Goal: Task Accomplishment & Management: Use online tool/utility

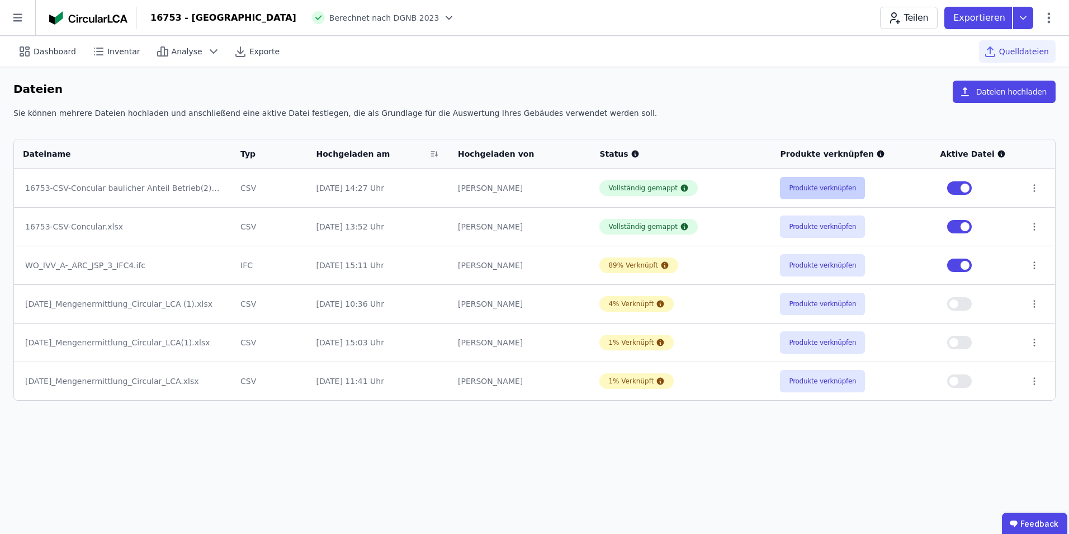
click at [817, 182] on button "Produkte verknüpfen" at bounding box center [822, 188] width 85 height 22
click at [797, 183] on button "Produkte verknüpfen" at bounding box center [822, 188] width 85 height 22
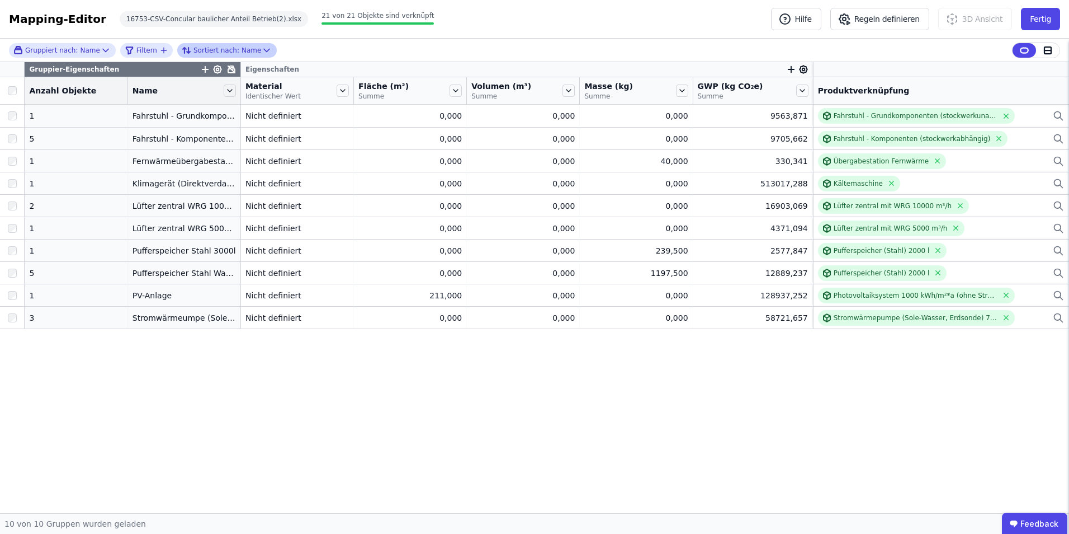
click at [187, 51] on icon at bounding box center [188, 51] width 3 height 6
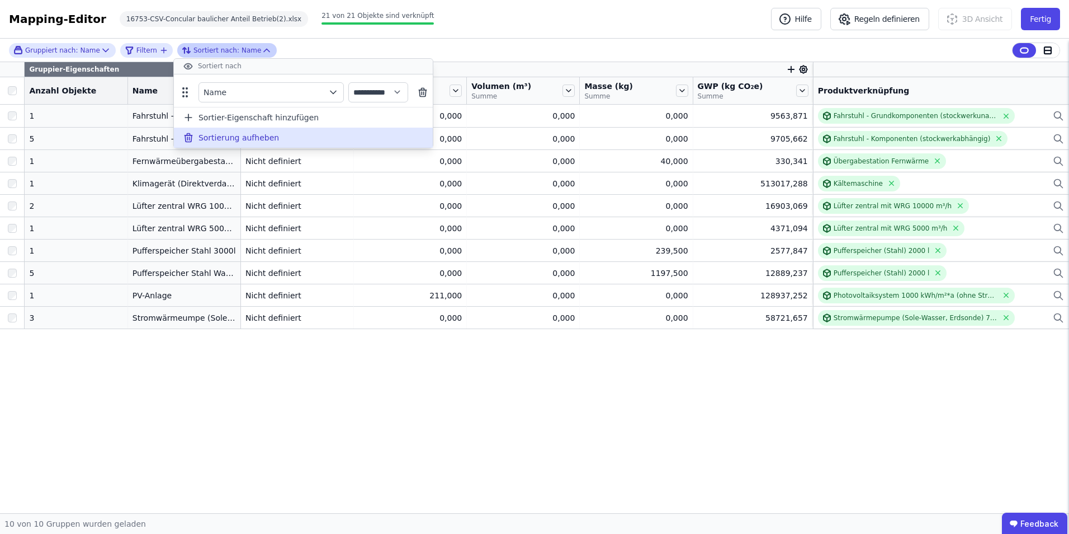
click at [228, 136] on span "Sortierung aufheben" at bounding box center [239, 137] width 81 height 11
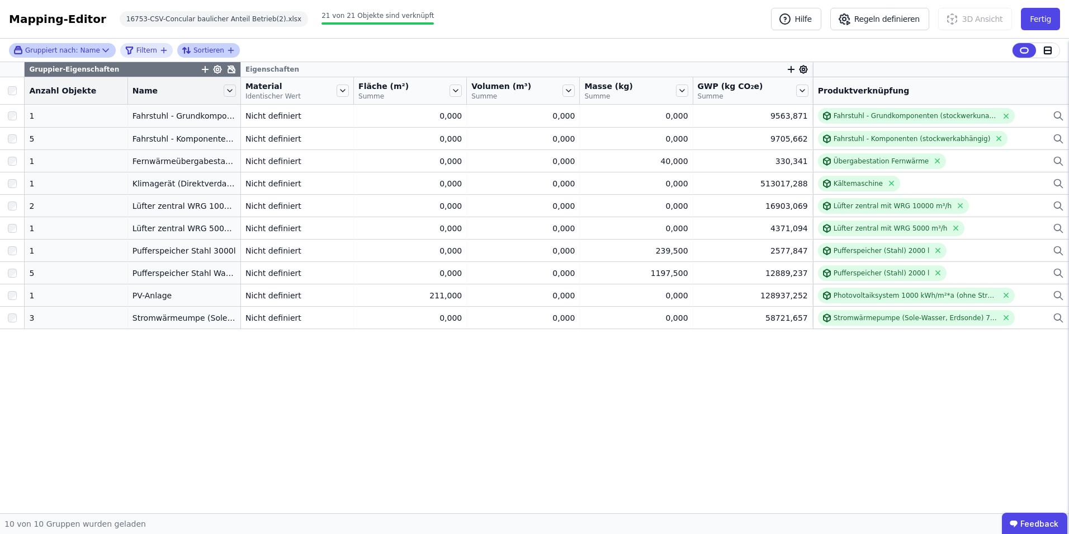
click at [89, 54] on div "Gruppiert nach: Name" at bounding box center [56, 50] width 87 height 10
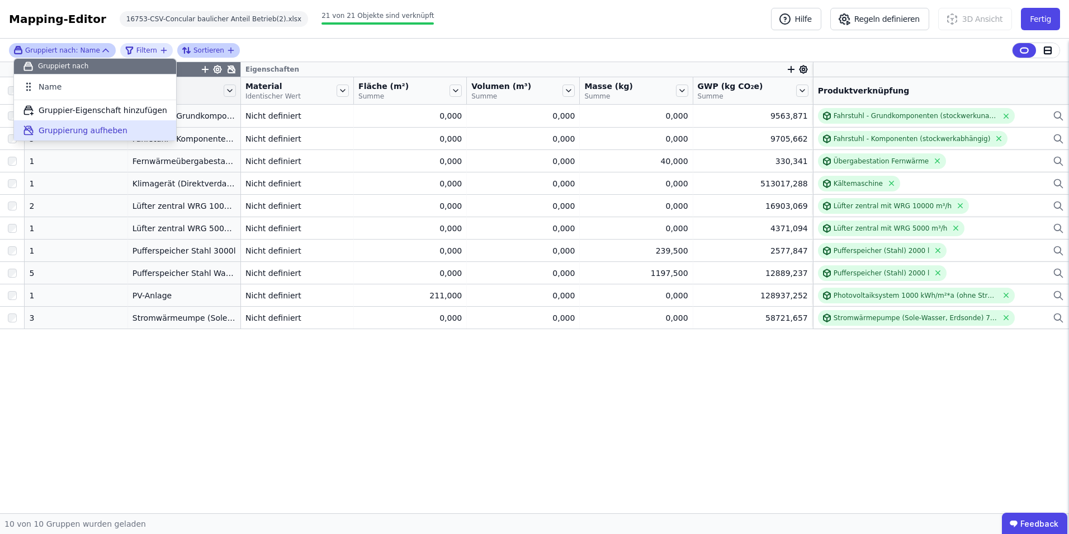
click at [114, 130] on span "Gruppierung aufheben" at bounding box center [83, 130] width 89 height 11
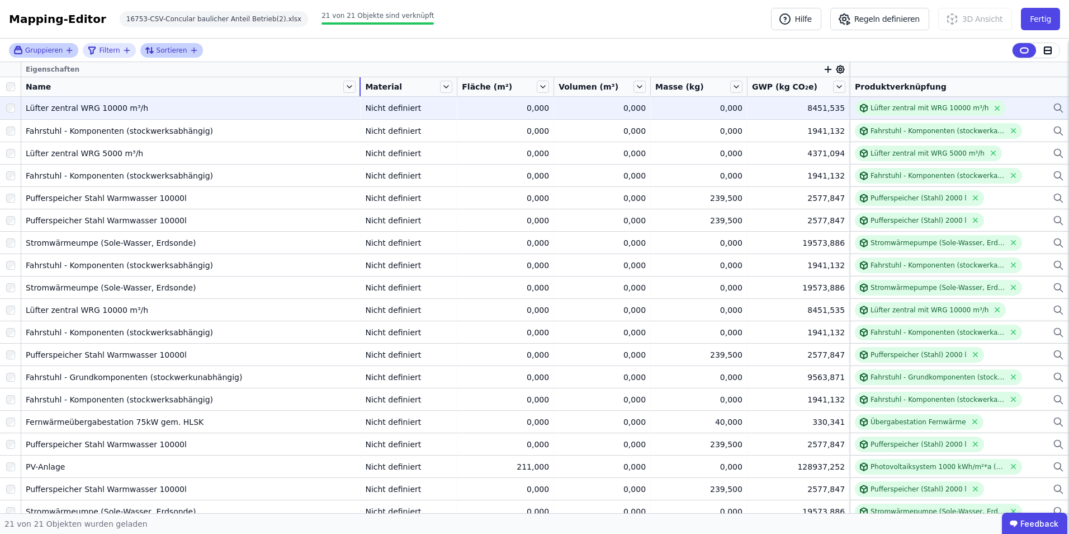
drag, startPoint x: 152, startPoint y: 84, endPoint x: 363, endPoint y: 101, distance: 212.1
click at [363, 101] on table "Eigenschaften Name Material Fläche (m²) Volumen (m³) Masse (kg) GWP (kg CO₂e) P…" at bounding box center [534, 314] width 1069 height 504
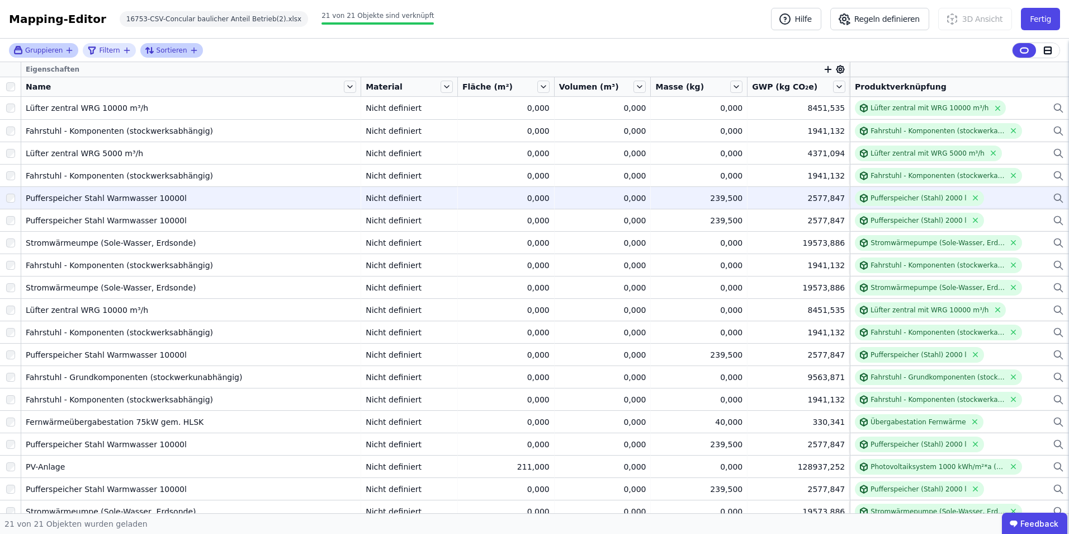
scroll to position [54, 0]
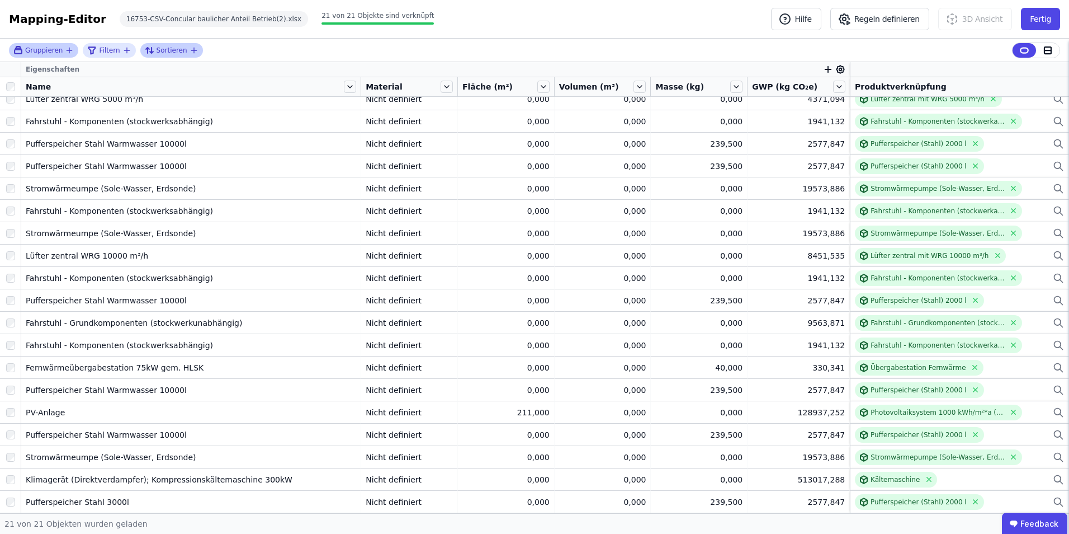
click at [55, 50] on span "Gruppieren" at bounding box center [43, 50] width 37 height 9
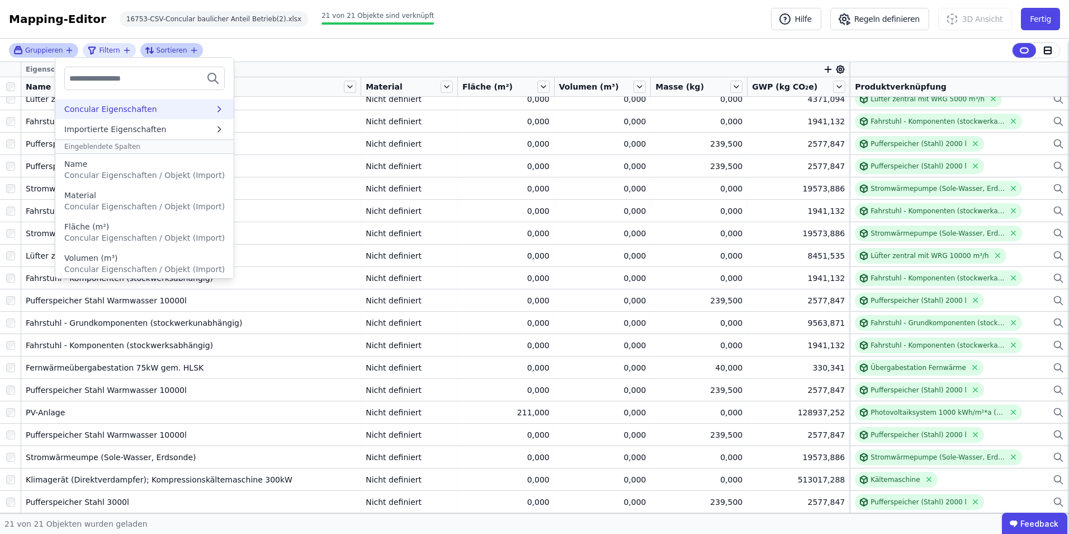
click at [115, 114] on div "Concular Eigenschaften" at bounding box center [110, 108] width 93 height 11
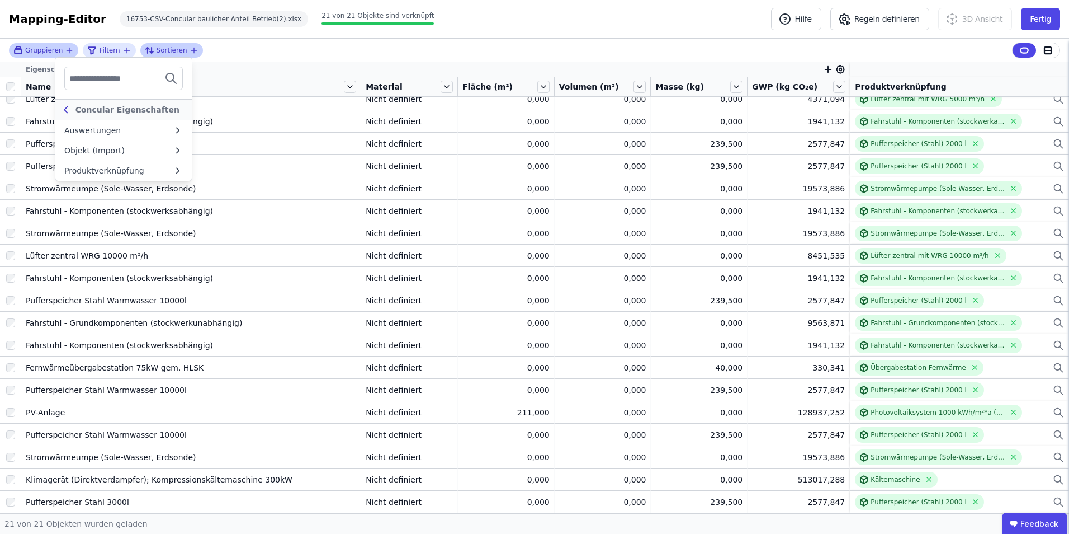
click at [84, 105] on div "Concular Eigenschaften" at bounding box center [127, 109] width 111 height 11
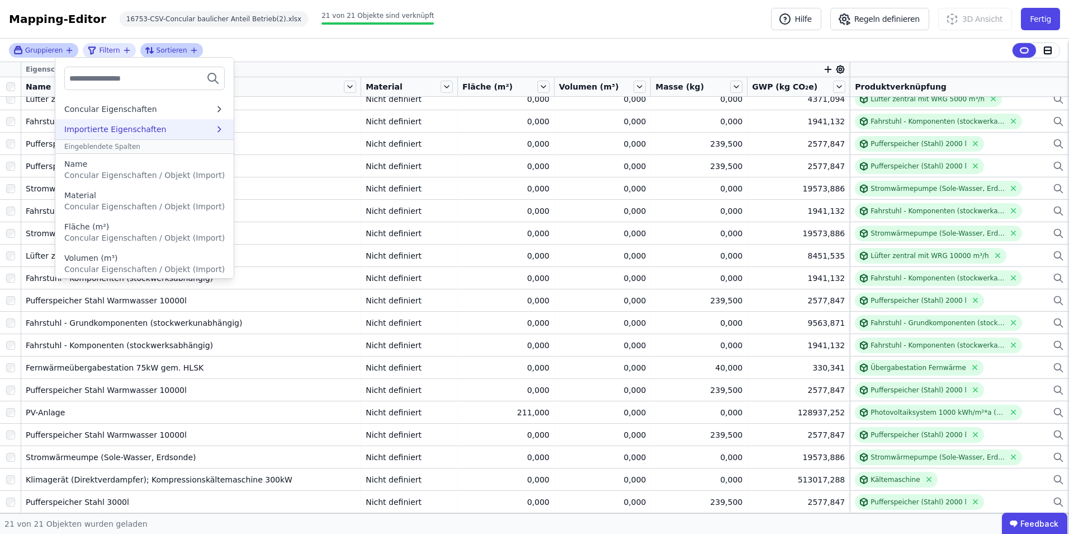
click at [77, 127] on div "Importierte Eigenschaften" at bounding box center [115, 129] width 102 height 11
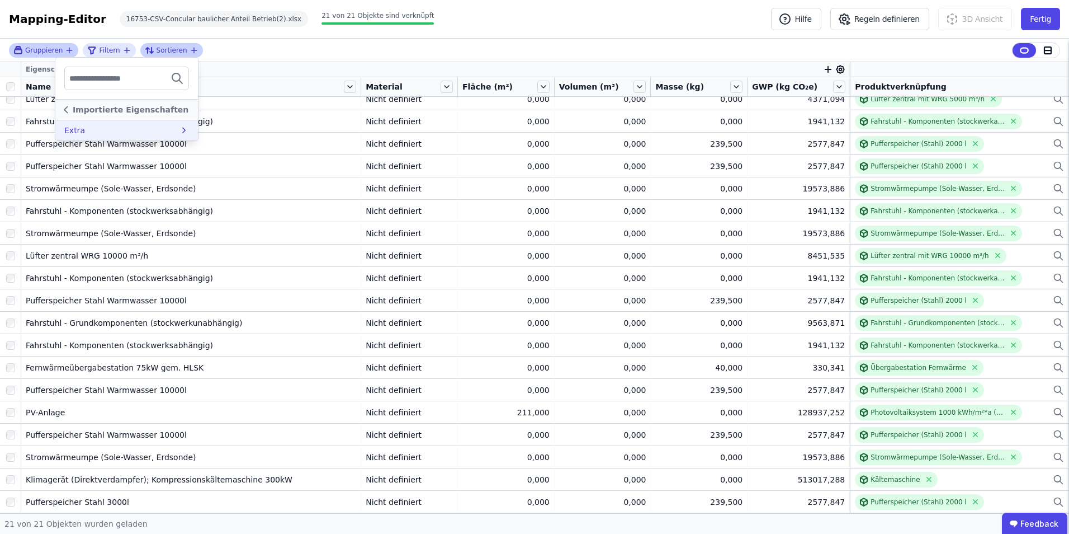
click at [125, 127] on div "Extra" at bounding box center [121, 130] width 115 height 11
click at [64, 110] on icon at bounding box center [65, 110] width 3 height 6
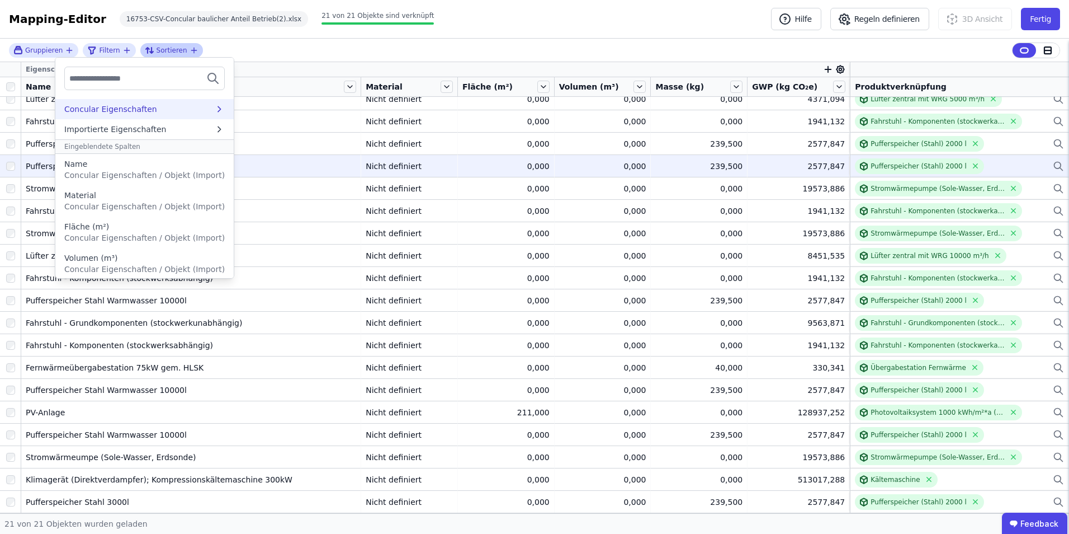
click at [87, 168] on div "Name" at bounding box center [144, 163] width 161 height 11
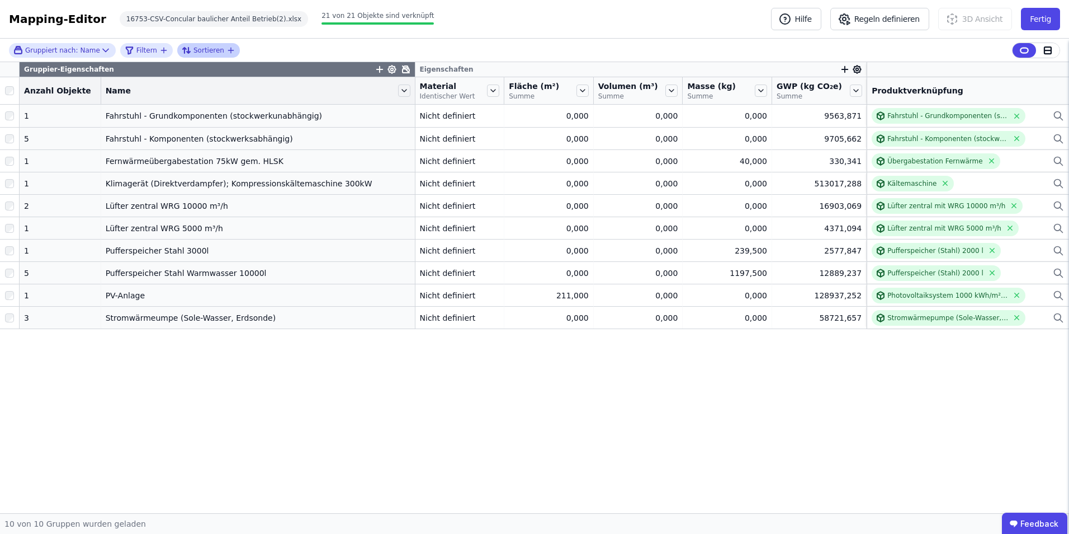
click at [254, 403] on div "Gruppier-Eigenschaften Eigenschaften Anzahl Objekte Name Material Identischer W…" at bounding box center [534, 287] width 1069 height 451
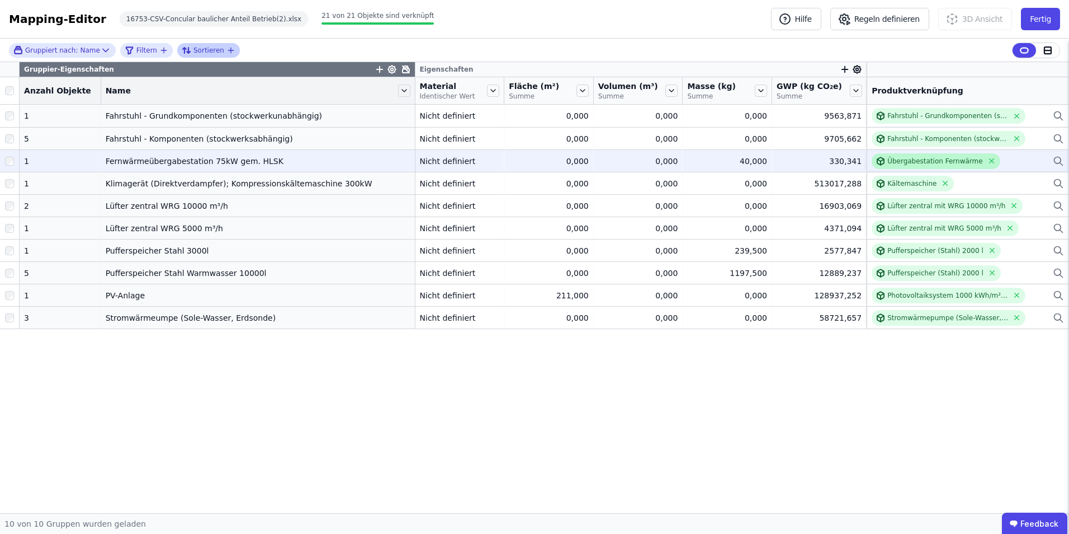
click at [907, 164] on div "Übergabestation Fernwärme" at bounding box center [936, 161] width 96 height 9
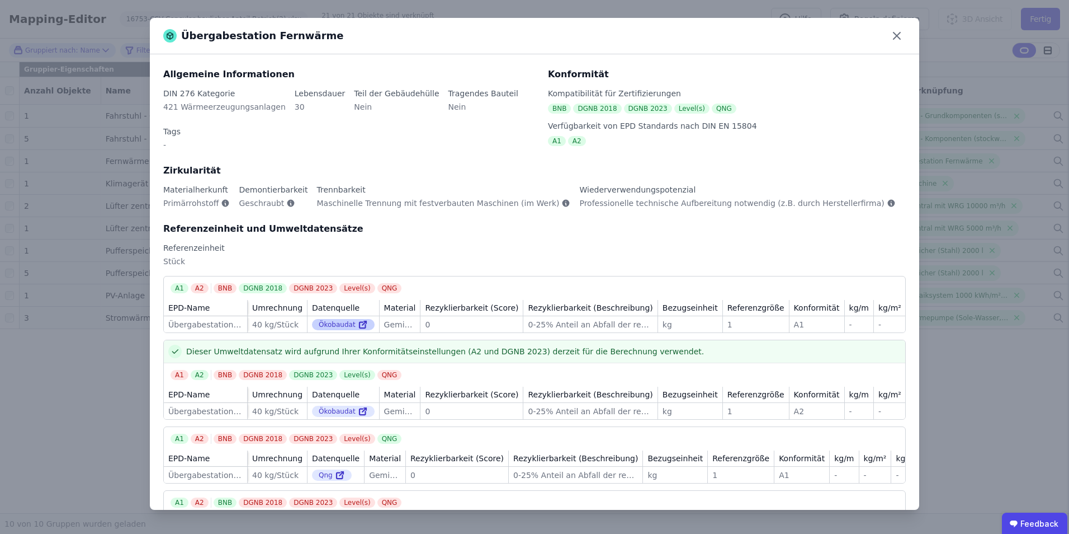
click at [340, 319] on div "Ökobaudat" at bounding box center [343, 324] width 63 height 11
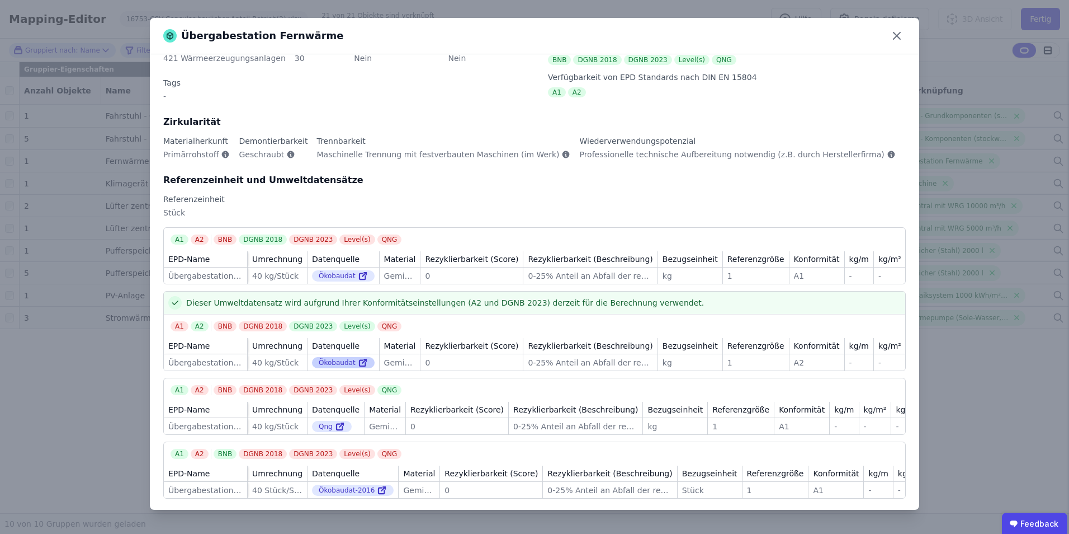
click at [331, 357] on div "Ökobaudat" at bounding box center [343, 362] width 63 height 11
click at [360, 356] on icon at bounding box center [363, 362] width 10 height 13
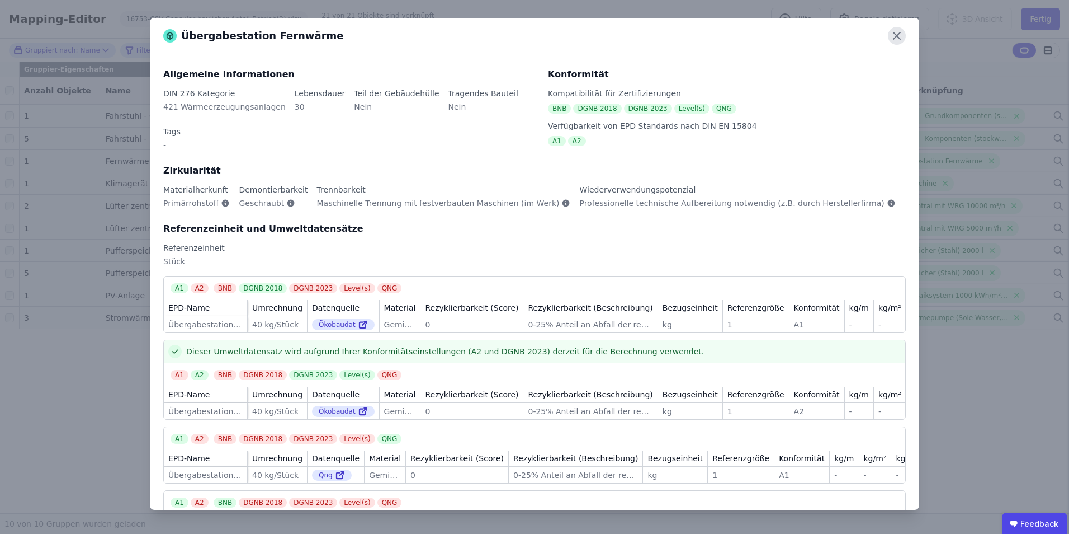
click at [895, 35] on icon at bounding box center [897, 36] width 18 height 18
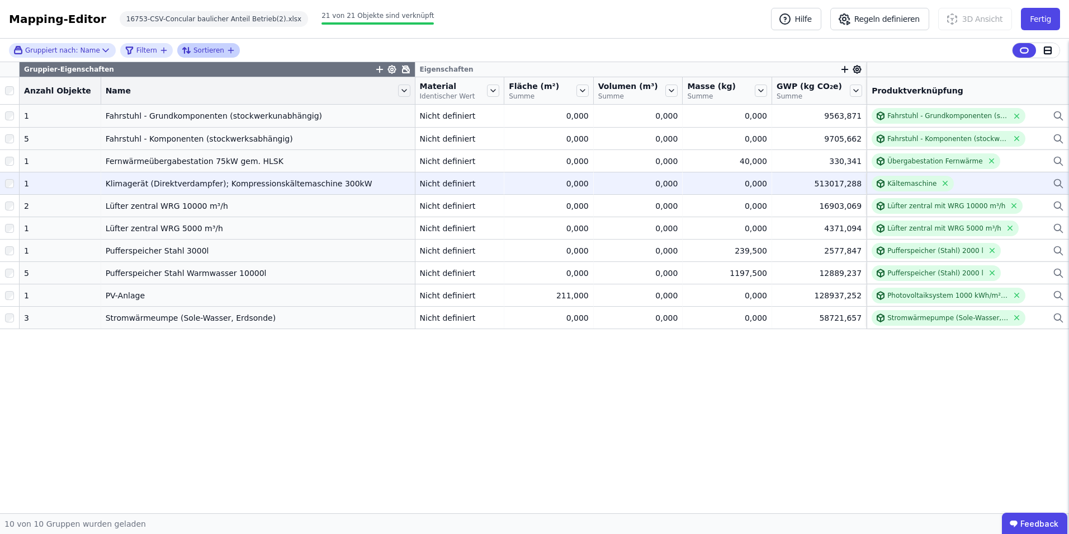
click at [745, 183] on div "0,000" at bounding box center [727, 183] width 80 height 11
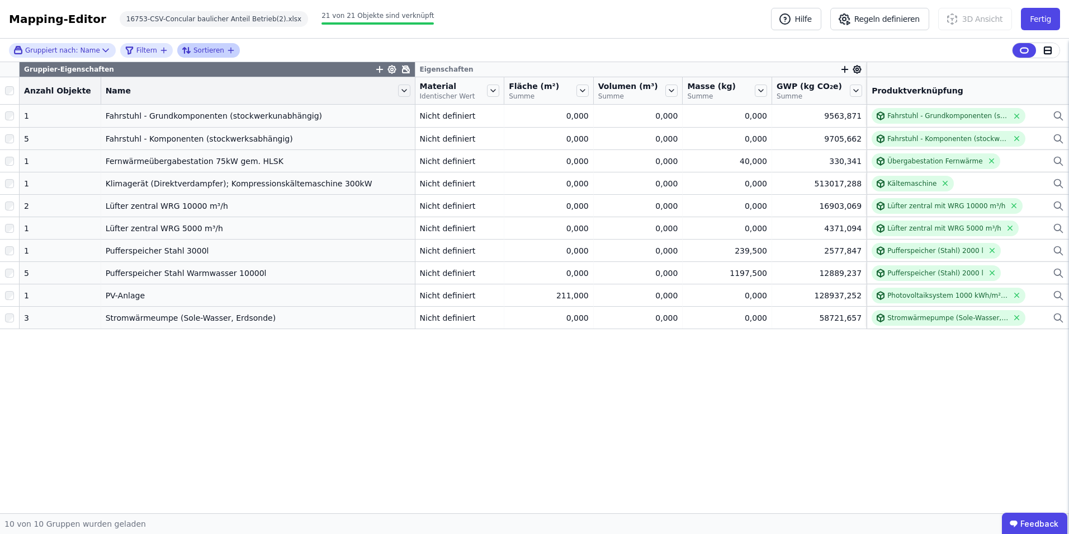
click at [310, 421] on div "Gruppier-Eigenschaften Eigenschaften Anzahl Objekte Name Material Identischer W…" at bounding box center [534, 287] width 1069 height 451
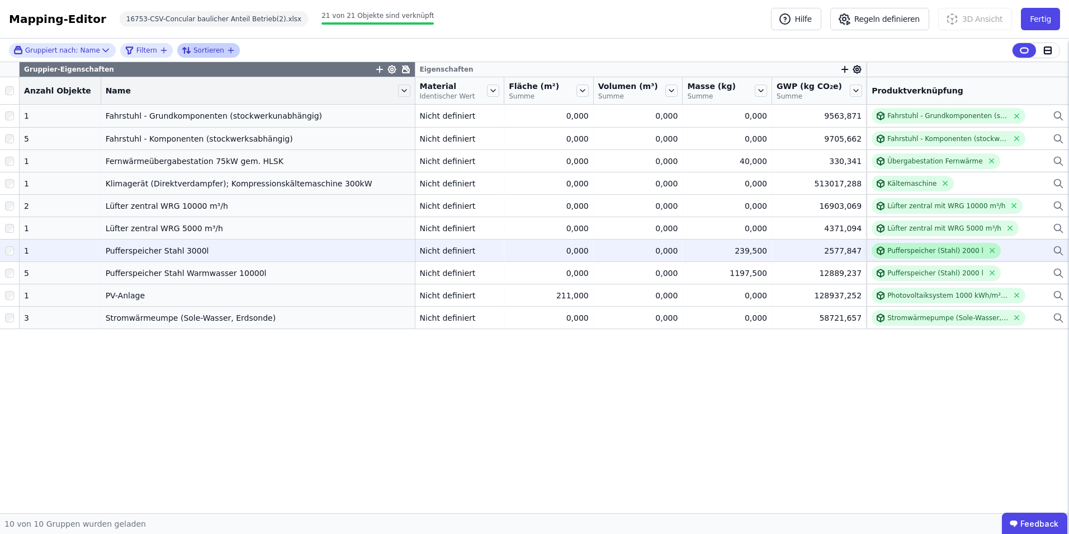
click at [949, 251] on div "Pufferspeicher (Stahl) 2000 l" at bounding box center [936, 250] width 96 height 9
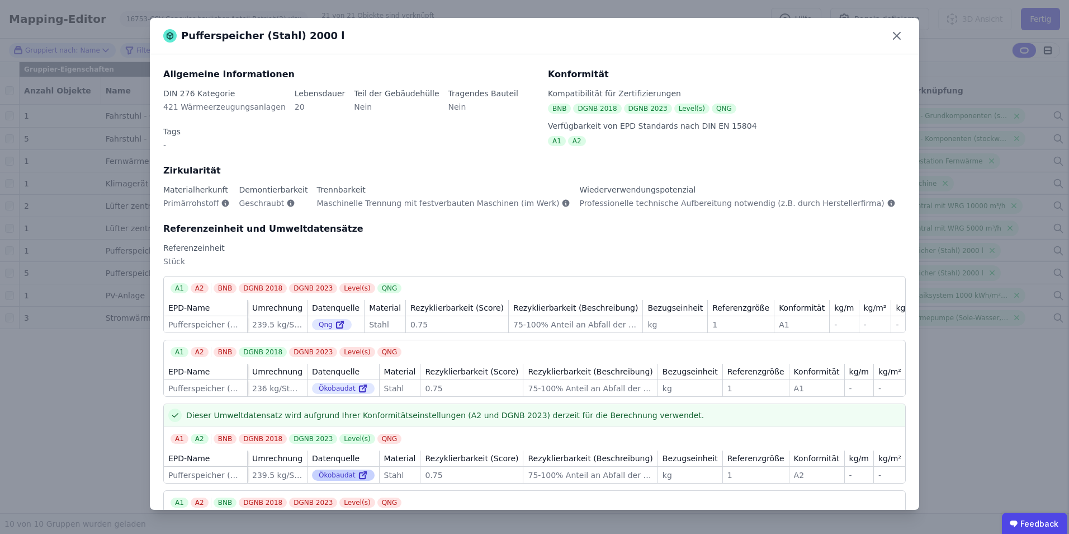
click at [328, 469] on div "Ökobaudat" at bounding box center [343, 474] width 63 height 11
click at [362, 471] on icon at bounding box center [364, 473] width 4 height 4
click at [901, 35] on icon at bounding box center [897, 36] width 18 height 18
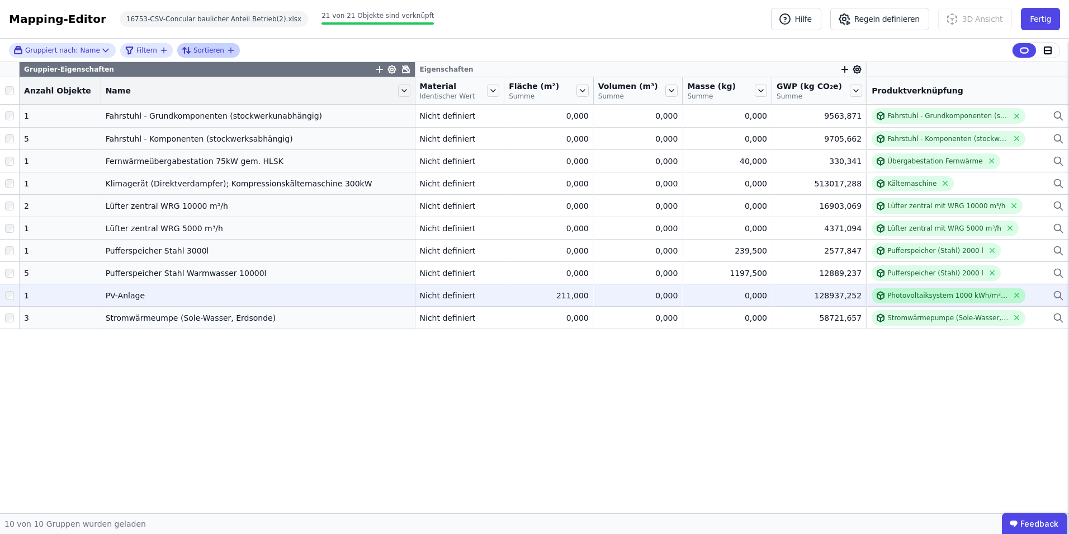
click at [909, 298] on div "Photovoltaiksystem 1000 kWh/m²*a (ohne Stromgutschrift)" at bounding box center [948, 295] width 121 height 9
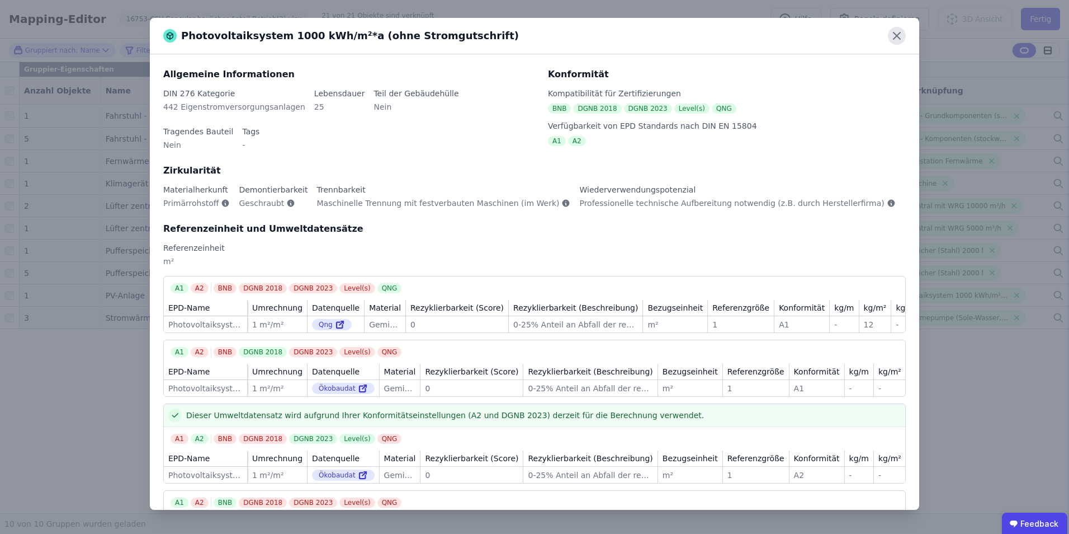
click at [902, 31] on icon at bounding box center [897, 36] width 18 height 18
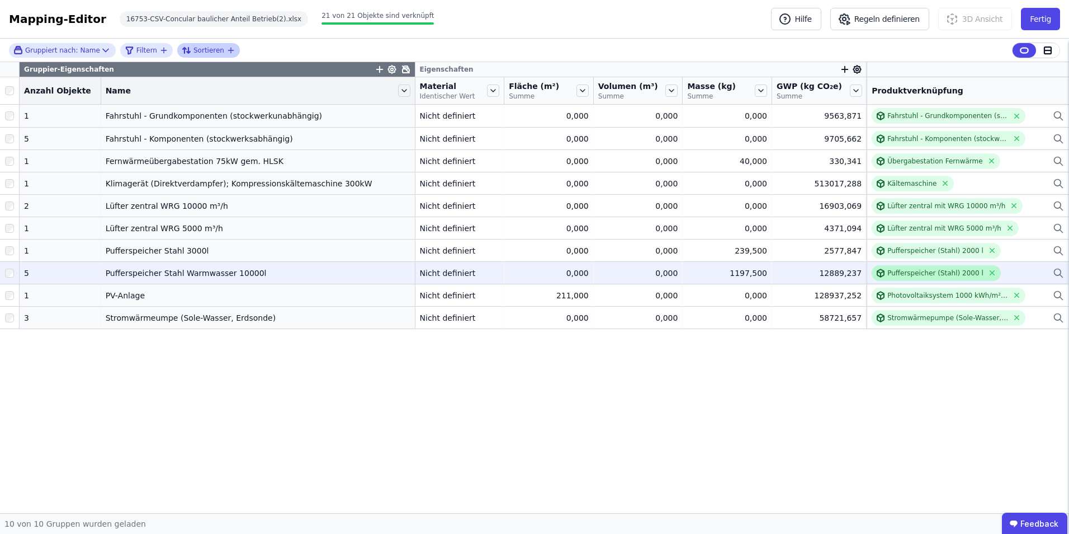
click at [898, 276] on div "Pufferspeicher (Stahl) 2000 l" at bounding box center [936, 272] width 96 height 9
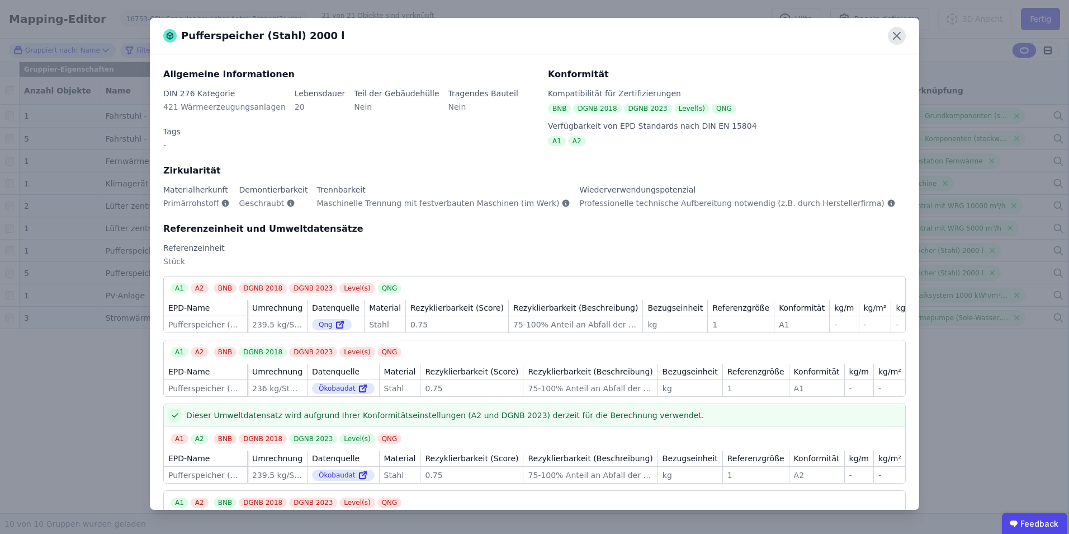
click at [902, 32] on icon at bounding box center [897, 36] width 18 height 18
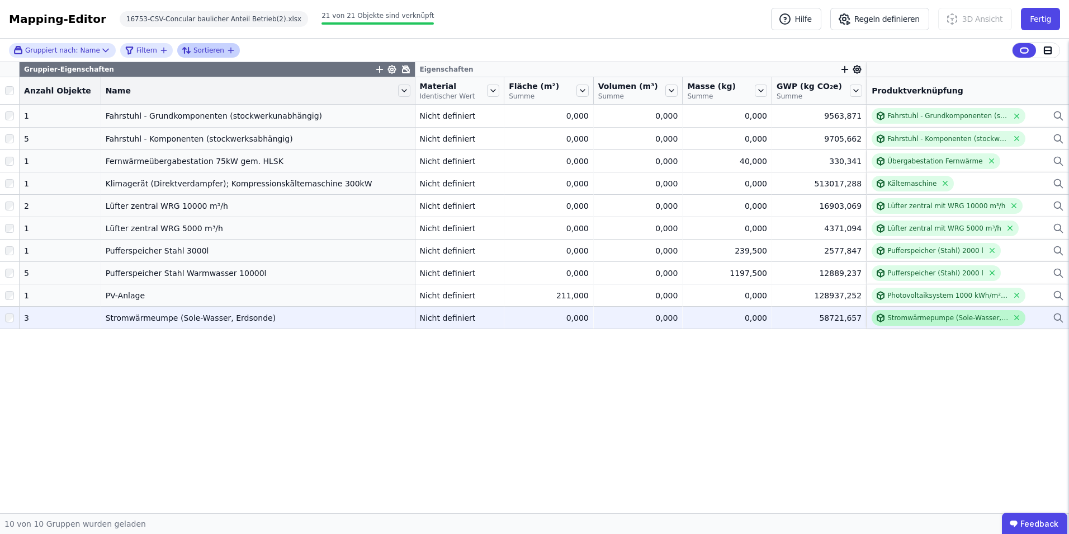
click at [917, 318] on div "Stromwärmepumpe (Sole-Wasser, Erdsonde) 70 kW" at bounding box center [948, 317] width 121 height 9
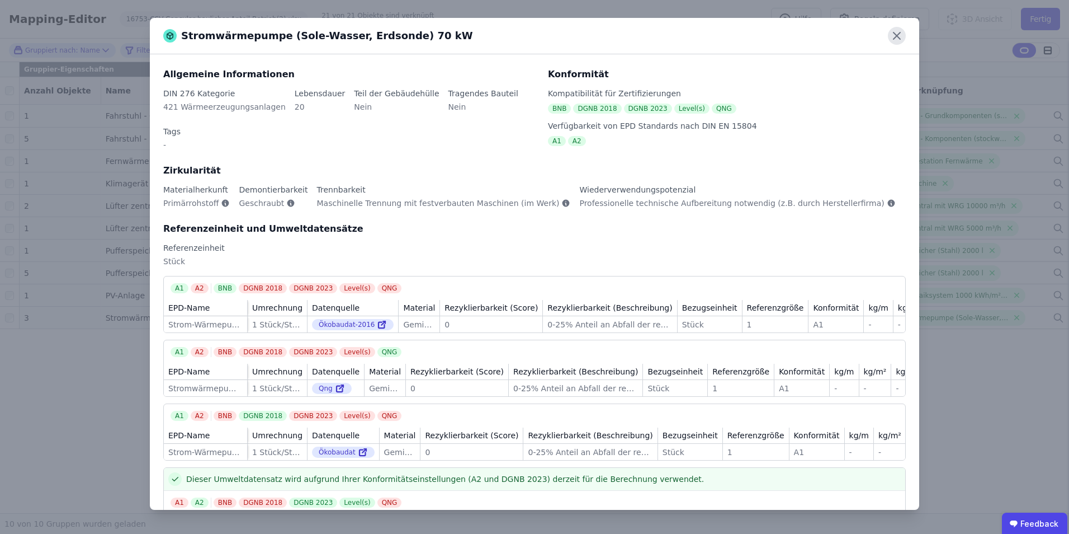
click at [894, 36] on icon at bounding box center [897, 36] width 18 height 18
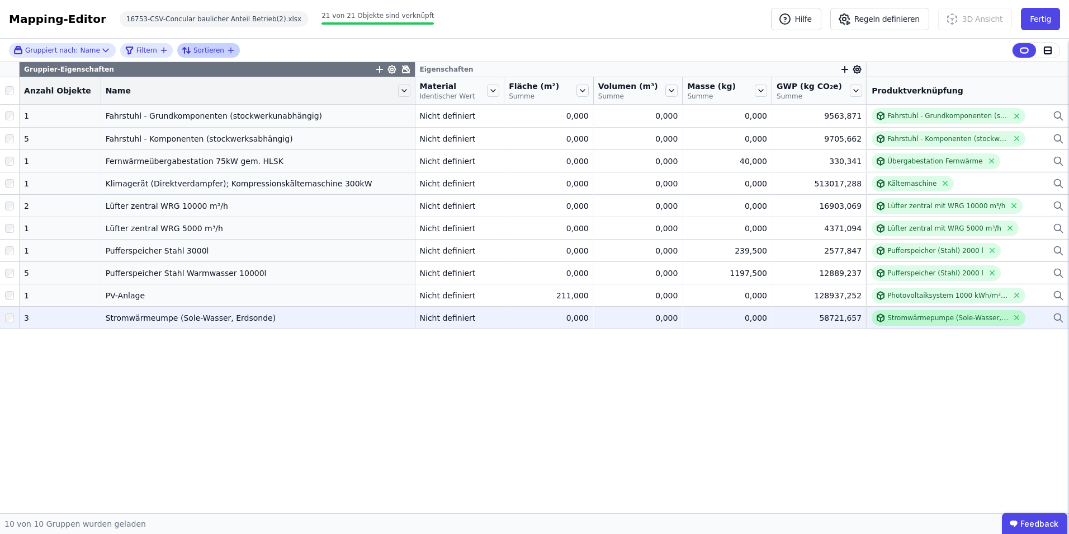
click at [896, 320] on div "Stromwärmepumpe (Sole-Wasser, Erdsonde) 70 kW" at bounding box center [948, 317] width 121 height 9
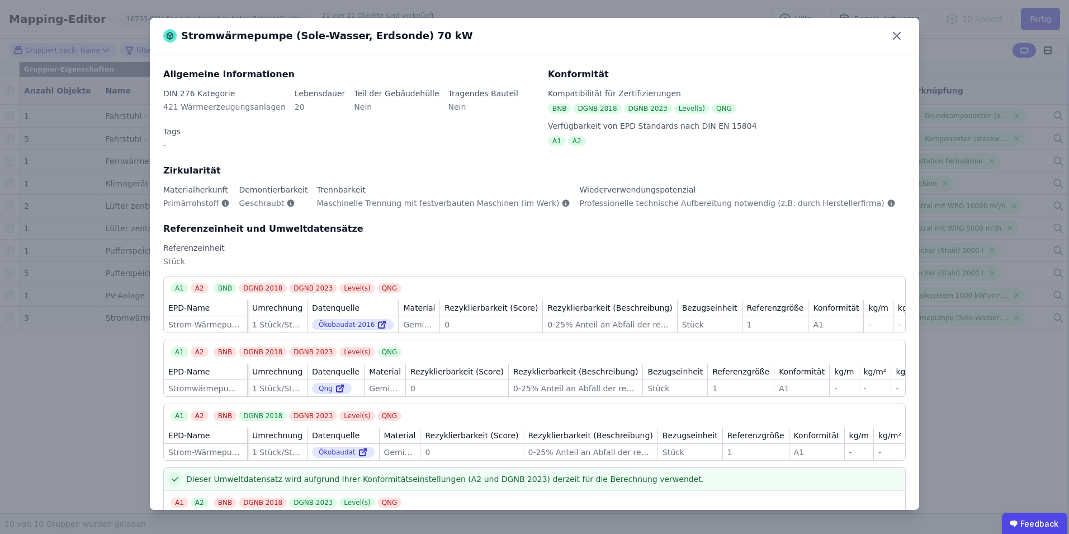
scroll to position [49, 0]
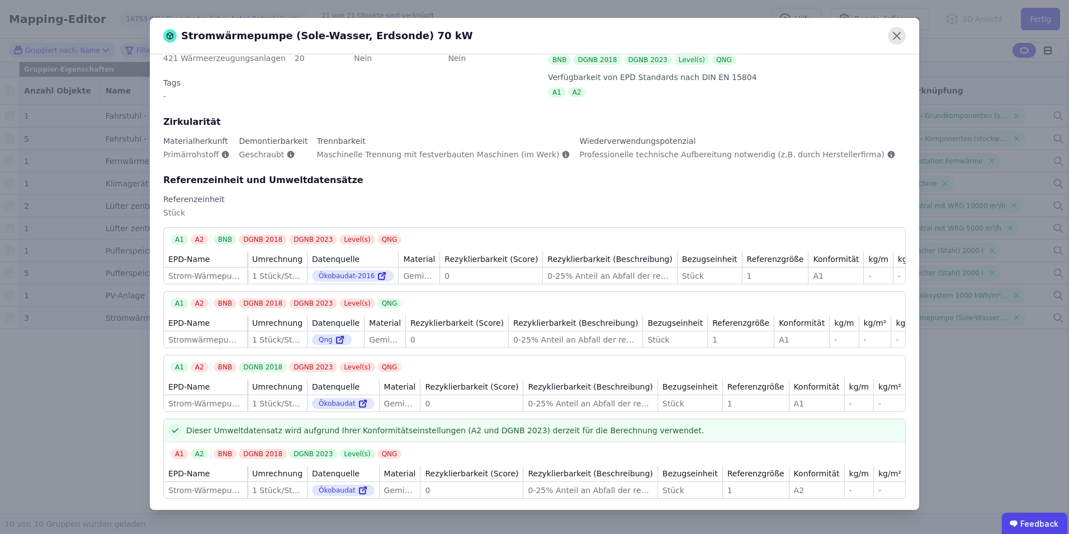
click at [897, 37] on icon at bounding box center [897, 36] width 18 height 18
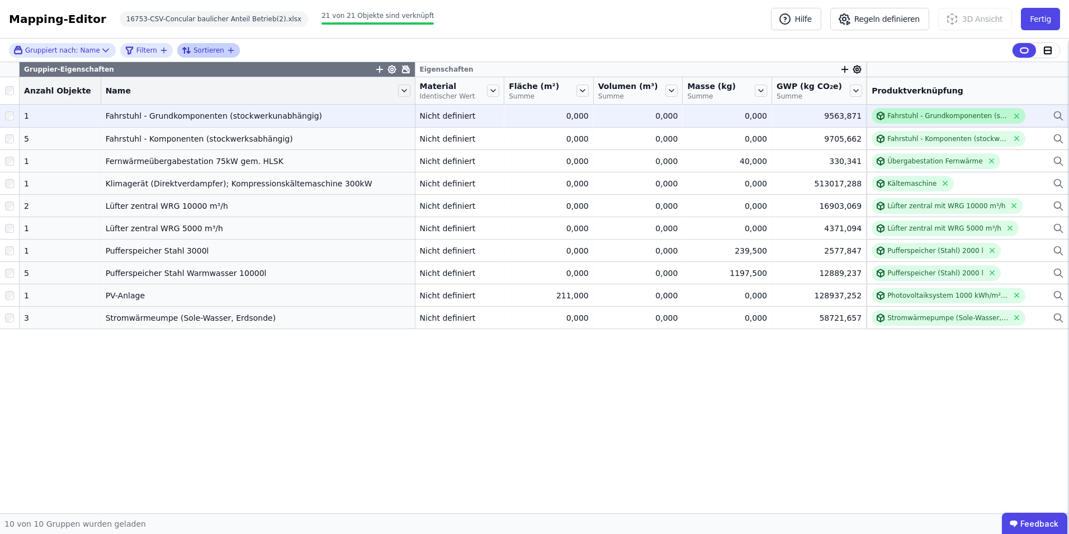
click at [956, 117] on div "Fahrstuhl - Grundkomponenten (stockwerkunabhängig)" at bounding box center [948, 115] width 121 height 9
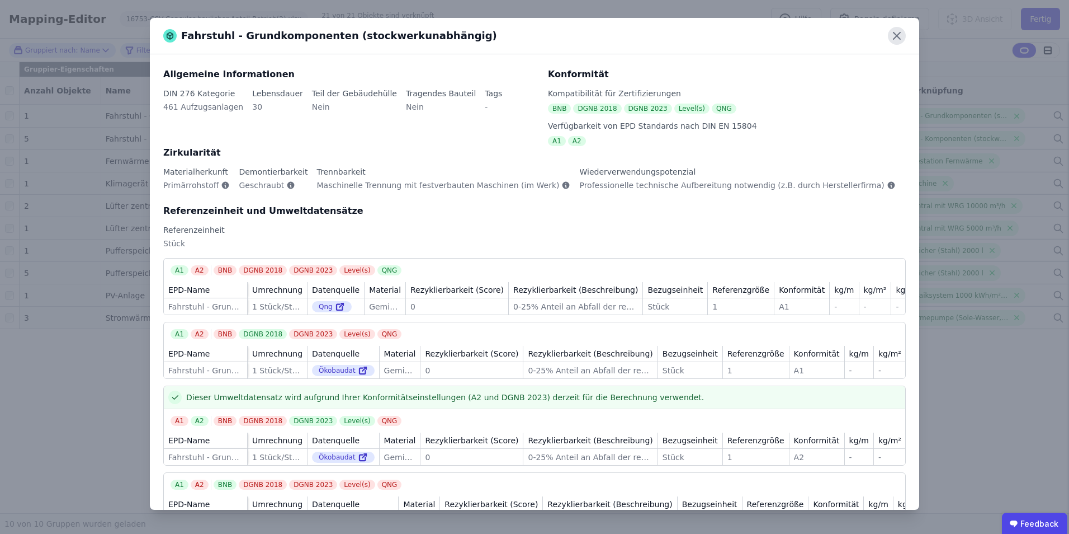
click at [896, 33] on icon at bounding box center [897, 36] width 18 height 18
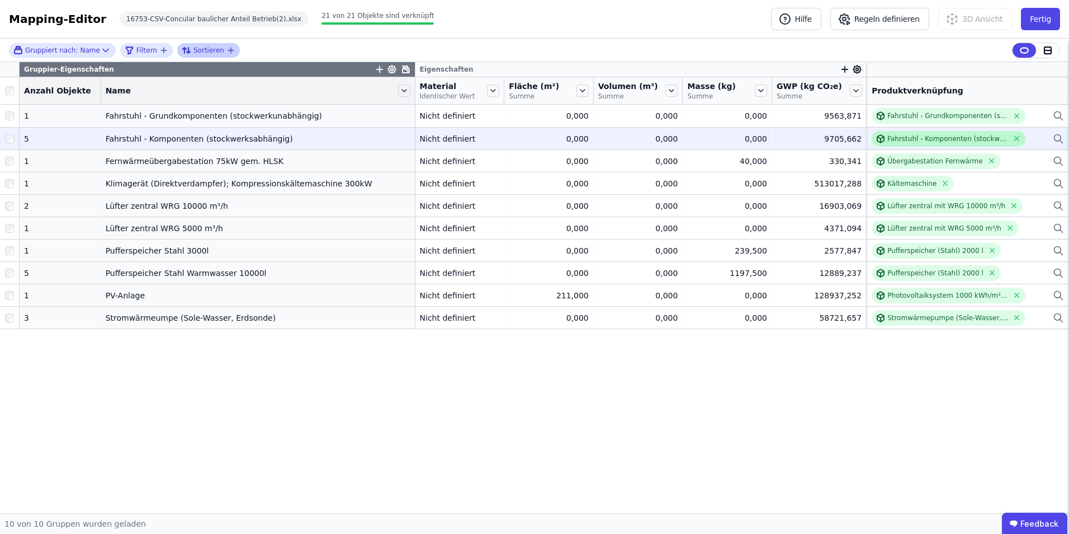
click at [918, 141] on div "Fahrstuhl - Komponenten (stockwerkabhängig)" at bounding box center [948, 138] width 121 height 9
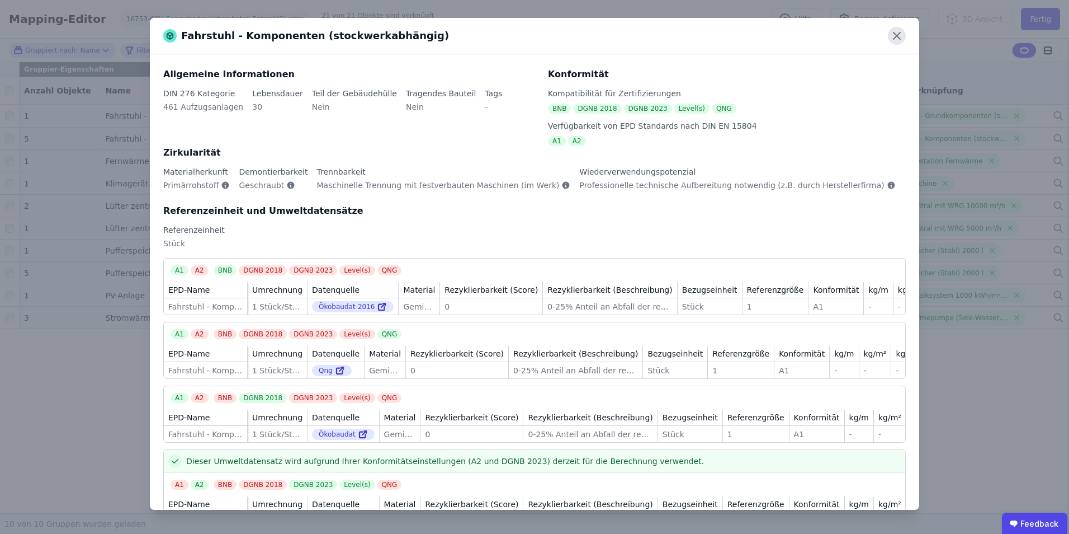
click at [898, 34] on icon at bounding box center [897, 36] width 18 height 18
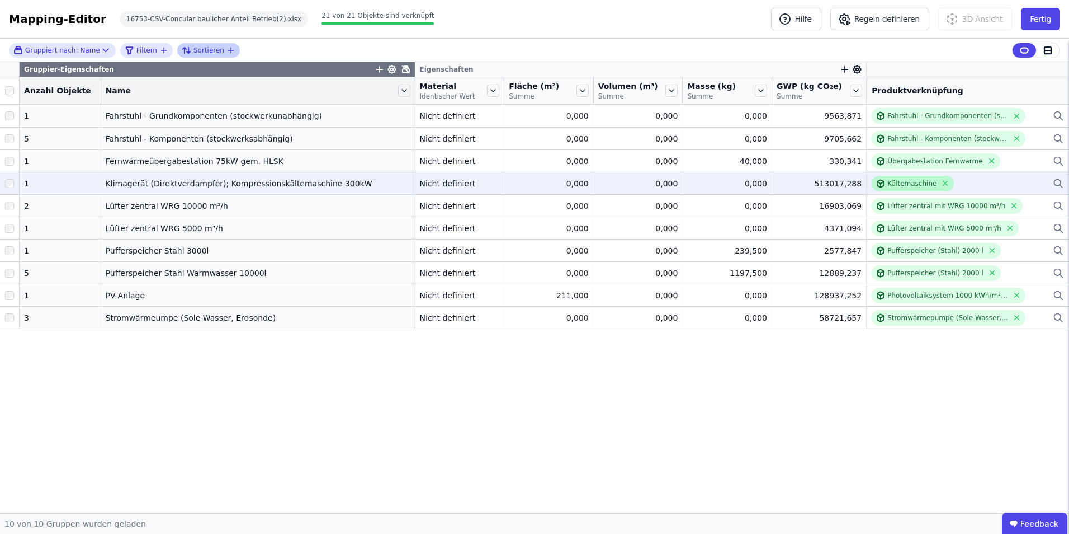
click at [914, 186] on div "Kältemaschine" at bounding box center [912, 183] width 49 height 9
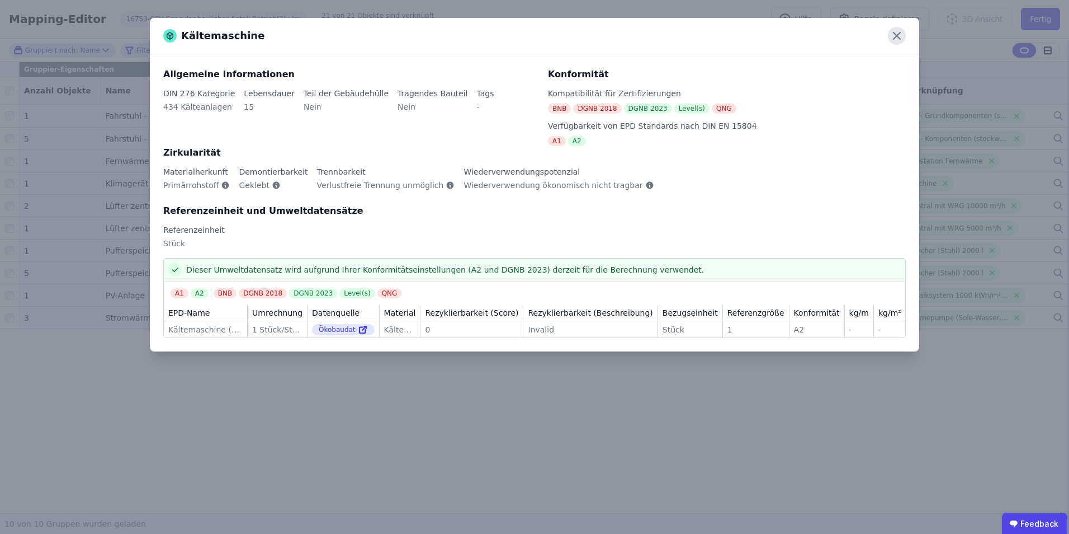
click at [902, 36] on icon at bounding box center [897, 36] width 18 height 18
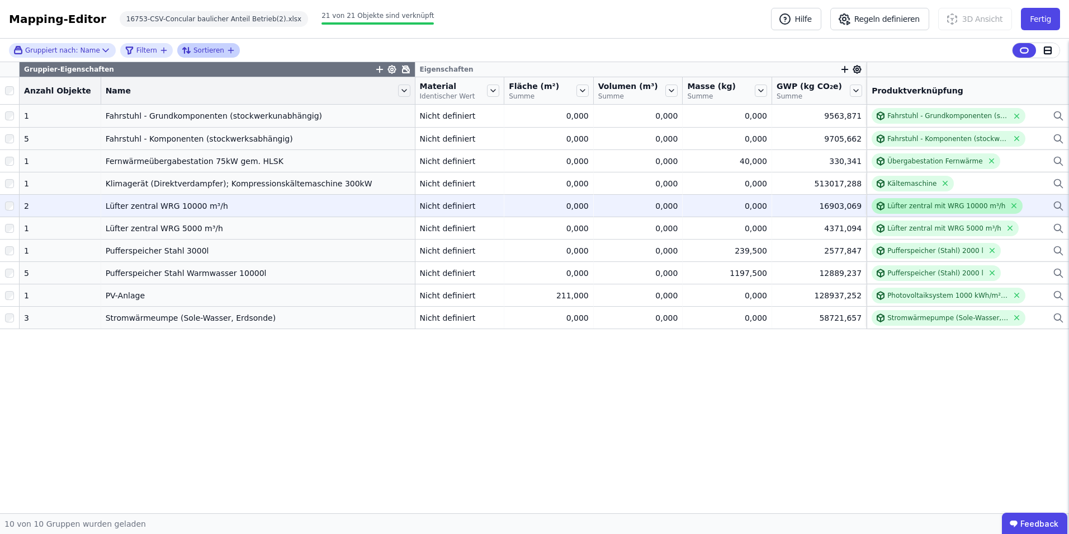
click at [928, 211] on div "Lüfter zentral mit WRG 10000 m³/h" at bounding box center [947, 206] width 151 height 16
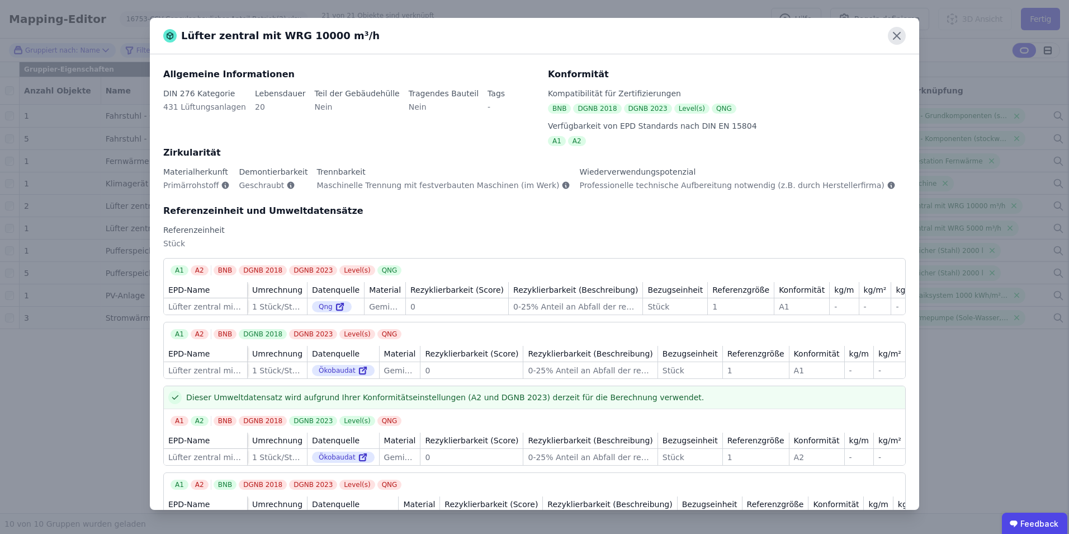
click at [900, 36] on icon at bounding box center [897, 36] width 18 height 18
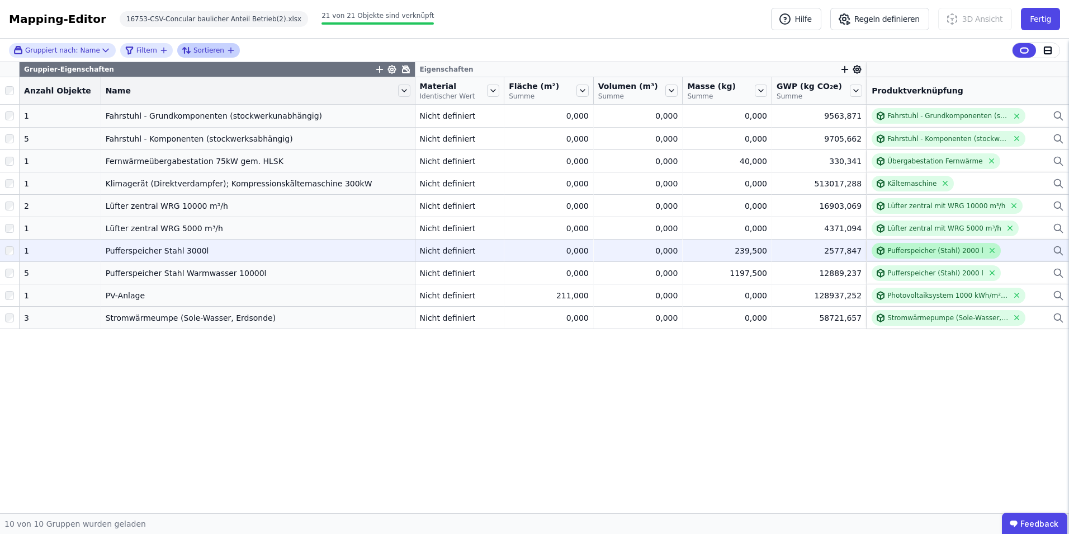
click at [955, 248] on div "Pufferspeicher (Stahl) 2000 l" at bounding box center [936, 250] width 96 height 9
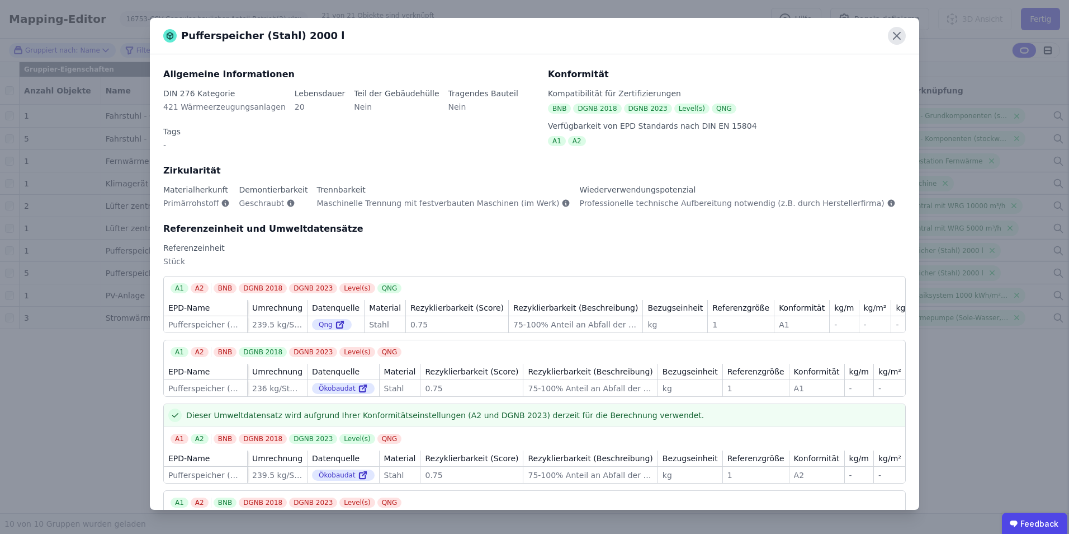
click at [901, 36] on icon at bounding box center [897, 36] width 18 height 18
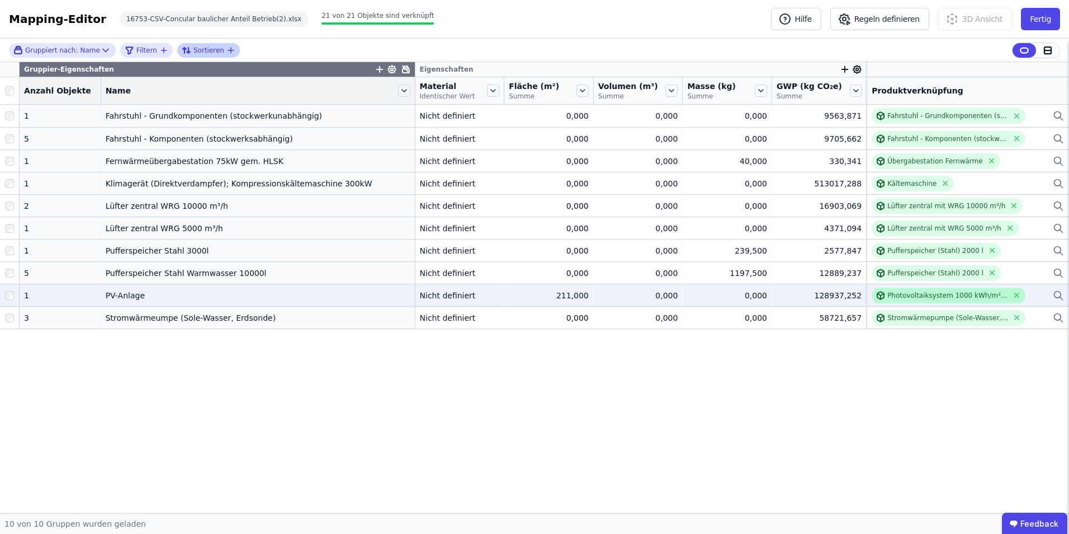
click at [915, 293] on div "Photovoltaiksystem 1000 kWh/m²*a (ohne Stromgutschrift)" at bounding box center [948, 295] width 121 height 9
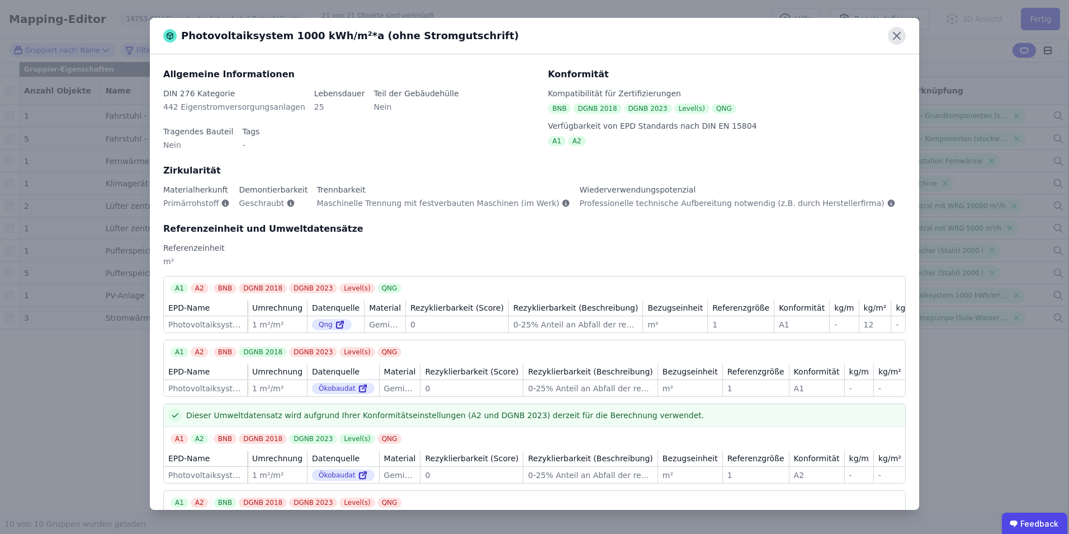
click at [899, 37] on icon at bounding box center [897, 36] width 18 height 18
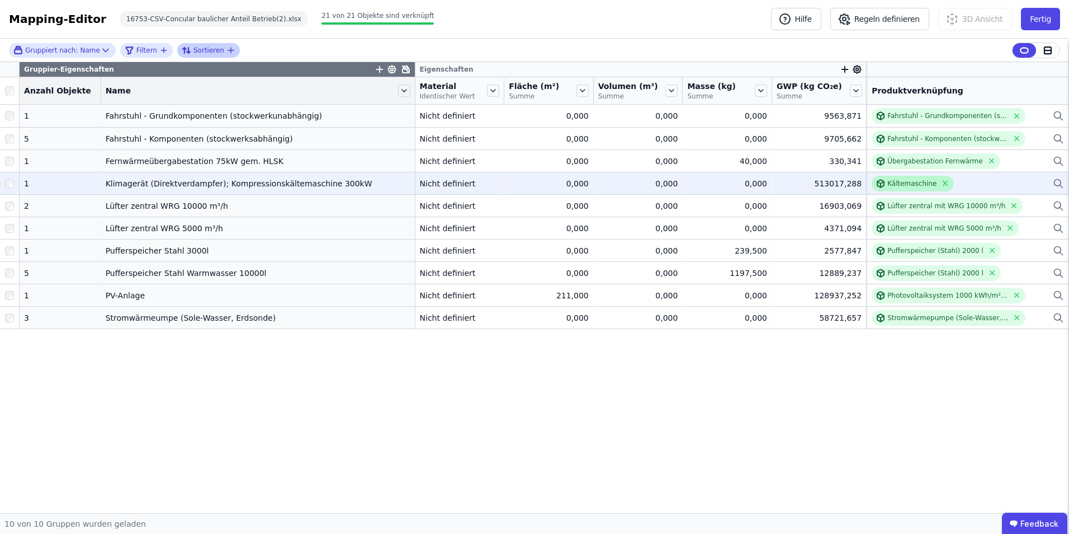
click at [900, 182] on div "Kältemaschine" at bounding box center [912, 183] width 49 height 9
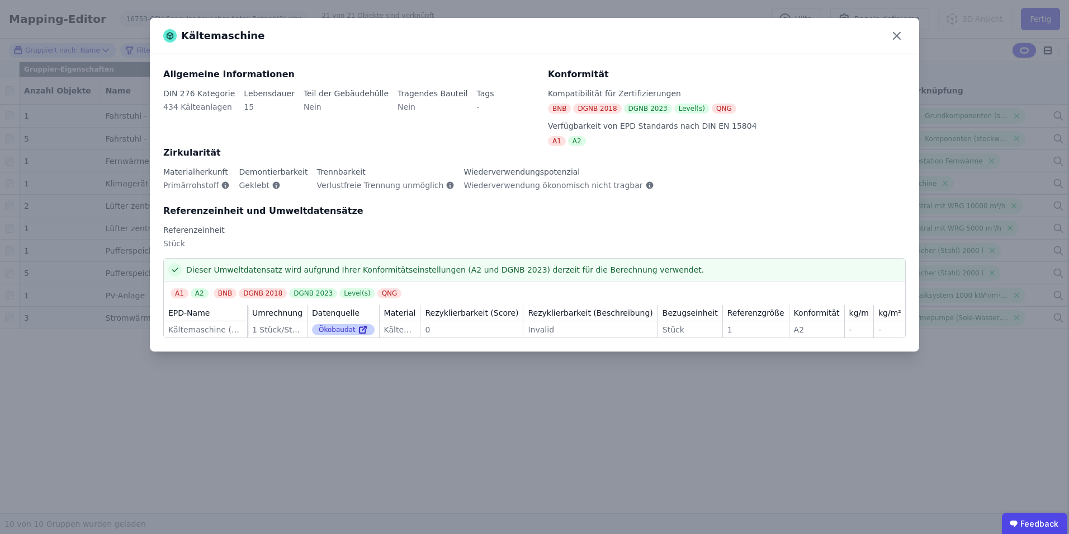
click at [345, 329] on div "Ökobaudat" at bounding box center [343, 329] width 63 height 11
click at [362, 328] on icon at bounding box center [364, 328] width 4 height 4
click at [894, 32] on icon at bounding box center [897, 36] width 18 height 18
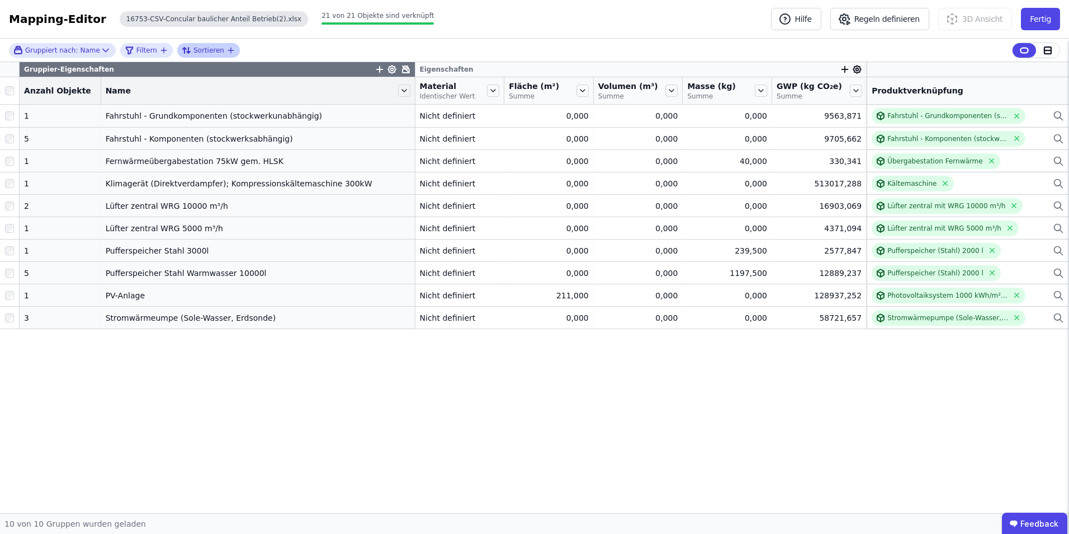
click at [251, 16] on div "16753-CSV-Concular baulicher Anteil Betrieb(2).xlsx" at bounding box center [214, 19] width 188 height 16
click at [1048, 23] on button "Fertig" at bounding box center [1040, 19] width 39 height 22
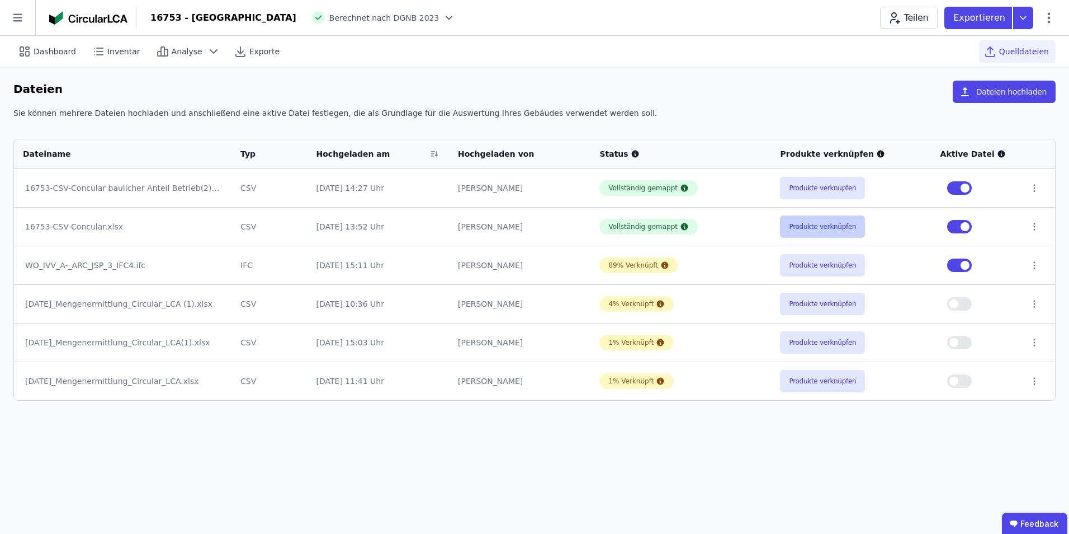
click at [796, 224] on button "Produkte verknüpfen" at bounding box center [822, 226] width 85 height 22
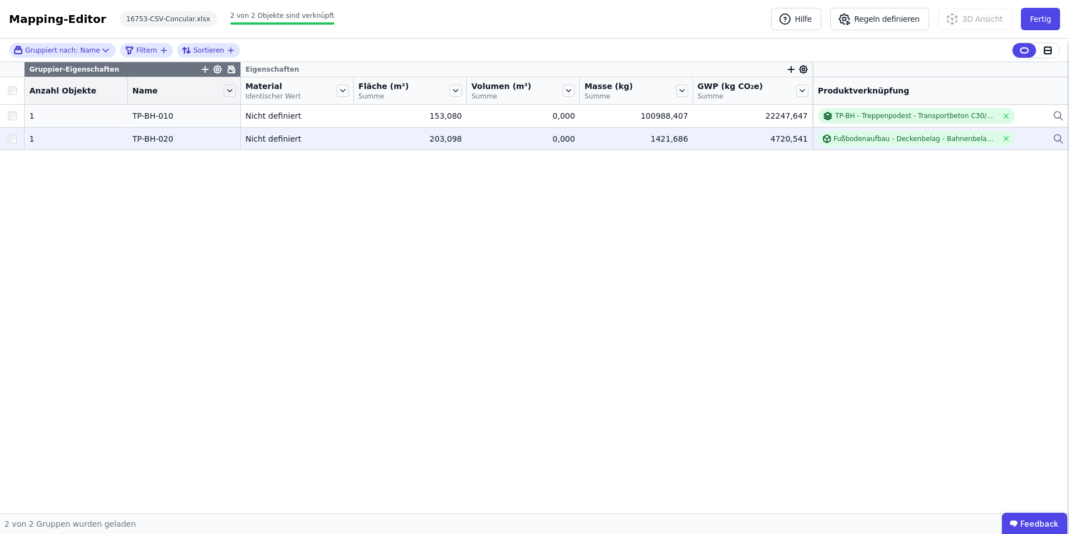
click at [891, 127] on td "Fußbodenaufbau - Deckenbelag - Bahnenbelag - [GEOGRAPHIC_DATA] inkl. Kleber Fuß…" at bounding box center [941, 138] width 256 height 22
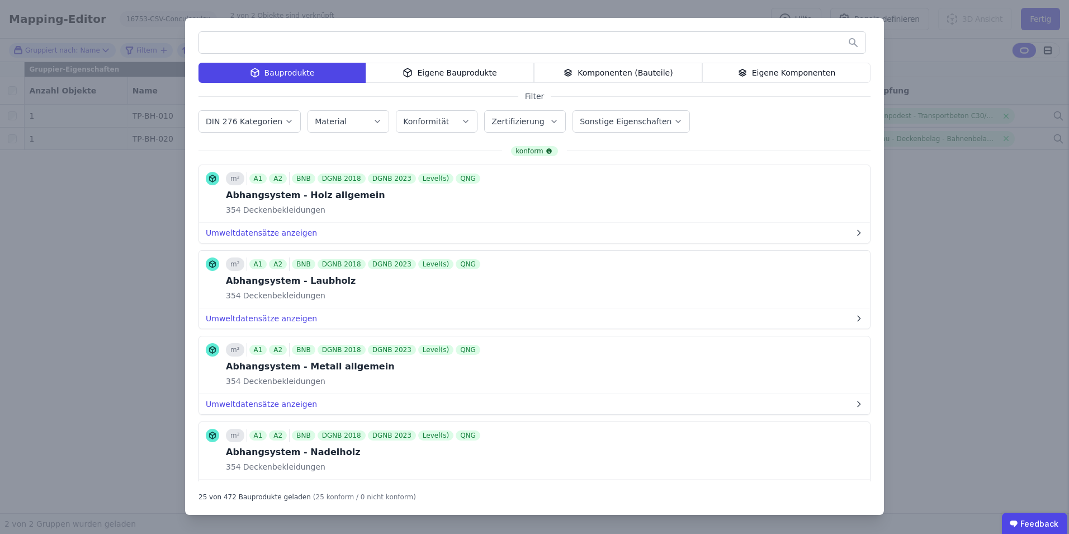
click at [946, 205] on div "Bauprodukte Eigene Bauprodukte Komponenten (Bauteile) Eigene Komponenten Filter…" at bounding box center [534, 267] width 1069 height 534
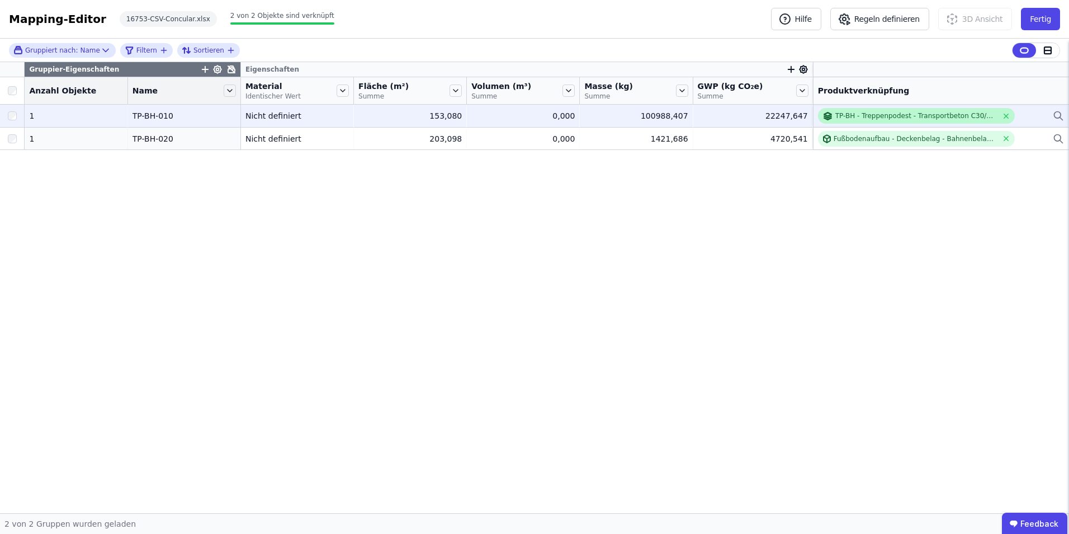
click at [917, 115] on div "TP-BH - Treppenpodest - Transportbeton C30/37 gegossen (20cm) Bewehrung (2%) + …" at bounding box center [917, 115] width 162 height 9
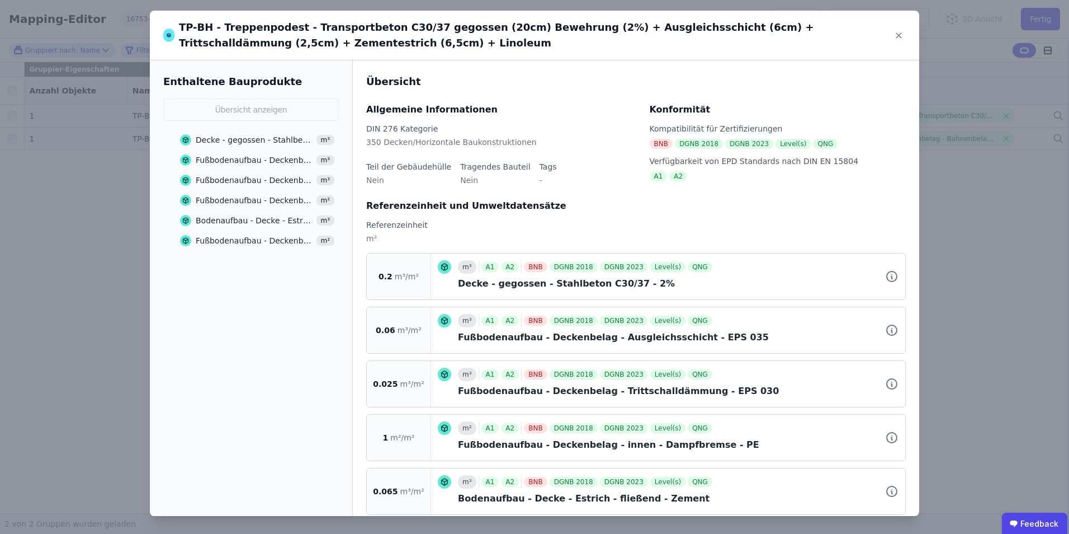
scroll to position [73, 0]
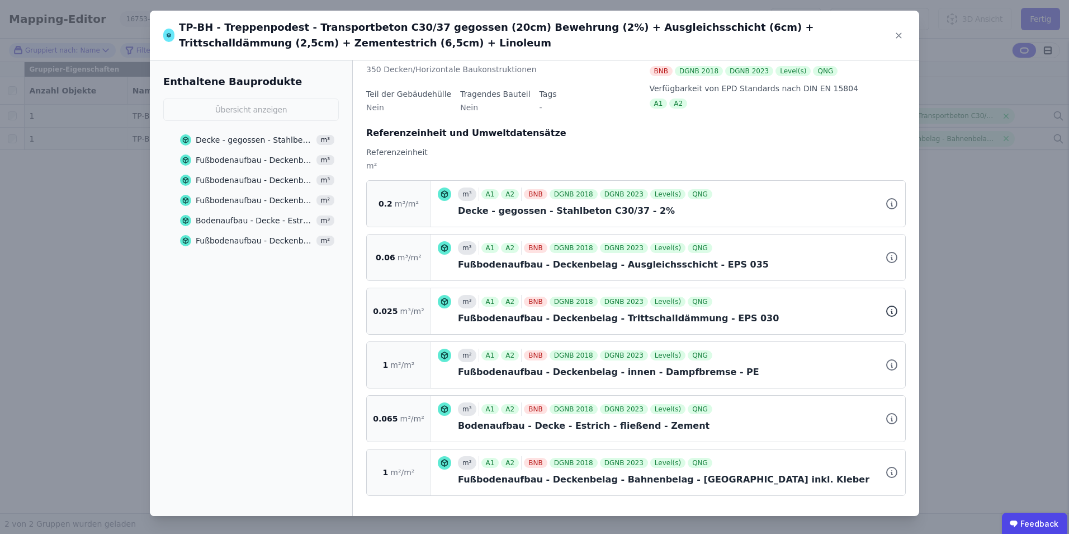
click at [885, 310] on icon at bounding box center [891, 310] width 13 height 13
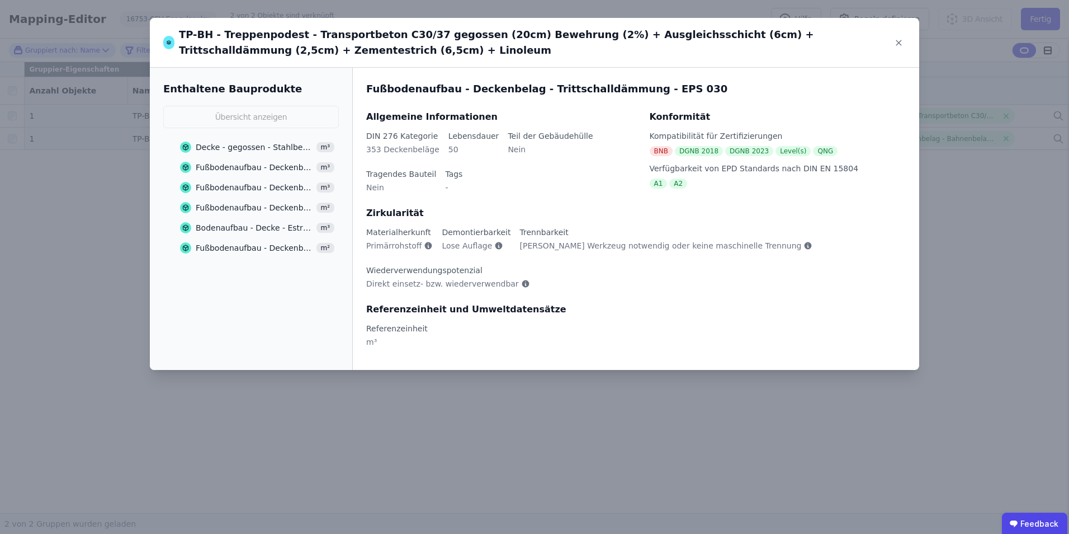
scroll to position [0, 0]
click at [261, 169] on div "Fußbodenaufbau - Deckenbelag - Ausgleichsschicht - EPS 035" at bounding box center [254, 167] width 117 height 11
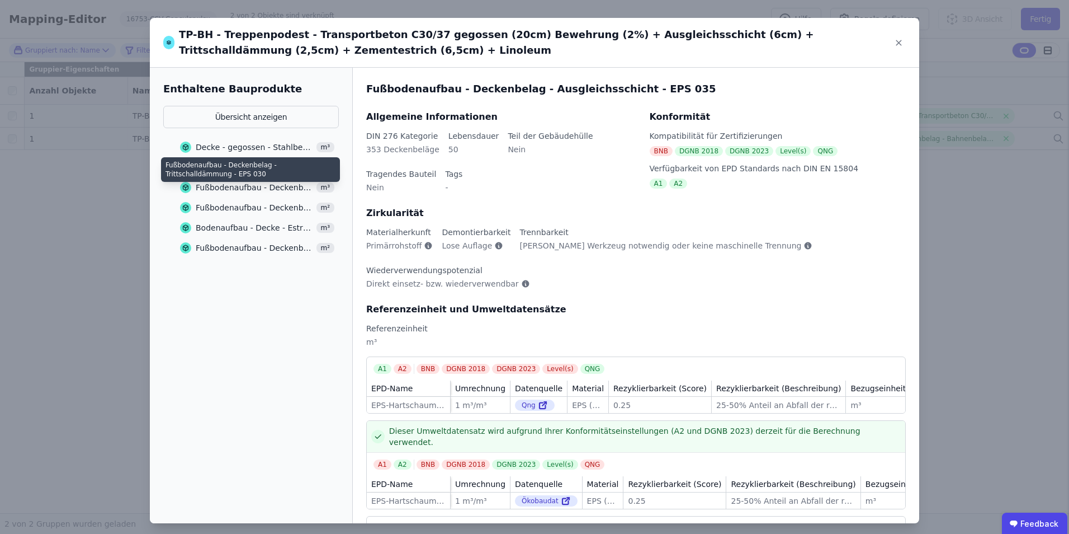
click at [262, 186] on div "Fußbodenaufbau - Deckenbelag - Trittschalldämmung - EPS 030" at bounding box center [254, 187] width 117 height 11
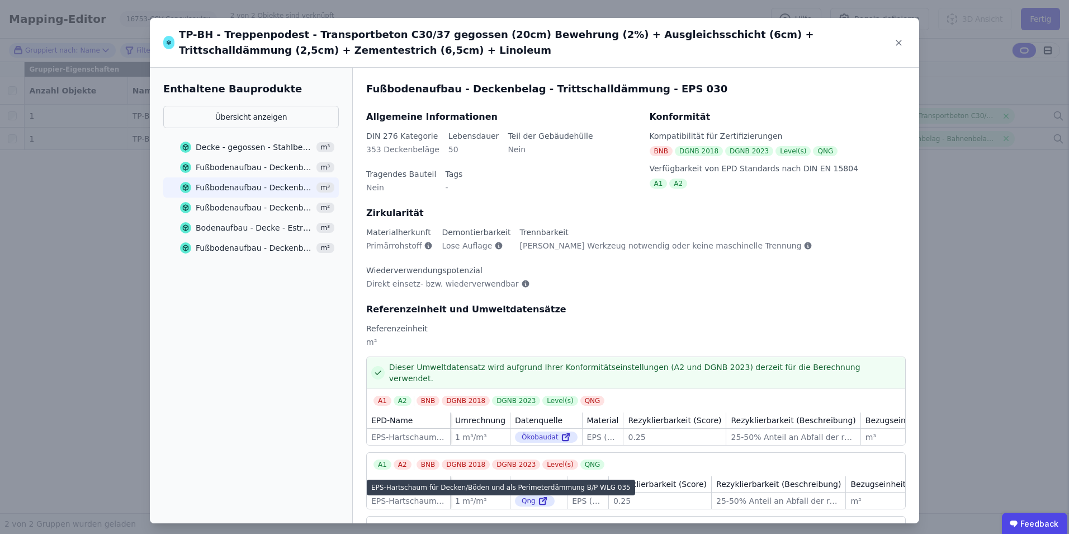
scroll to position [28, 0]
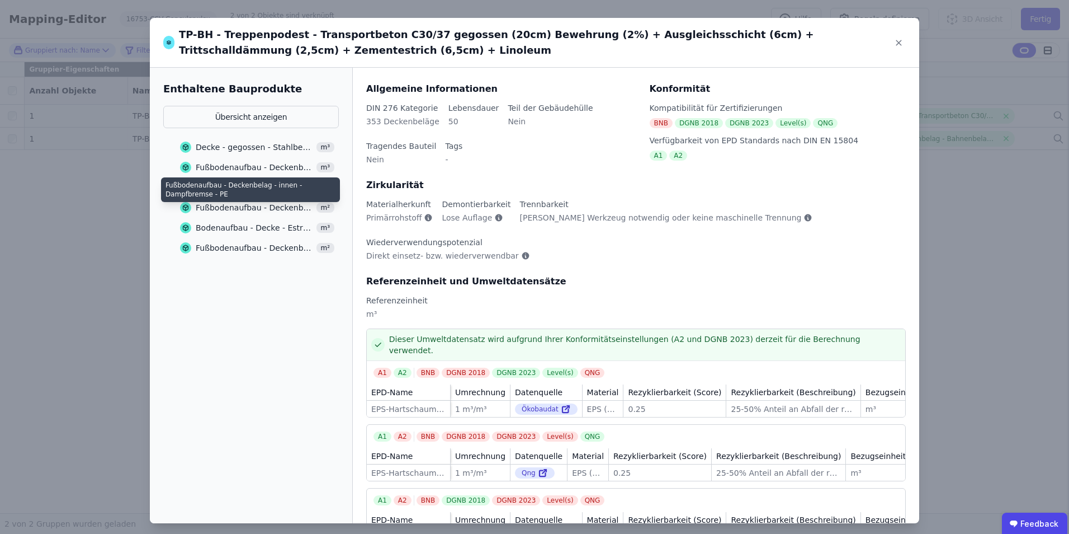
click at [280, 204] on div "Fußbodenaufbau - Deckenbelag - innen - Dampfbremse - PE" at bounding box center [254, 207] width 117 height 11
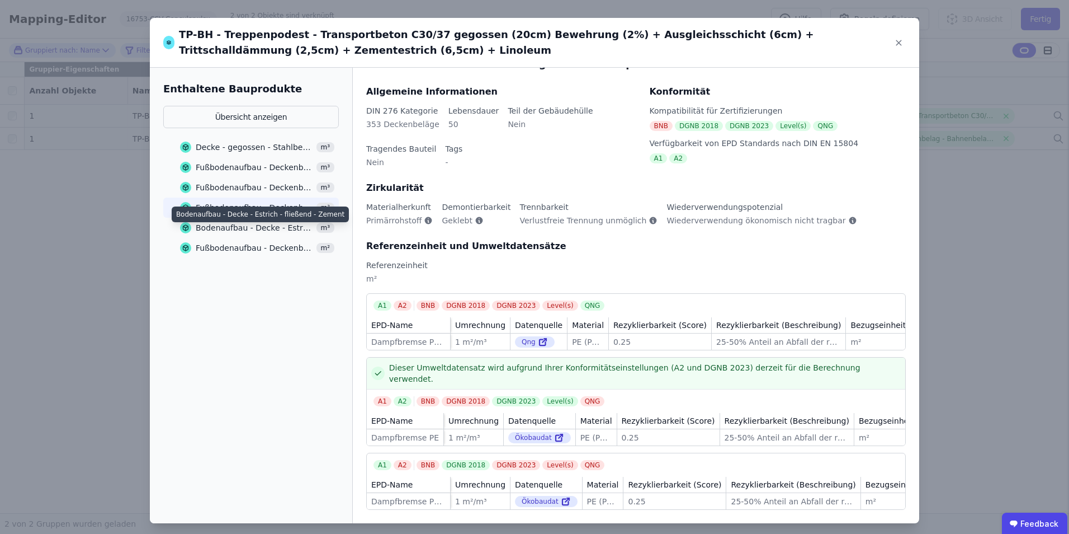
click at [284, 223] on div "Bodenaufbau - Decke - Estrich - fließend - Zement" at bounding box center [254, 227] width 117 height 11
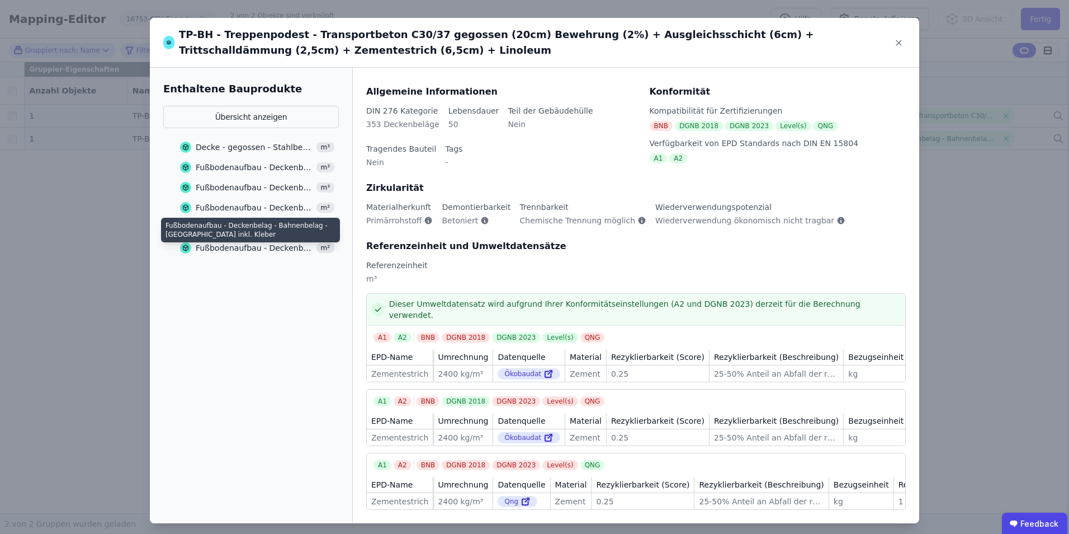
click at [275, 243] on div "Fußbodenaufbau - Deckenbelag - Bahnenbelag - [GEOGRAPHIC_DATA] inkl. Kleber" at bounding box center [254, 247] width 117 height 11
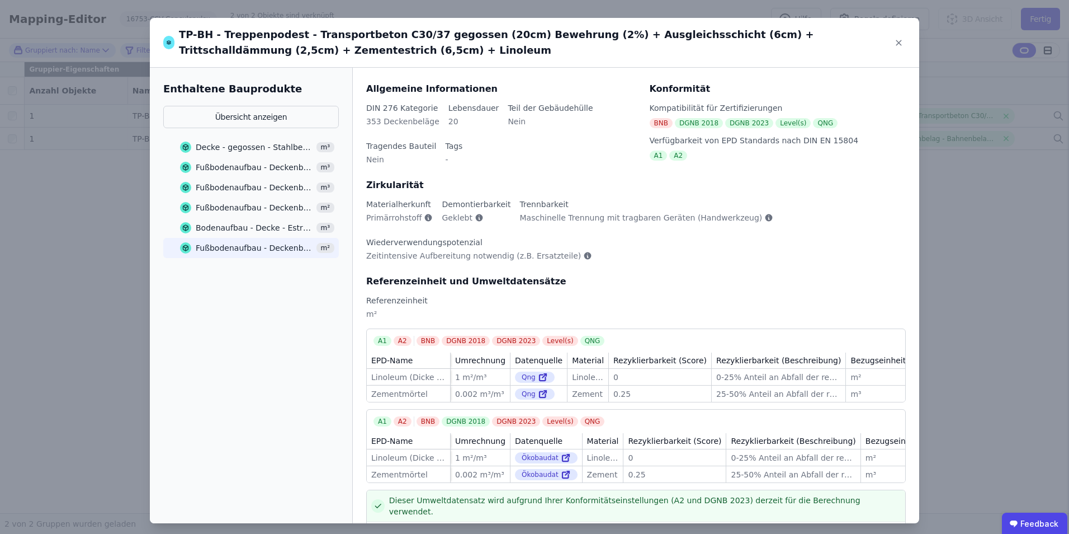
click at [257, 228] on div "Bodenaufbau - Decke - Estrich - fließend - Zement" at bounding box center [254, 227] width 117 height 11
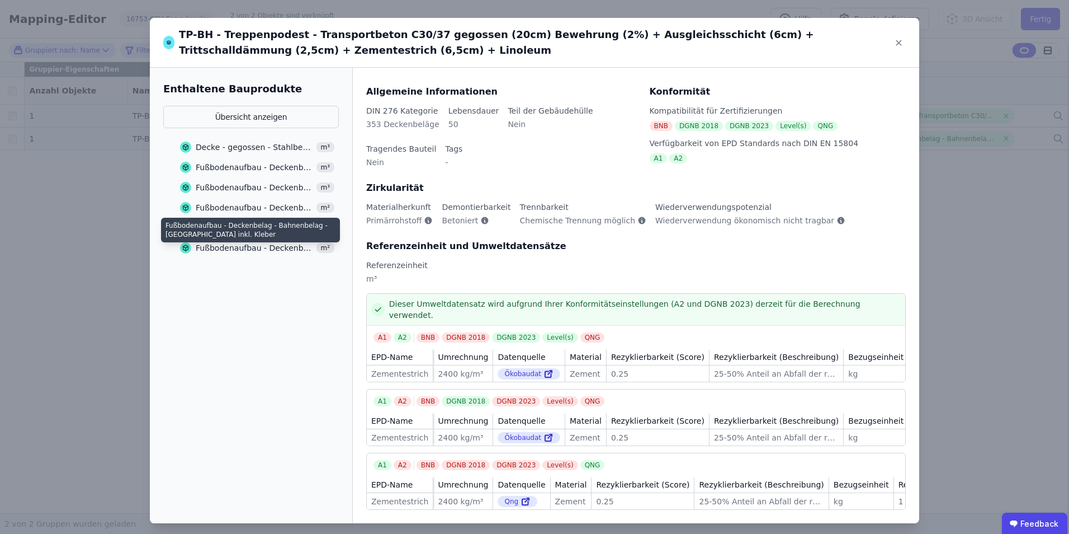
click at [266, 243] on div "Fußbodenaufbau - Deckenbelag - Bahnenbelag - [GEOGRAPHIC_DATA] inkl. Kleber" at bounding box center [254, 247] width 117 height 11
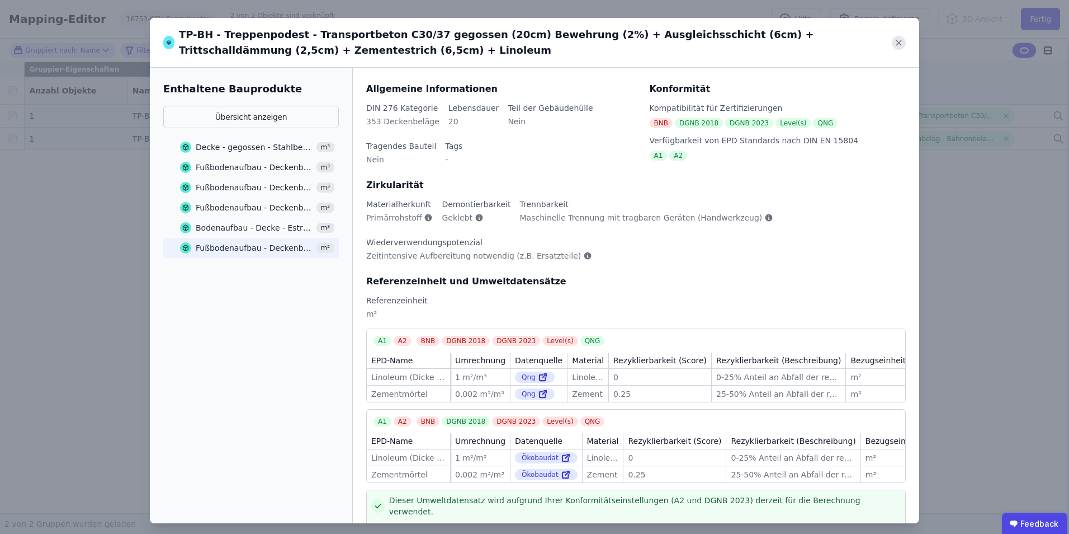
click at [895, 40] on icon at bounding box center [899, 43] width 14 height 14
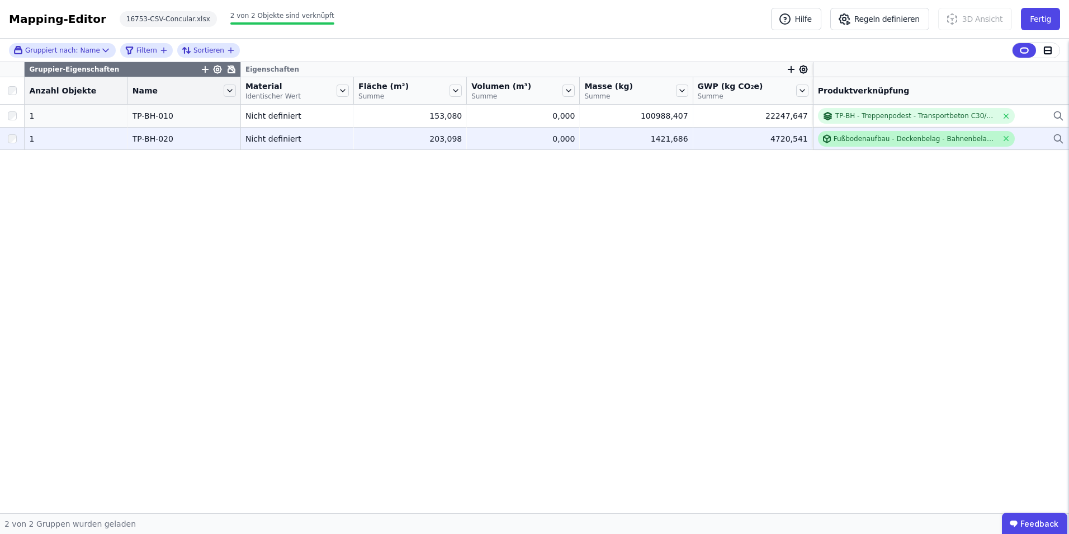
click at [955, 143] on div "Fußbodenaufbau - Deckenbelag - Bahnenbelag - [GEOGRAPHIC_DATA] inkl. Kleber" at bounding box center [916, 138] width 164 height 9
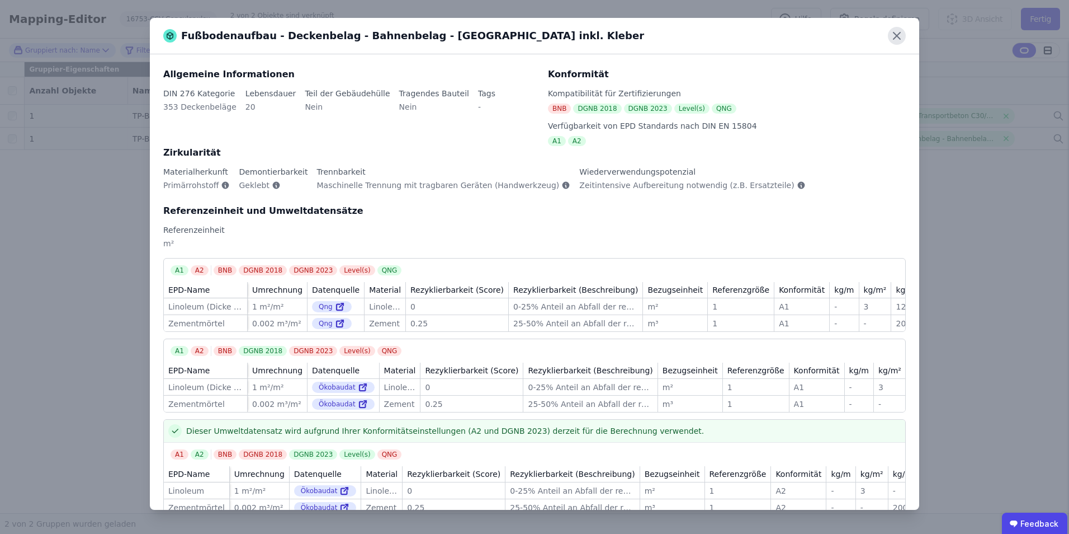
click at [902, 39] on icon at bounding box center [897, 36] width 18 height 18
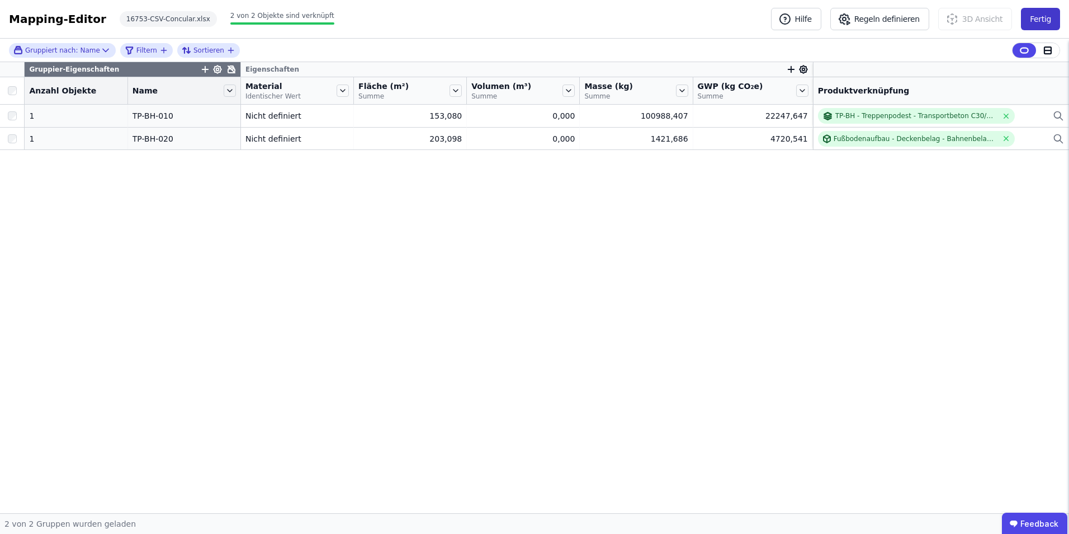
click at [1035, 21] on button "Fertig" at bounding box center [1040, 19] width 39 height 22
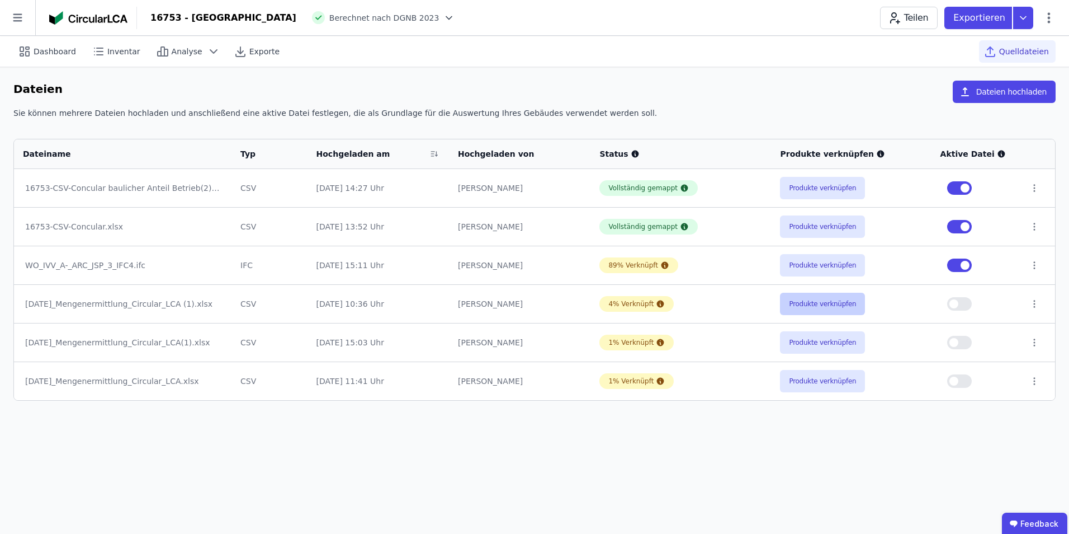
click at [825, 307] on button "Produkte verknüpfen" at bounding box center [822, 303] width 85 height 22
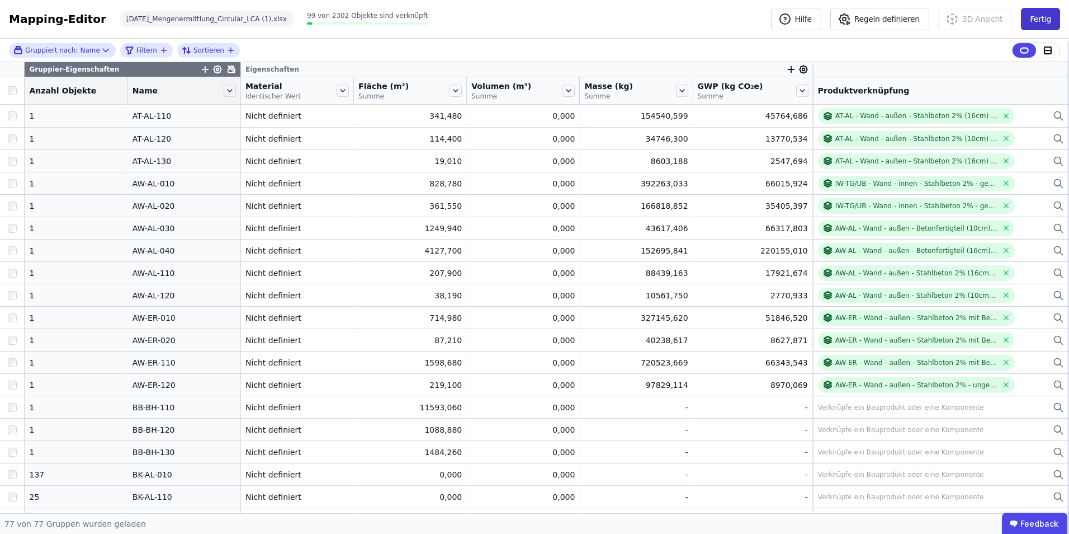
click at [1047, 28] on button "Fertig" at bounding box center [1040, 19] width 39 height 22
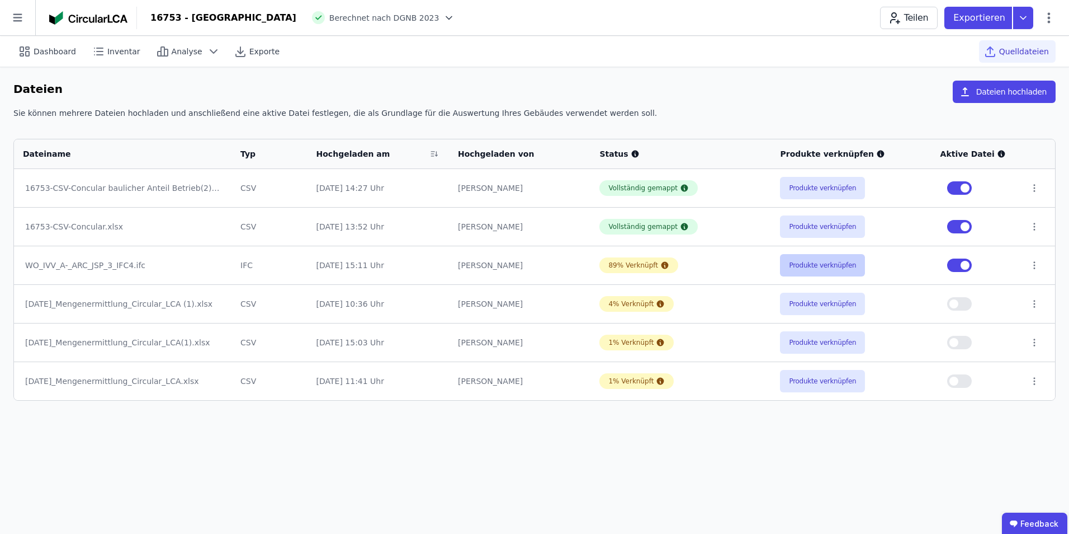
click at [850, 269] on button "Produkte verknüpfen" at bounding box center [822, 265] width 85 height 22
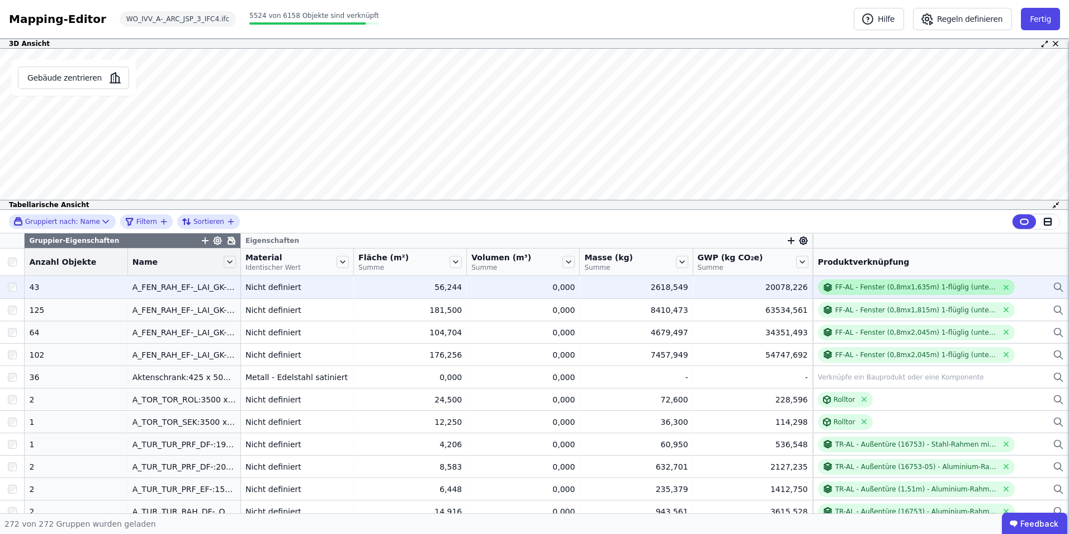
click at [914, 282] on div "FF-AL - Fenster (0,8mx1,635m) 1-flüglig (unterer Teil festverglast) - Aluminium…" at bounding box center [917, 286] width 162 height 9
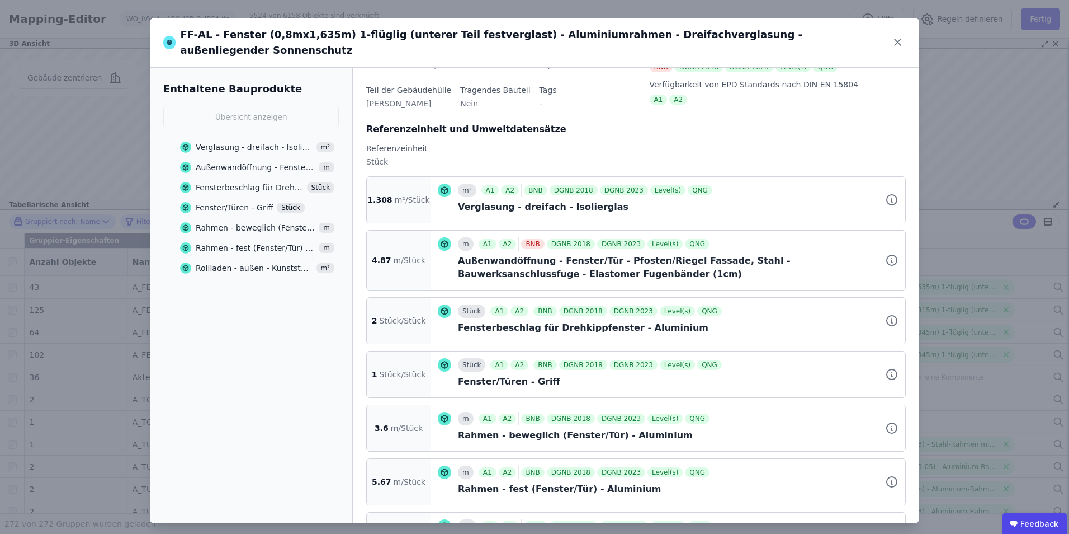
scroll to position [140, 0]
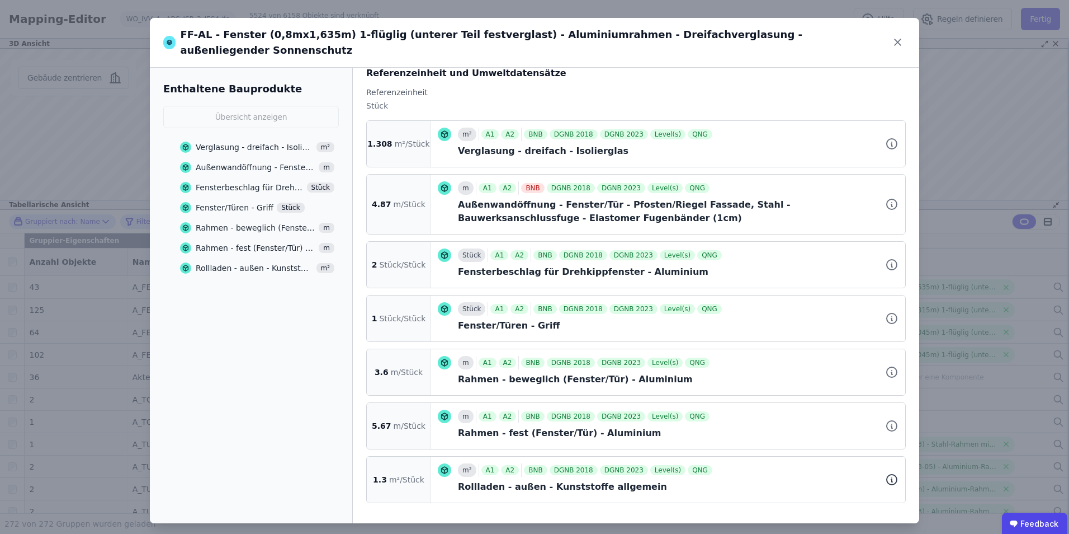
click at [885, 473] on icon at bounding box center [891, 479] width 13 height 13
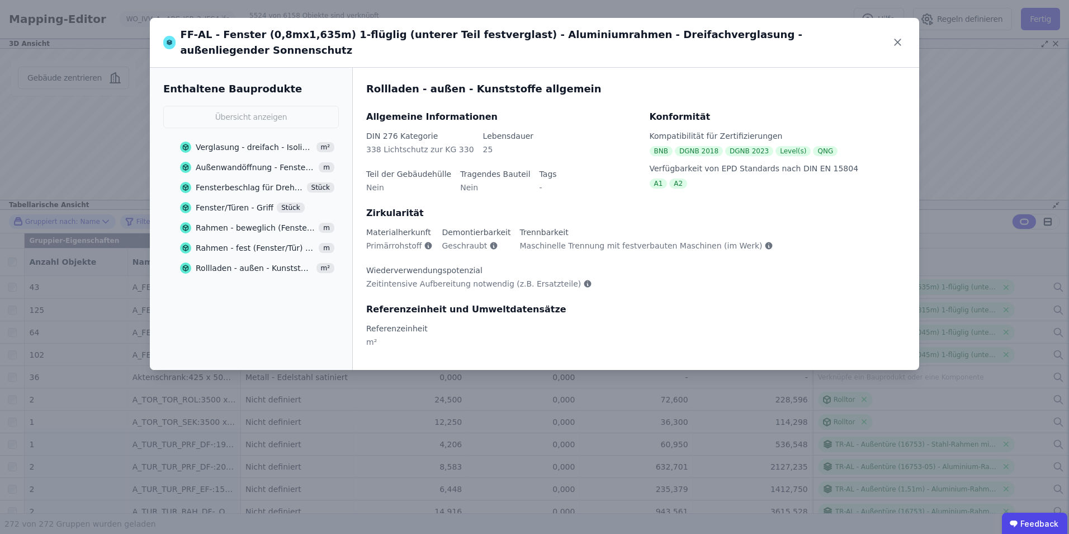
scroll to position [0, 0]
click at [225, 262] on div "Rollladen - außen - Kunststoffe allgemein" at bounding box center [254, 267] width 117 height 11
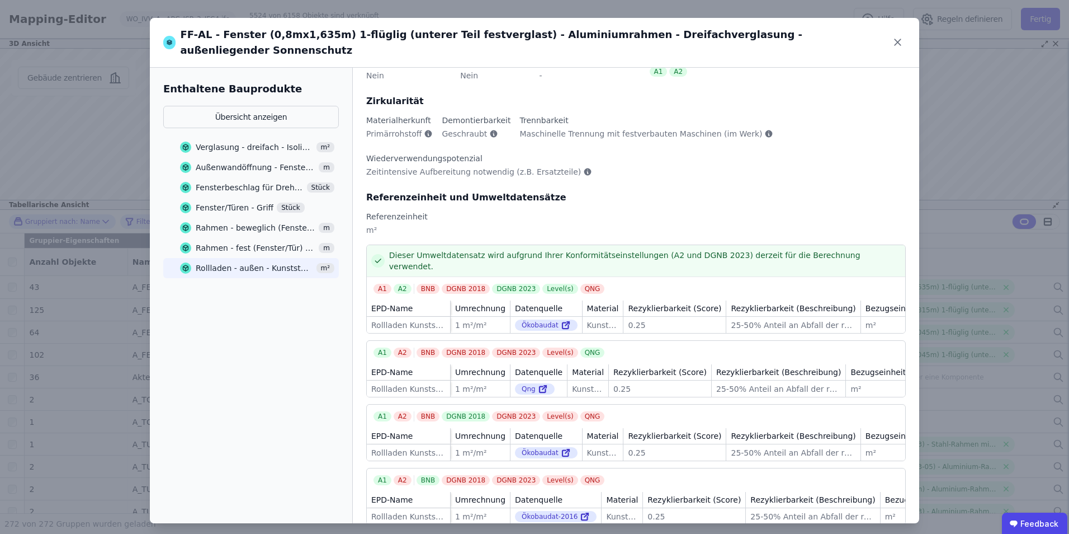
scroll to position [134, 0]
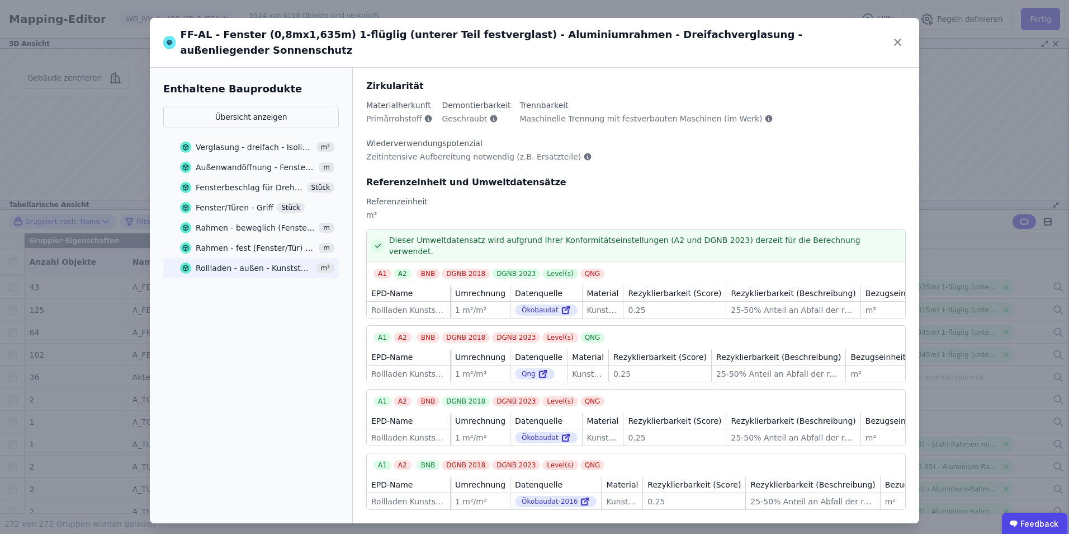
drag, startPoint x: 249, startPoint y: 344, endPoint x: 256, endPoint y: 342, distance: 6.4
click at [249, 344] on div "Enthaltene Bauprodukte Übersicht anzeigen Verglasung - dreifach - Isolierglas m…" at bounding box center [251, 295] width 203 height 455
click at [263, 242] on div "Rahmen - fest (Fenster/Tür) - Aluminium" at bounding box center [256, 247] width 120 height 11
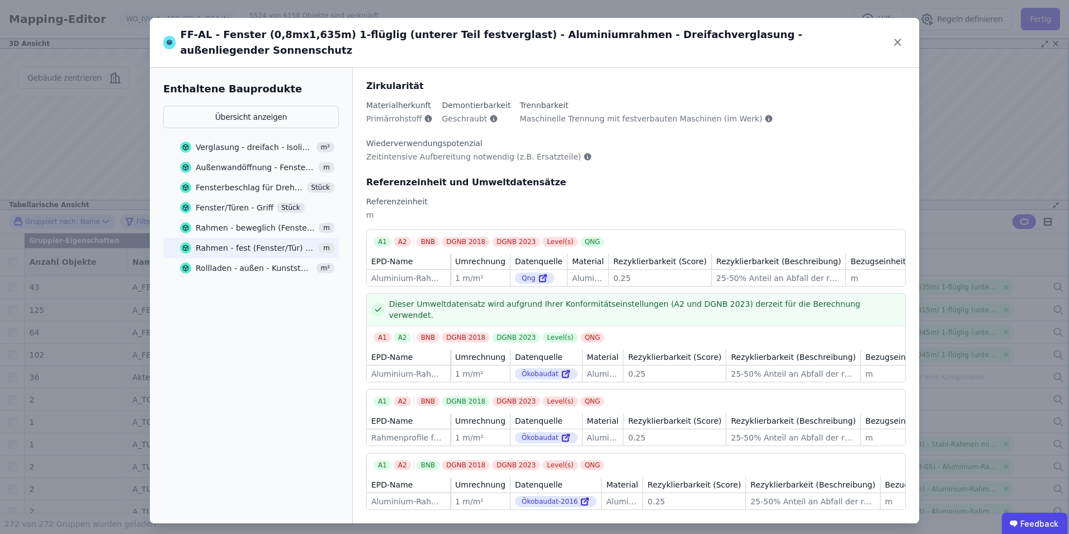
click at [266, 222] on div "Rahmen - beweglich (Fenster/Tür) - Aluminium" at bounding box center [256, 227] width 120 height 11
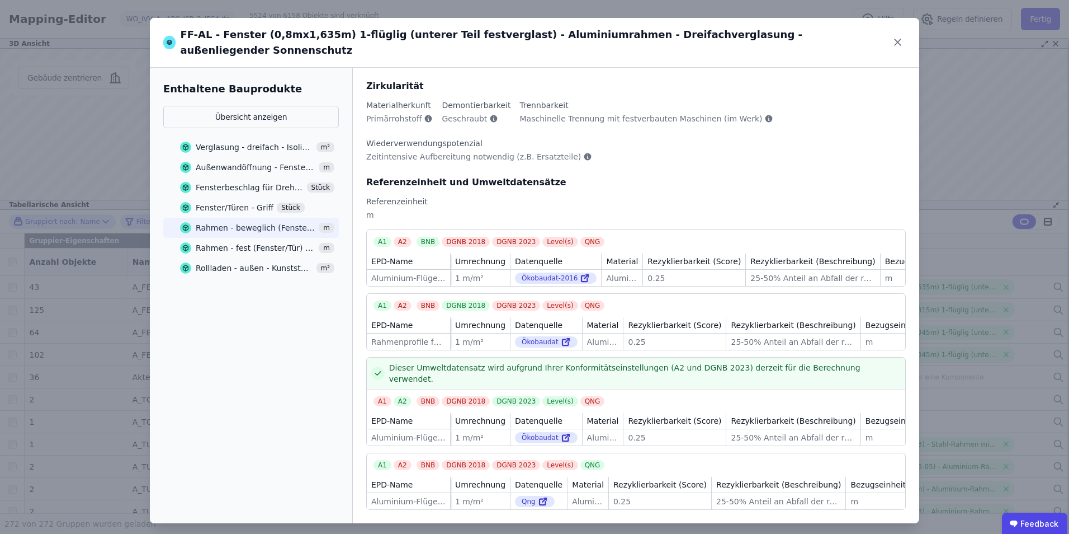
click at [248, 202] on div "Fenster/Türen - Griff" at bounding box center [235, 207] width 78 height 11
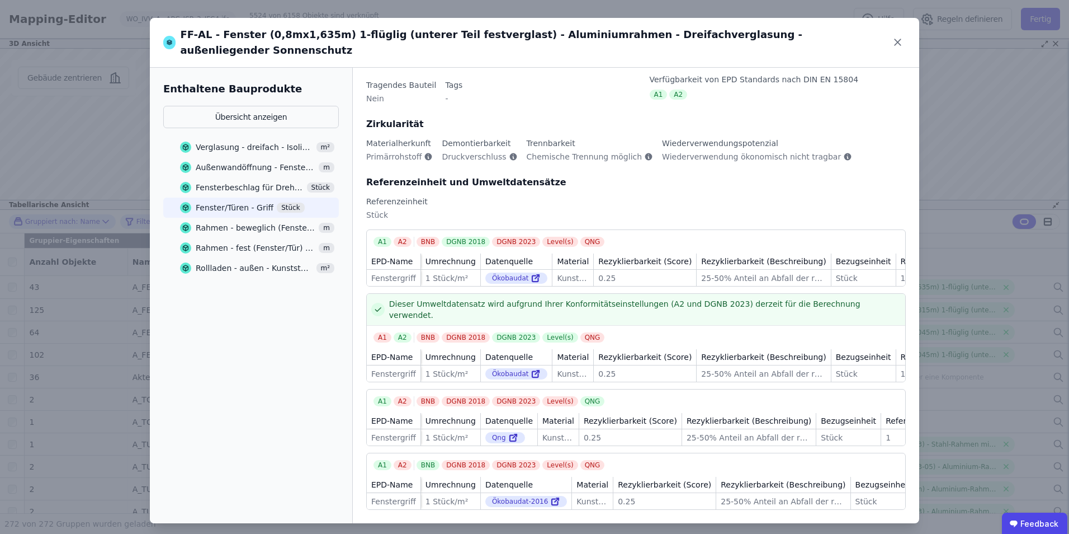
scroll to position [96, 0]
click at [249, 182] on div "Fensterbeschlag für Drehkippfenster - Aluminium" at bounding box center [250, 187] width 108 height 11
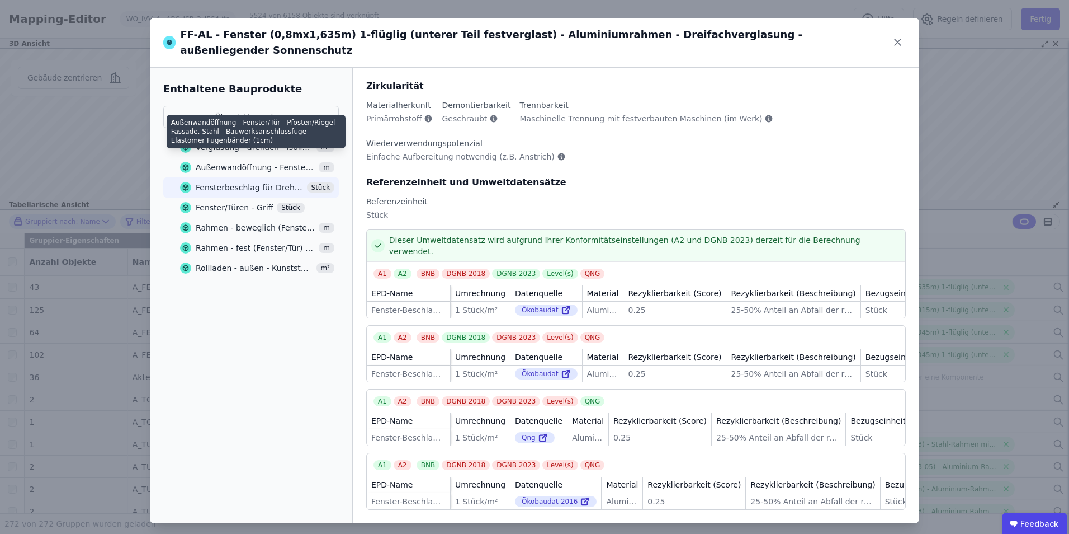
click at [254, 162] on div "Außenwandöffnung - Fenster/Tür - Pfosten/Riegel Fassade, Stahl - Bauwerksanschl…" at bounding box center [256, 167] width 120 height 11
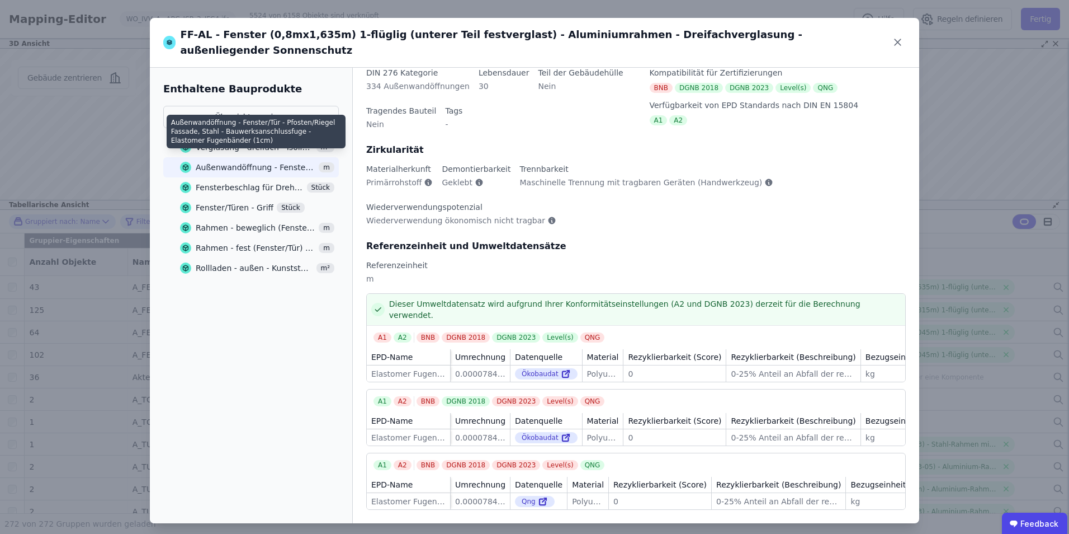
scroll to position [82, 0]
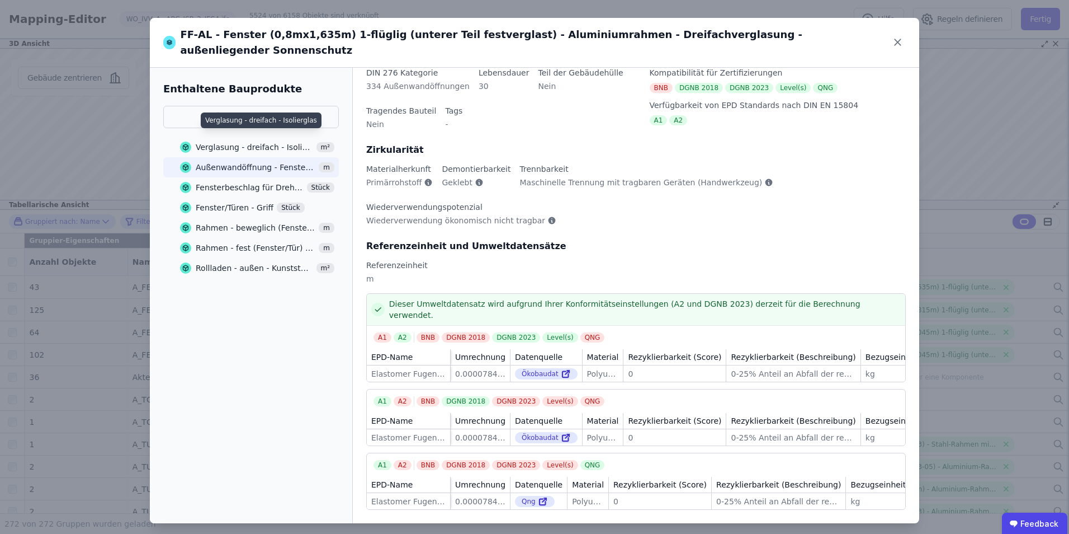
click at [261, 141] on div "Verglasung - dreifach - Isolierglas" at bounding box center [254, 146] width 117 height 11
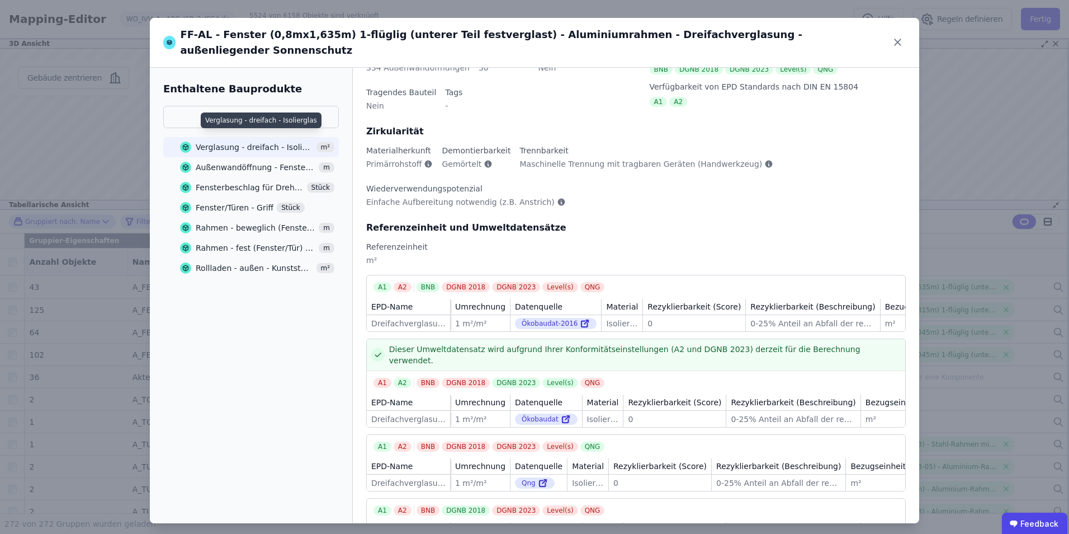
scroll to position [134, 0]
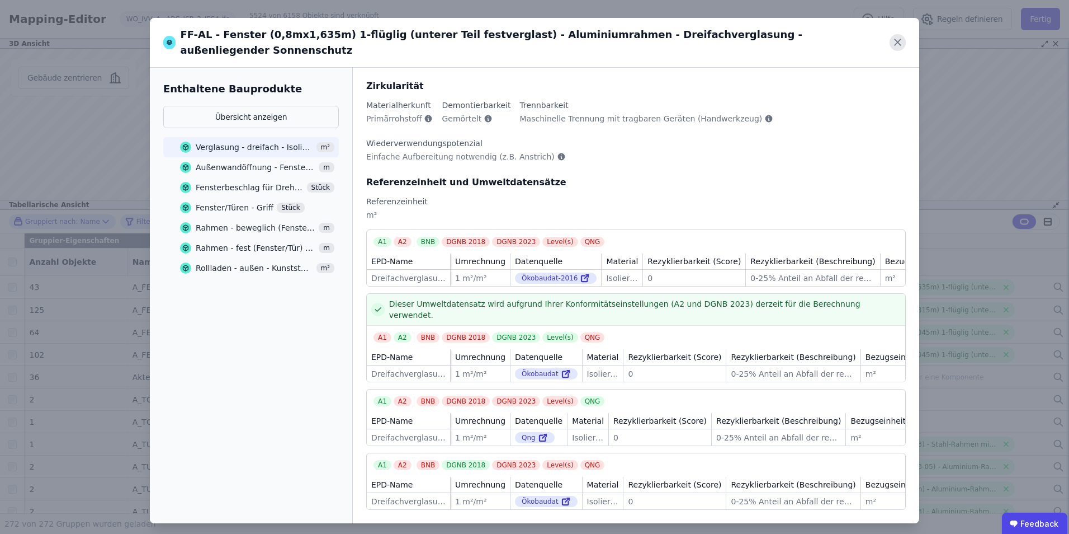
click at [895, 36] on icon at bounding box center [898, 42] width 16 height 16
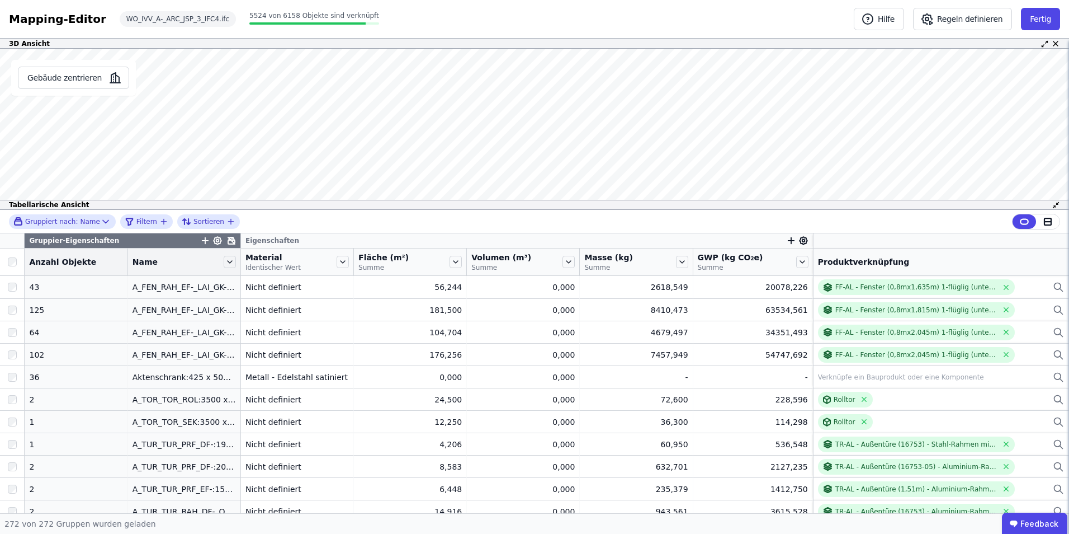
scroll to position [0, 0]
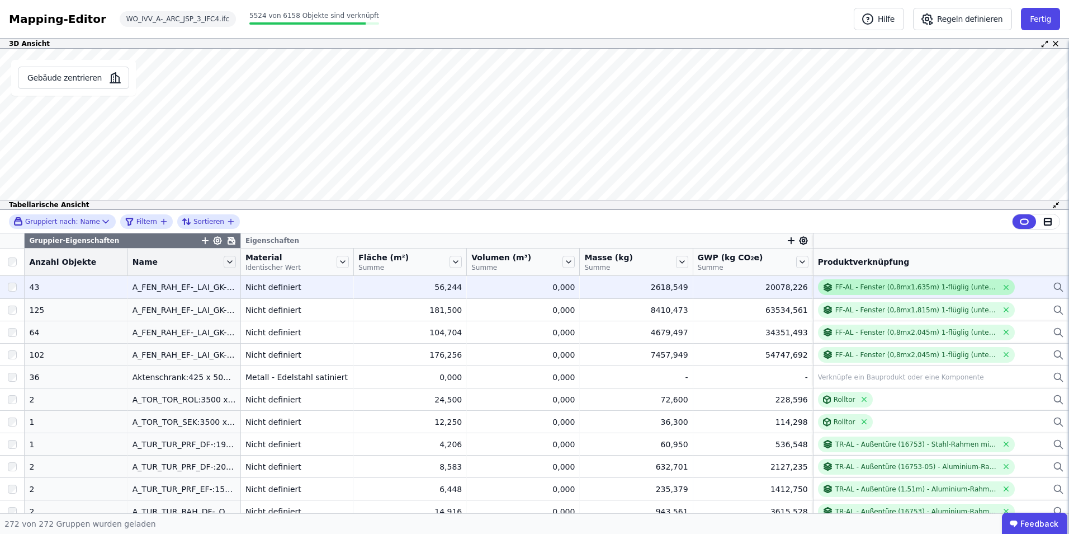
click at [839, 287] on div "FF-AL - Fenster (0,8mx1,635m) 1-flüglig (unterer Teil festverglast) - Aluminium…" at bounding box center [917, 286] width 162 height 9
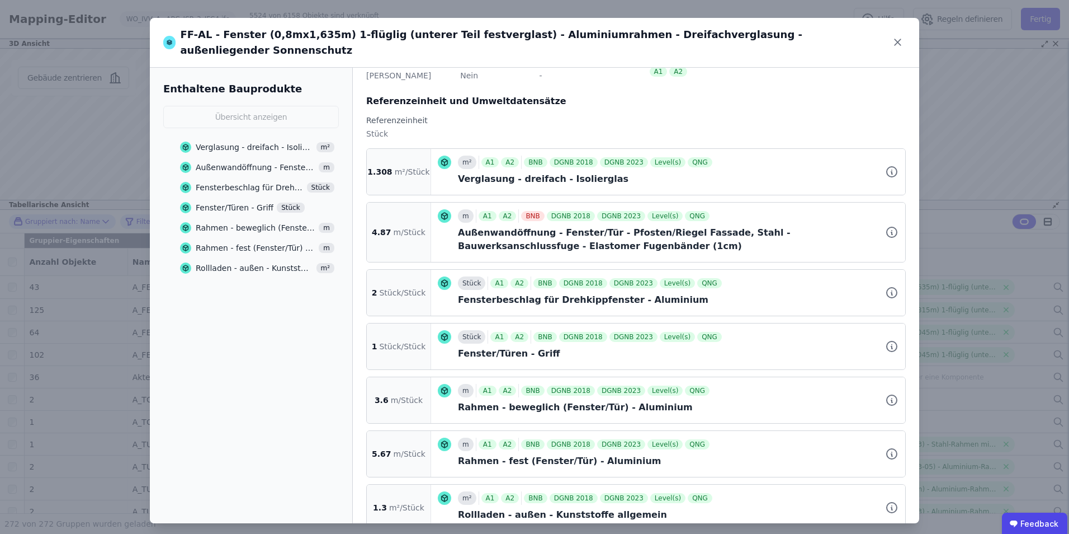
scroll to position [140, 0]
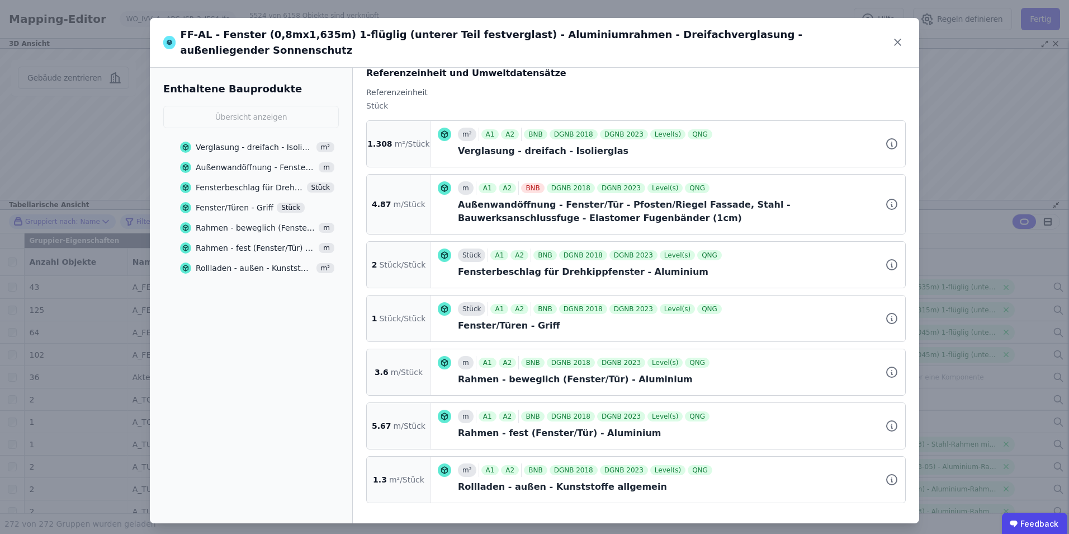
click at [988, 267] on div "FF-AL - Fenster (0,8mx1,635m) 1-flüglig (unterer Teil festverglast) - Aluminium…" at bounding box center [534, 270] width 1069 height 541
click at [893, 35] on icon at bounding box center [898, 42] width 16 height 16
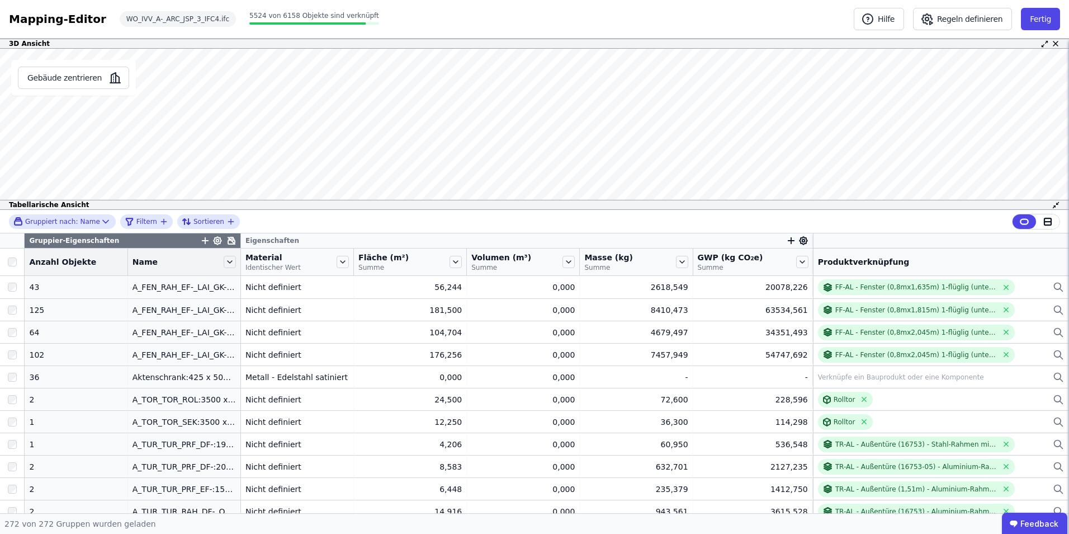
scroll to position [0, 0]
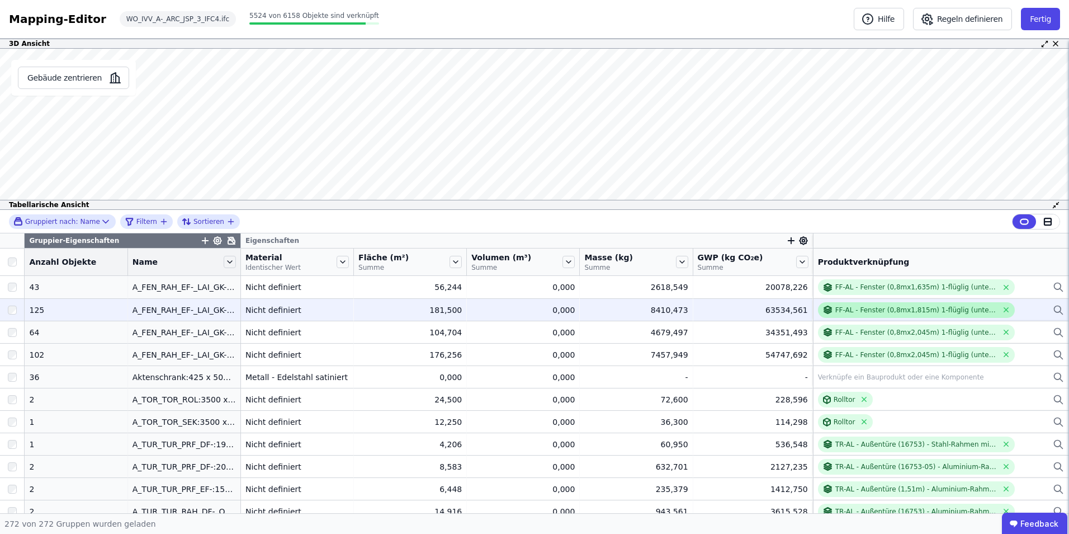
click at [876, 308] on div "FF-AL - Fenster (0,8mx1,815m) 1-flüglig (unterer Teil festverglast) - Aluminium…" at bounding box center [917, 309] width 162 height 9
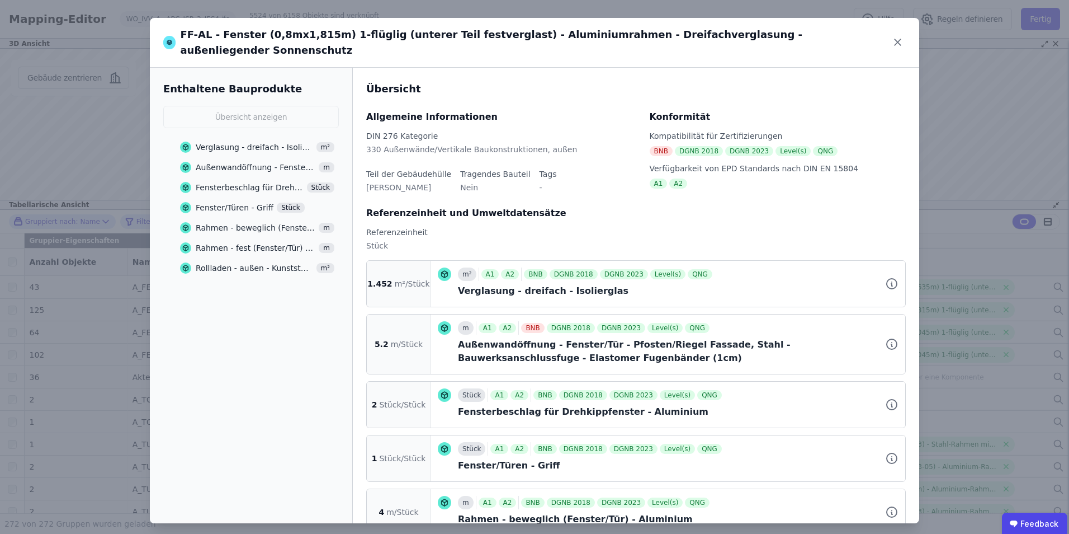
scroll to position [56, 0]
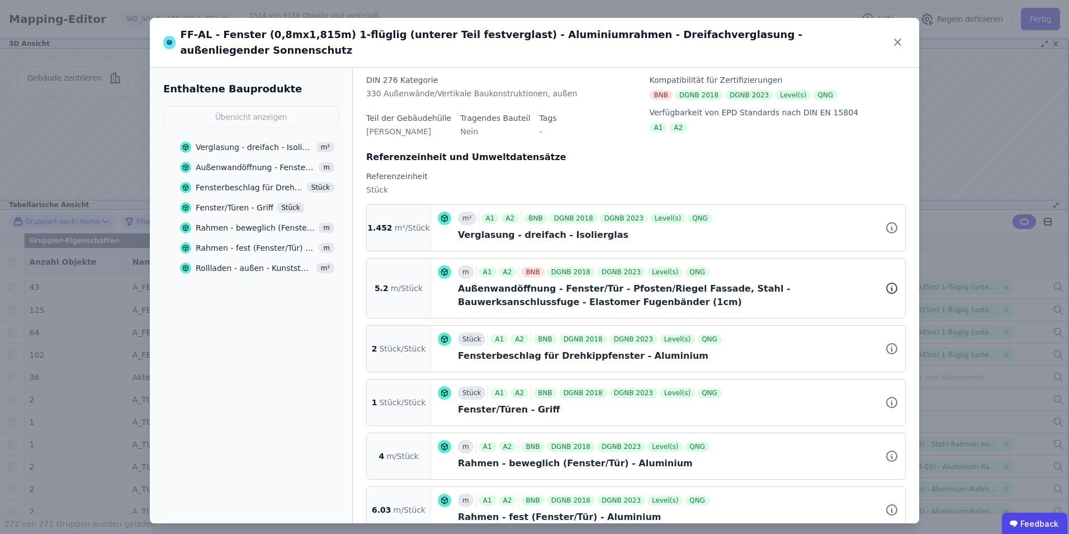
click at [891, 288] on icon at bounding box center [891, 289] width 1 height 2
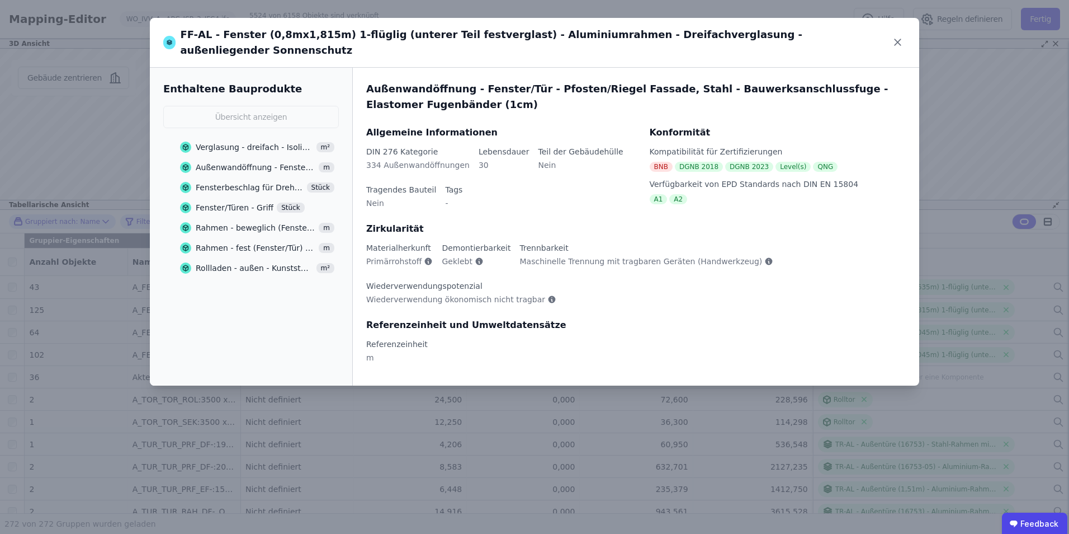
scroll to position [0, 0]
click at [236, 162] on div "Außenwandöffnung - Fenster/Tür - Pfosten/Riegel Fassade, Stahl - Bauwerksanschl…" at bounding box center [256, 167] width 120 height 11
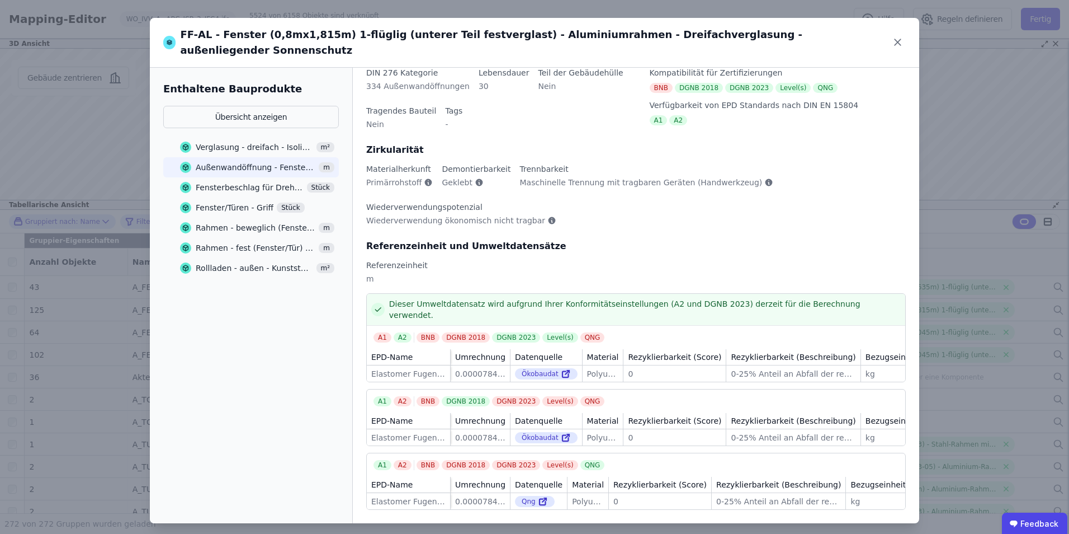
scroll to position [0, 178]
click at [866, 368] on div "kg" at bounding box center [893, 373] width 55 height 11
drag, startPoint x: 735, startPoint y: 353, endPoint x: 745, endPoint y: 362, distance: 13.5
click at [859, 358] on div "EPD-Name Umrechnung Datenquelle Material Rezyklierbarkeit (Score) Rezyklierbark…" at bounding box center [636, 365] width 539 height 32
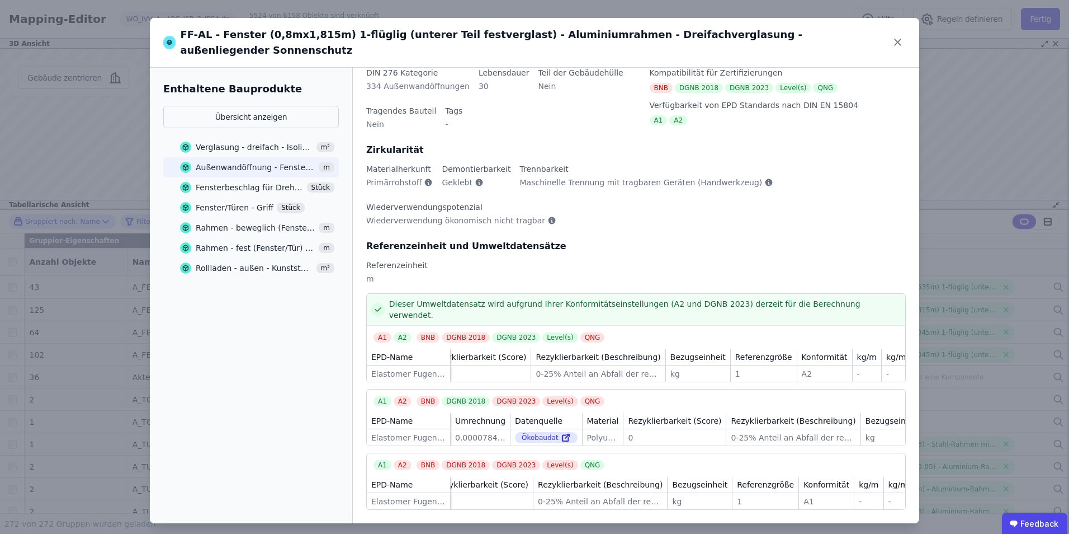
scroll to position [0, 195]
drag, startPoint x: 797, startPoint y: 490, endPoint x: 780, endPoint y: 489, distance: 17.4
click at [799, 493] on td "A1 A1" at bounding box center [826, 501] width 55 height 16
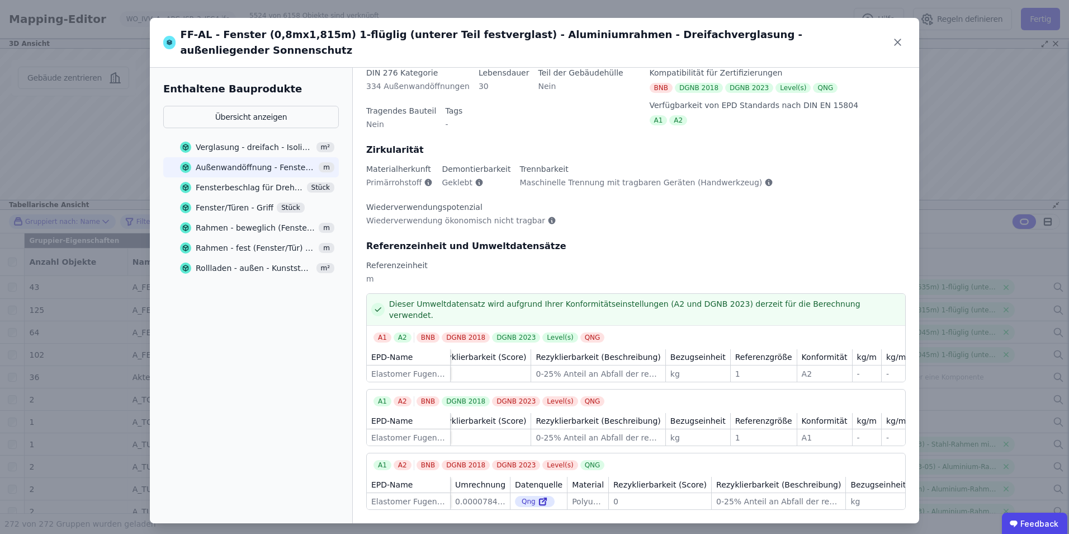
drag, startPoint x: 536, startPoint y: 355, endPoint x: 380, endPoint y: 355, distance: 156.0
click at [380, 365] on tr "Elastomer Fugenbänder, Polyurethan Elastomer Fugenbänder, Polyurethan 0.0000784…" at bounding box center [559, 373] width 775 height 16
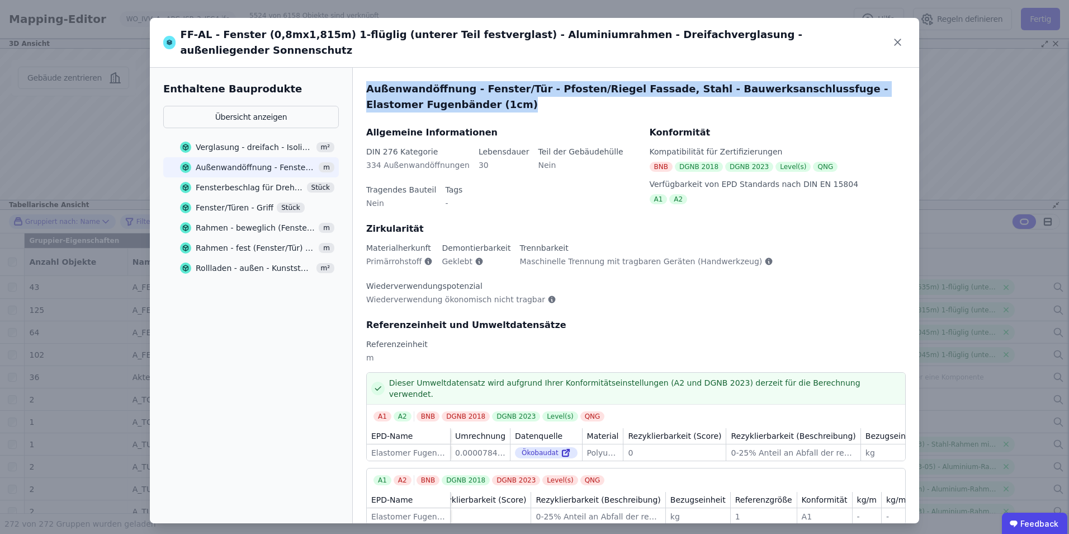
drag, startPoint x: 366, startPoint y: 77, endPoint x: 397, endPoint y: 89, distance: 33.1
click at [397, 89] on div "Außenwandöffnung - Fenster/Tür - Pfosten/Riegel Fassade, Stahl - Bauwerksanschl…" at bounding box center [636, 96] width 540 height 31
copy div "Außenwandöffnung - Fenster/Tür - Pfosten/Riegel Fassade, Stahl - Bauwerksanschl…"
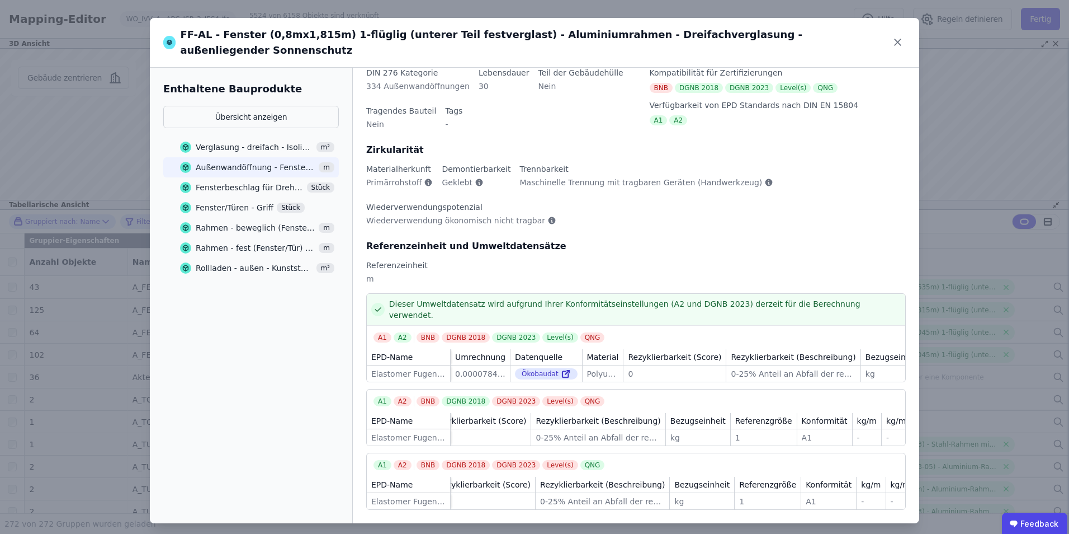
scroll to position [0, 178]
click at [237, 182] on div "Fensterbeschlag für Drehkippfenster - Aluminium" at bounding box center [250, 187] width 108 height 11
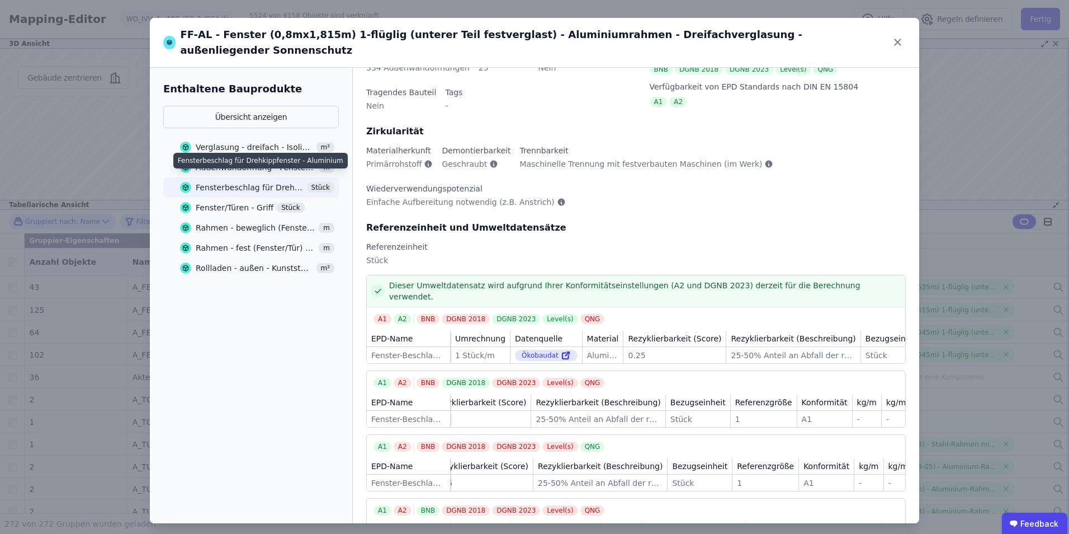
scroll to position [66, 0]
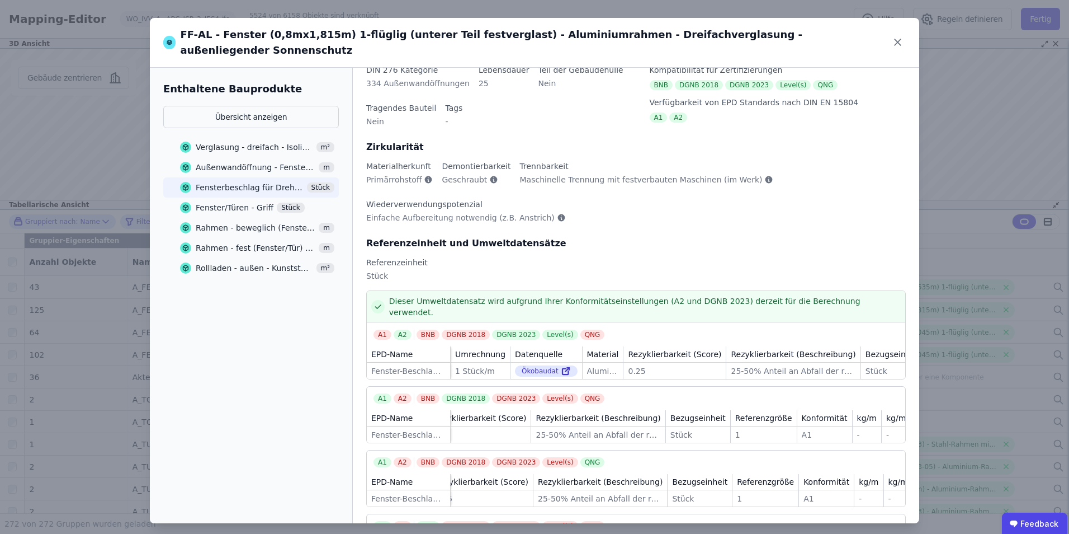
click at [233, 202] on div "Fenster/Türen - Griff" at bounding box center [235, 207] width 78 height 11
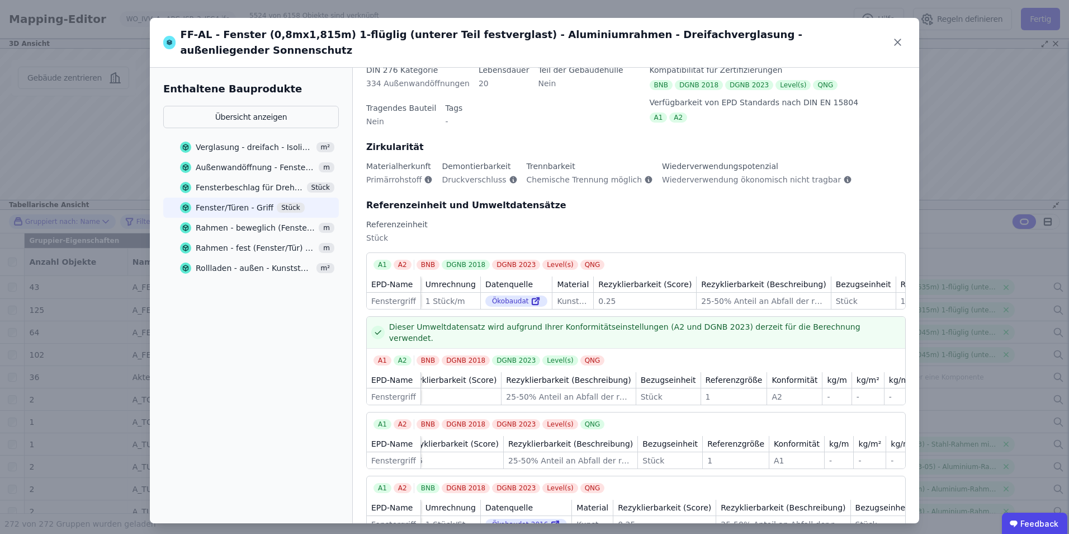
scroll to position [0, 144]
click at [233, 222] on div "Rahmen - beweglich (Fenster/Tür) - Aluminium" at bounding box center [256, 227] width 120 height 11
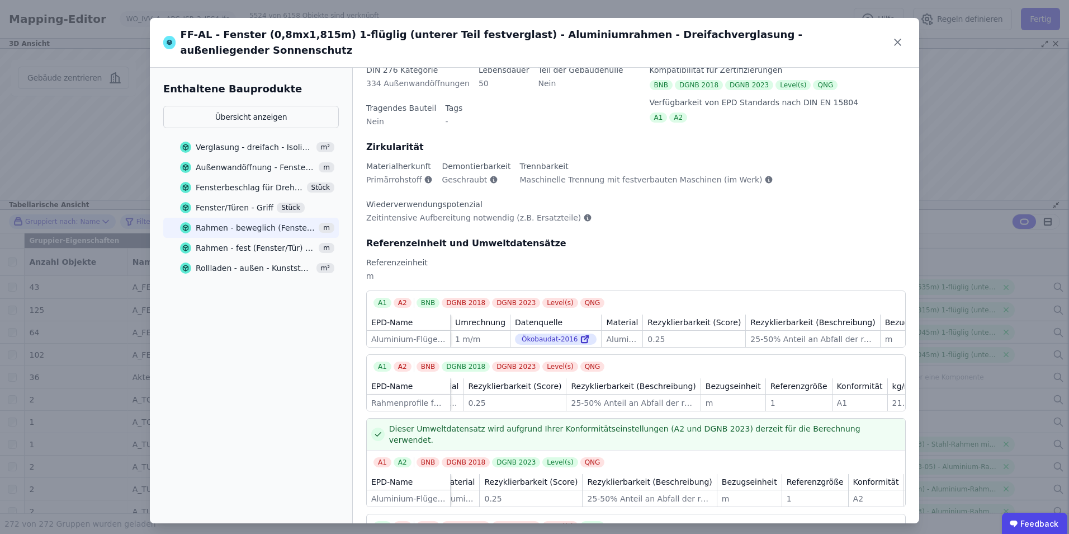
click at [233, 238] on div "Rahmen - fest (Fenster/Tür) - Aluminium m" at bounding box center [257, 248] width 154 height 20
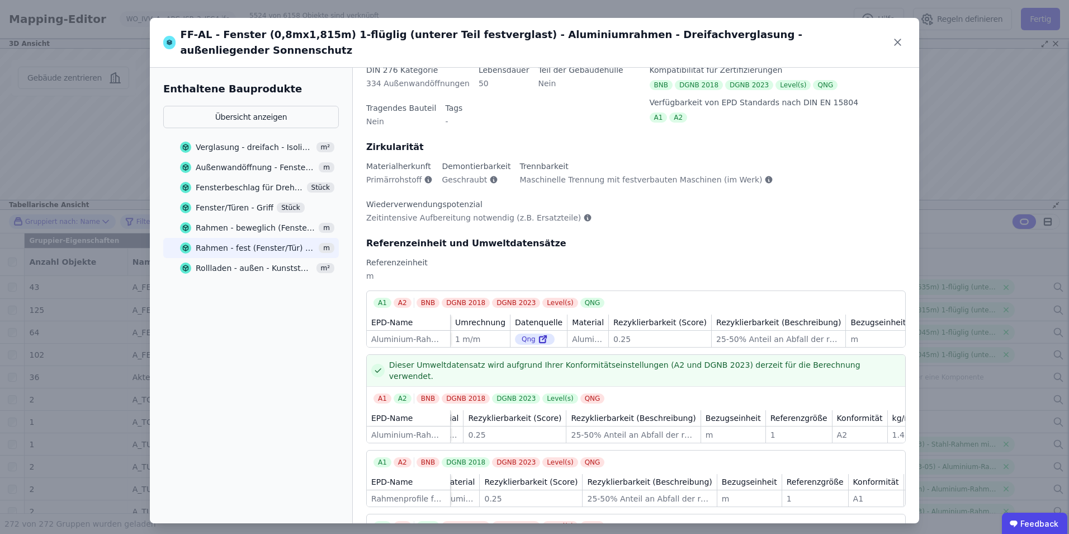
click at [234, 262] on div "Rollladen - außen - Kunststoffe allgemein" at bounding box center [254, 267] width 117 height 11
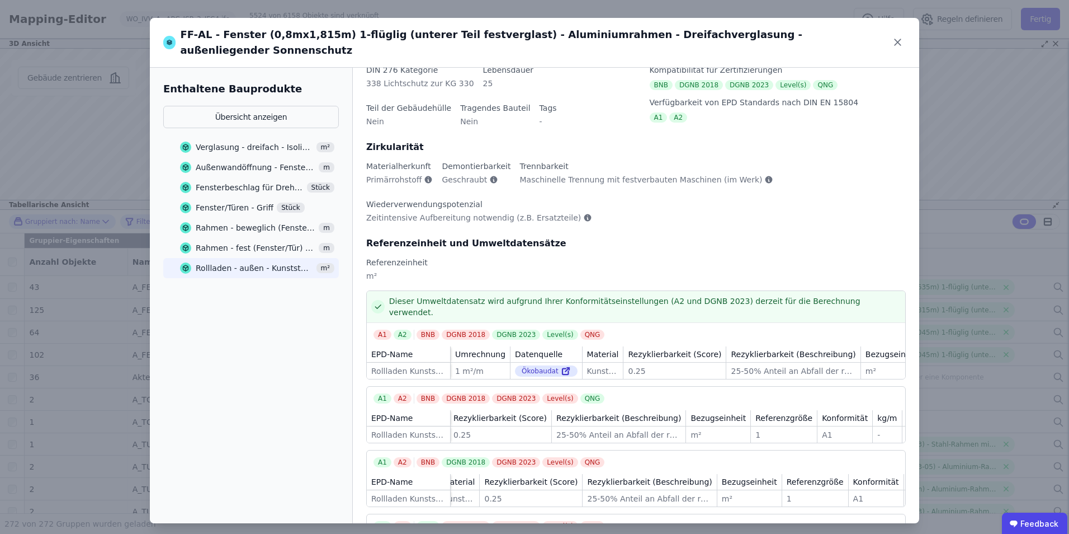
drag, startPoint x: 439, startPoint y: 489, endPoint x: 404, endPoint y: 489, distance: 34.7
click at [404, 490] on tr "Rollladen Kunststoff Rollladen Kunststoff 1 m²/m 1 m²/m Ökobaudat Ökobaudat Kun…" at bounding box center [610, 498] width 775 height 16
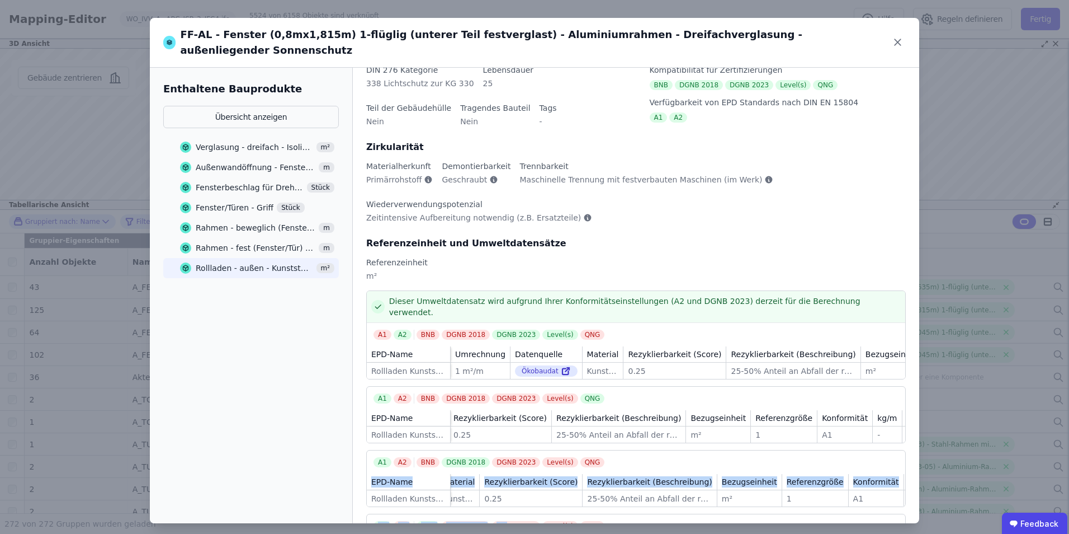
drag, startPoint x: 498, startPoint y: 496, endPoint x: 485, endPoint y: 501, distance: 14.1
click at [424, 494] on div "Rollladen - außen - Kunststoffe allgemein Allgemeine Informationen DIN 276 Kate…" at bounding box center [636, 295] width 567 height 455
drag, startPoint x: 485, startPoint y: 501, endPoint x: 485, endPoint y: 375, distance: 125.3
click at [473, 365] on div "1 m²/m" at bounding box center [480, 370] width 50 height 11
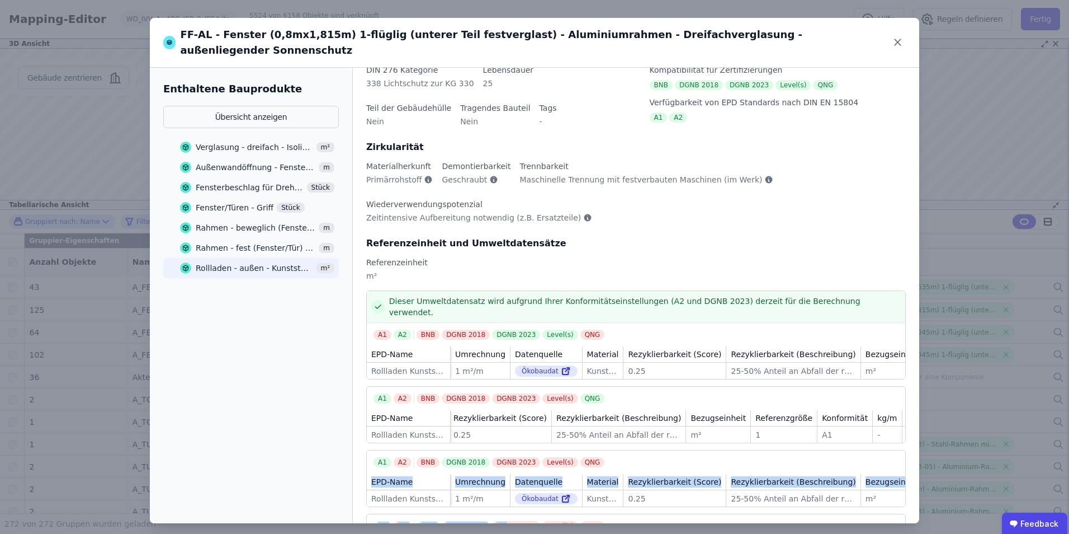
drag, startPoint x: 899, startPoint y: 38, endPoint x: 883, endPoint y: 261, distance: 223.2
click at [899, 40] on icon at bounding box center [898, 43] width 6 height 6
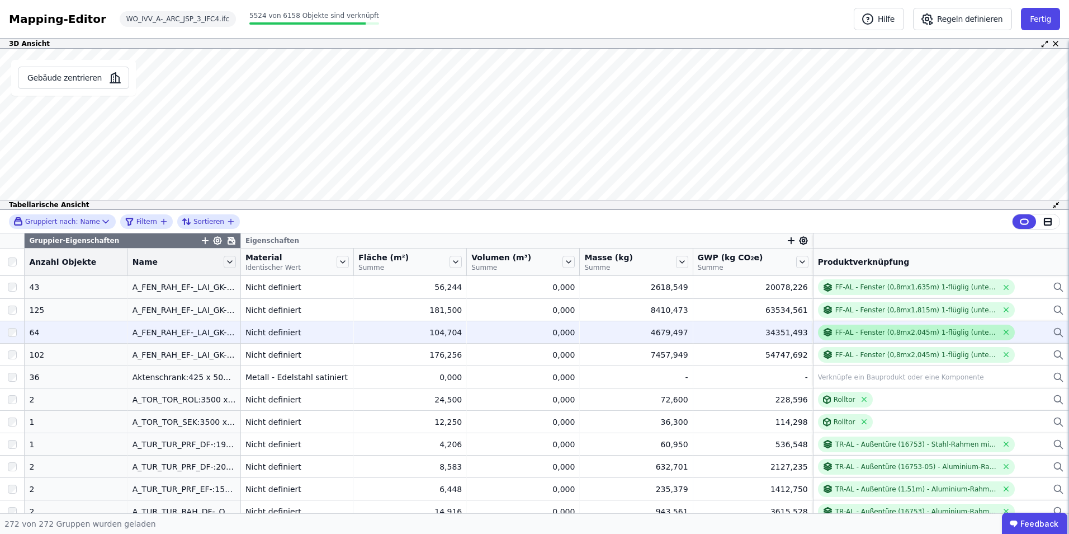
click at [862, 333] on div "FF-AL - Fenster (0,8mx2,045m) 1-flüglig (unterer Teil festverglast) - Aluminium…" at bounding box center [917, 332] width 162 height 9
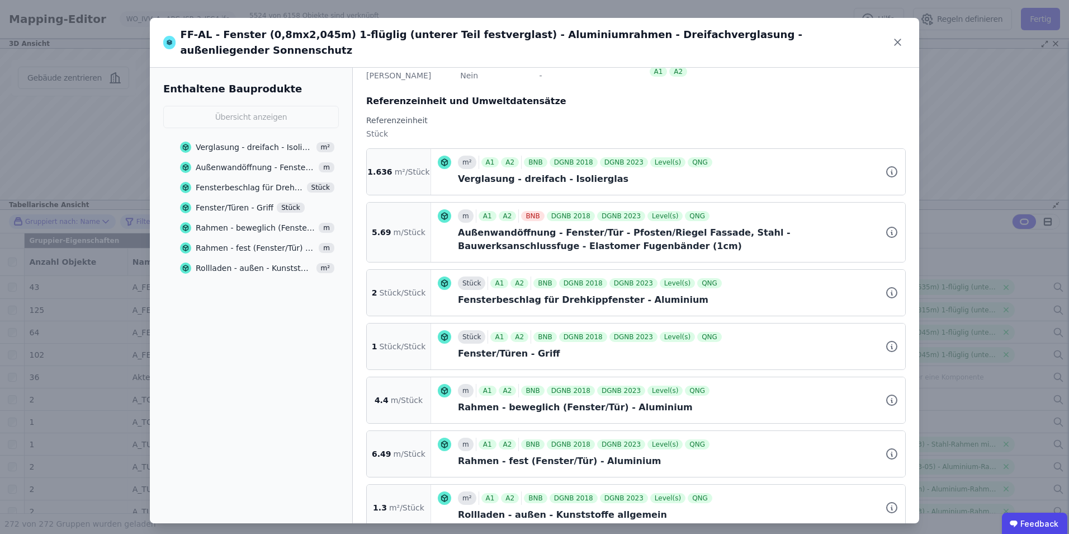
scroll to position [140, 0]
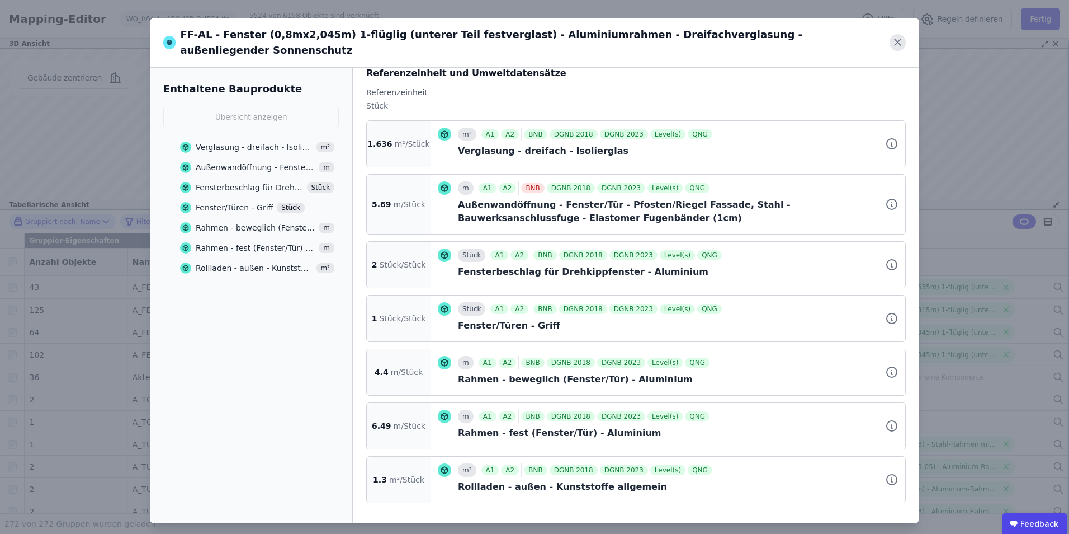
click at [899, 36] on icon at bounding box center [898, 42] width 16 height 16
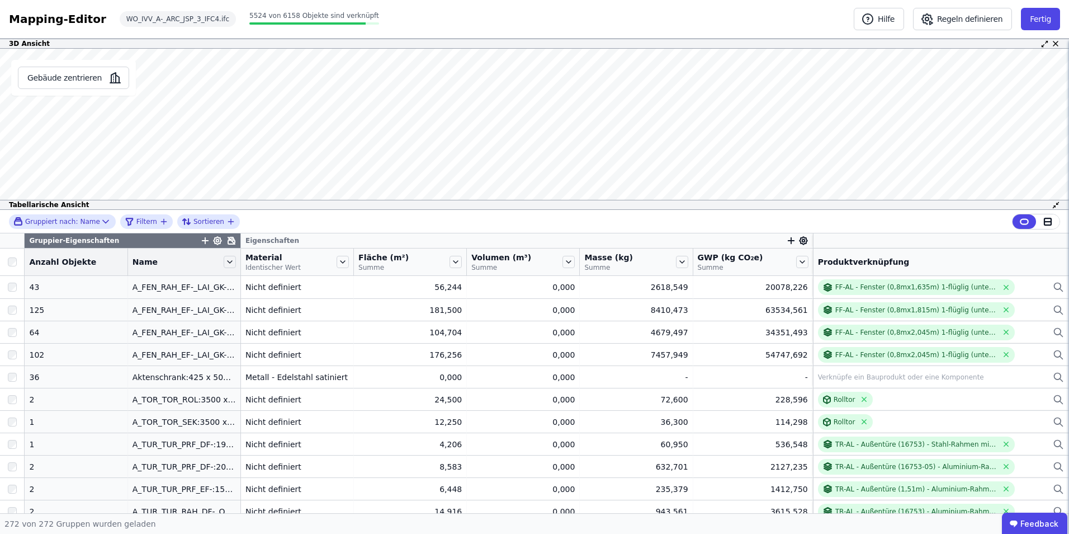
scroll to position [0, 0]
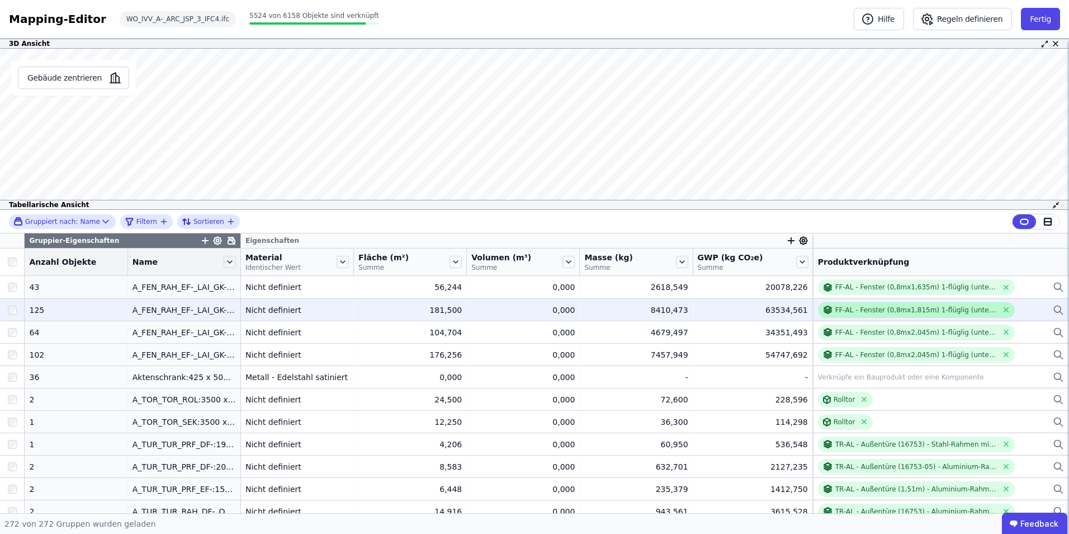
click at [875, 315] on div "FF-AL - Fenster (0,8mx1,815m) 1-flüglig (unterer Teil festverglast) - Aluminium…" at bounding box center [916, 310] width 197 height 16
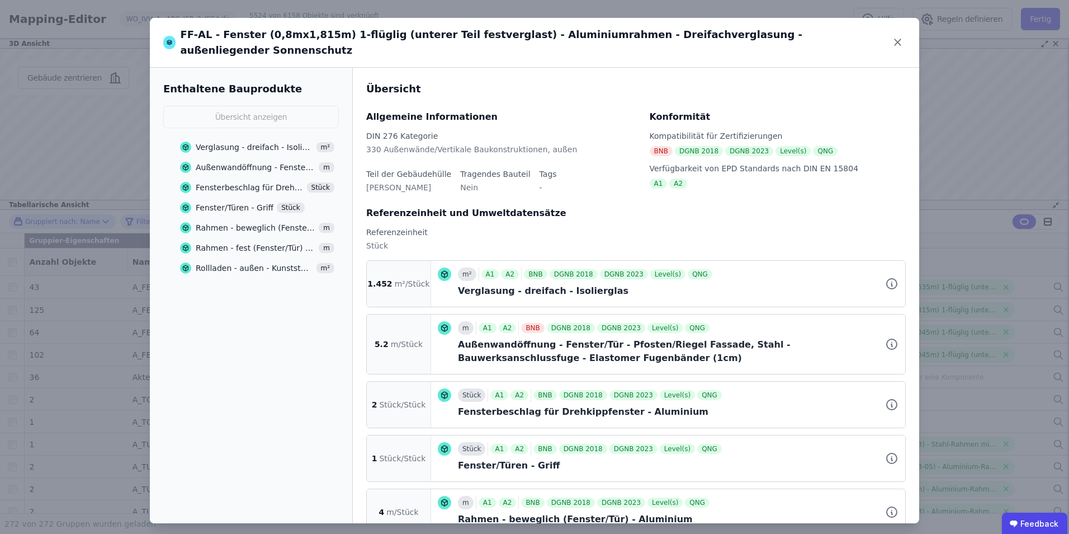
scroll to position [140, 0]
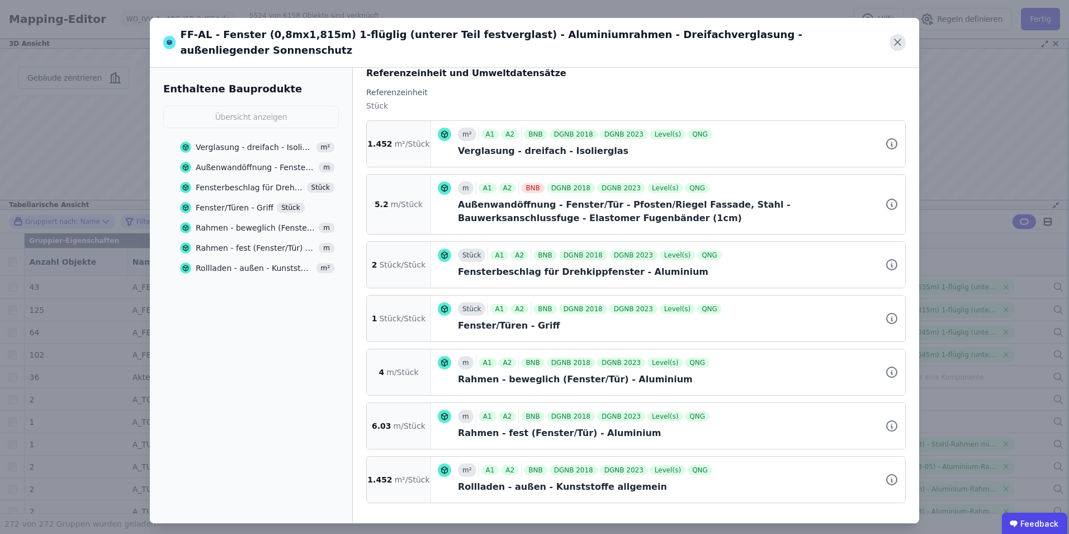
click at [891, 36] on icon at bounding box center [898, 42] width 16 height 16
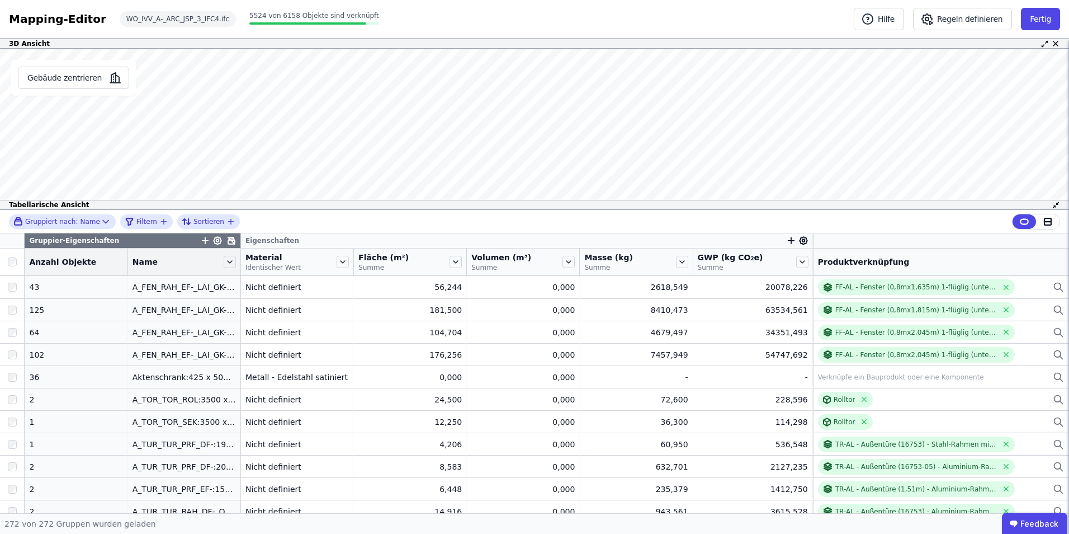
scroll to position [0, 0]
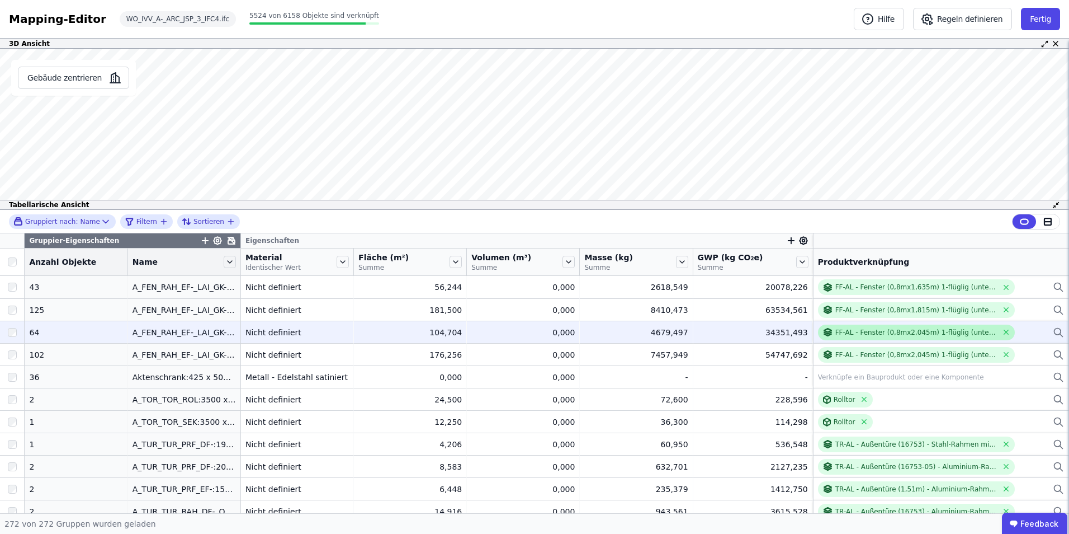
click at [874, 333] on div "FF-AL - Fenster (0,8mx2,045m) 1-flüglig (unterer Teil festverglast) - Aluminium…" at bounding box center [917, 332] width 162 height 9
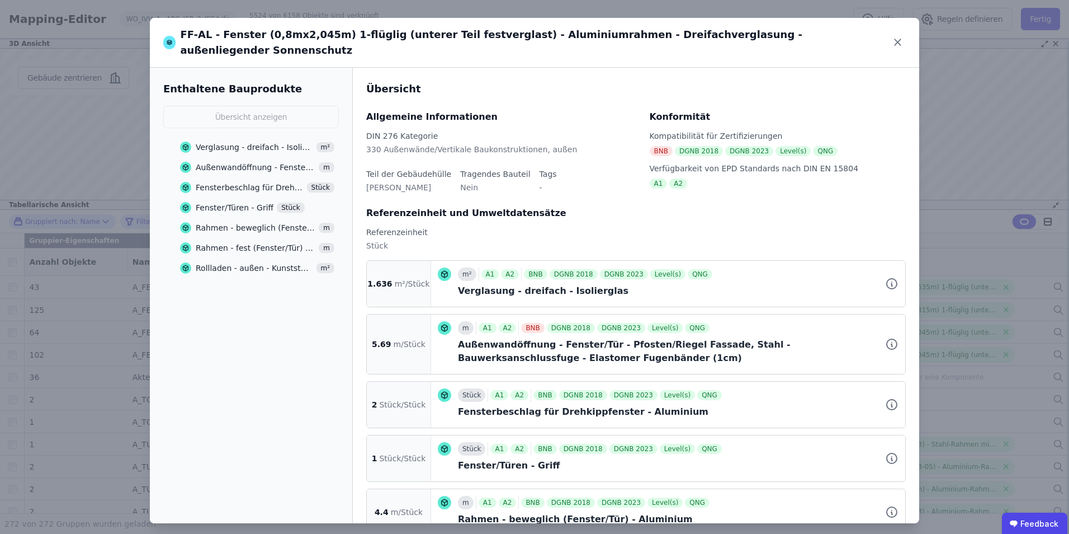
scroll to position [140, 0]
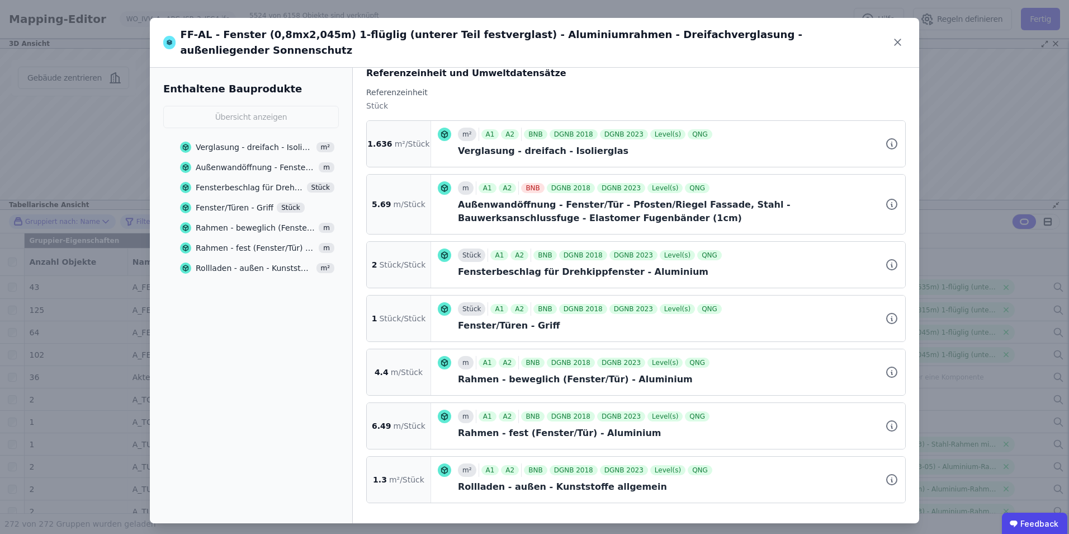
click at [823, 37] on div "FF-AL - Fenster (0,8mx2,045m) 1-flüglig (unterer Teil festverglast) - Aluminium…" at bounding box center [535, 43] width 770 height 50
drag, startPoint x: 827, startPoint y: 36, endPoint x: 257, endPoint y: 37, distance: 569.9
click at [266, 37] on div "FF-AL - Fenster (0,8mx2,045m) 1-flüglig (unterer Teil festverglast) - Aluminium…" at bounding box center [535, 43] width 770 height 50
drag, startPoint x: 257, startPoint y: 37, endPoint x: 221, endPoint y: 36, distance: 35.8
click at [221, 36] on div "FF-AL - Fenster (0,8mx2,045m) 1-flüglig (unterer Teil festverglast) - Aluminium…" at bounding box center [526, 42] width 726 height 31
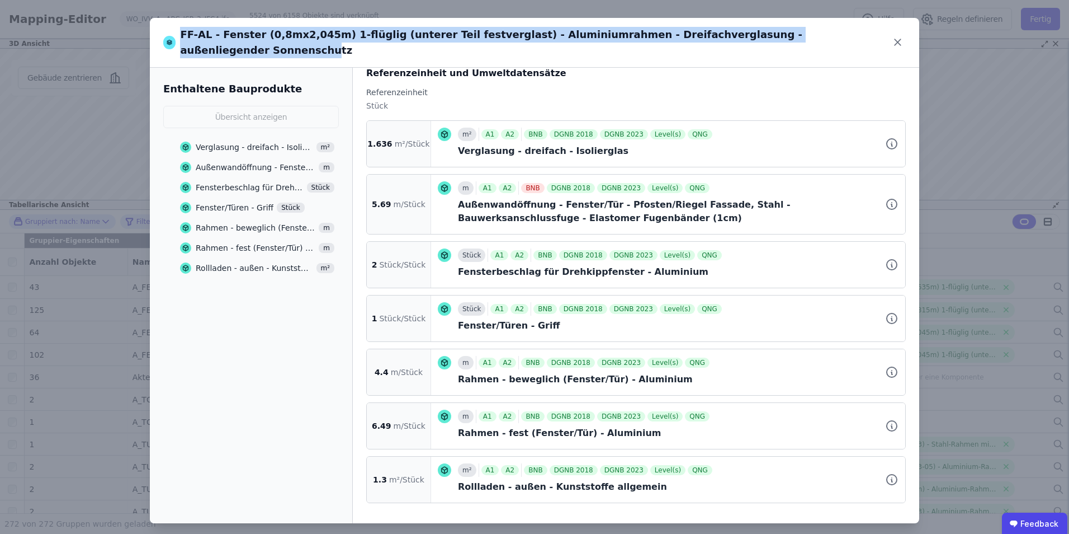
drag, startPoint x: 182, startPoint y: 37, endPoint x: 811, endPoint y: 34, distance: 629.2
click at [811, 34] on div "FF-AL - Fenster (0,8mx2,045m) 1-flüglig (unterer Teil festverglast) - Aluminium…" at bounding box center [526, 42] width 726 height 31
drag, startPoint x: 811, startPoint y: 34, endPoint x: 167, endPoint y: 30, distance: 644.8
click at [172, 30] on div "FF-AL - Fenster (0,8mx2,045m) 1-flüglig (unterer Teil festverglast) - Aluminium…" at bounding box center [526, 42] width 726 height 31
copy div "FF-AL - Fenster (0,8mx2,045m) 1-flüglig (unterer Teil festverglast) - Aluminium…"
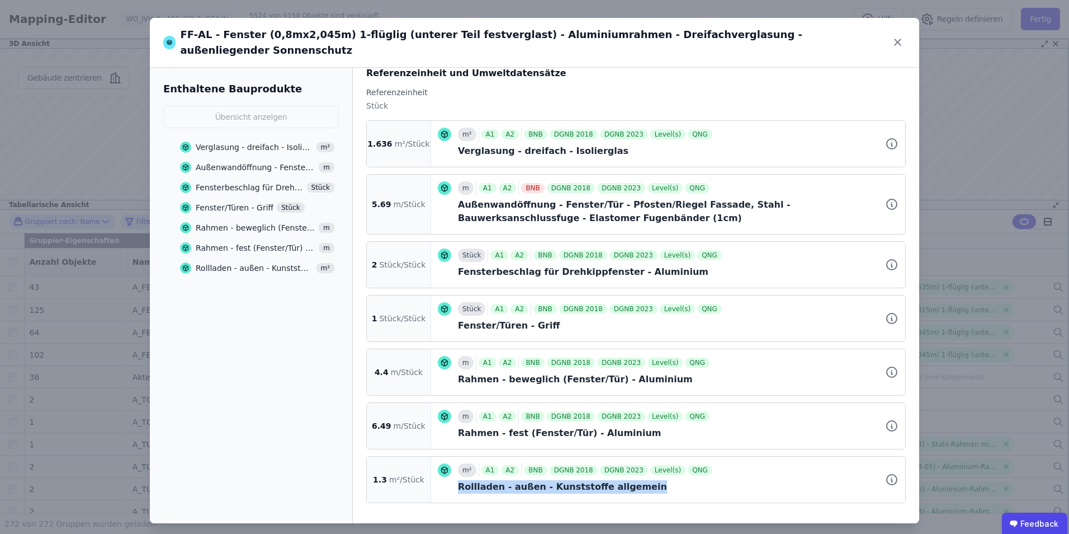
drag, startPoint x: 631, startPoint y: 472, endPoint x: 447, endPoint y: 476, distance: 184.0
click at [447, 476] on div "m² A1 A2 BNB DGNB 2018 DGNB 2023 Level(s) QNG Rollladen - außen - Kunststoffe a…" at bounding box center [668, 479] width 461 height 32
copy div "Rollladen - außen - Kunststoffe allgemein"
click at [900, 40] on icon at bounding box center [898, 43] width 6 height 6
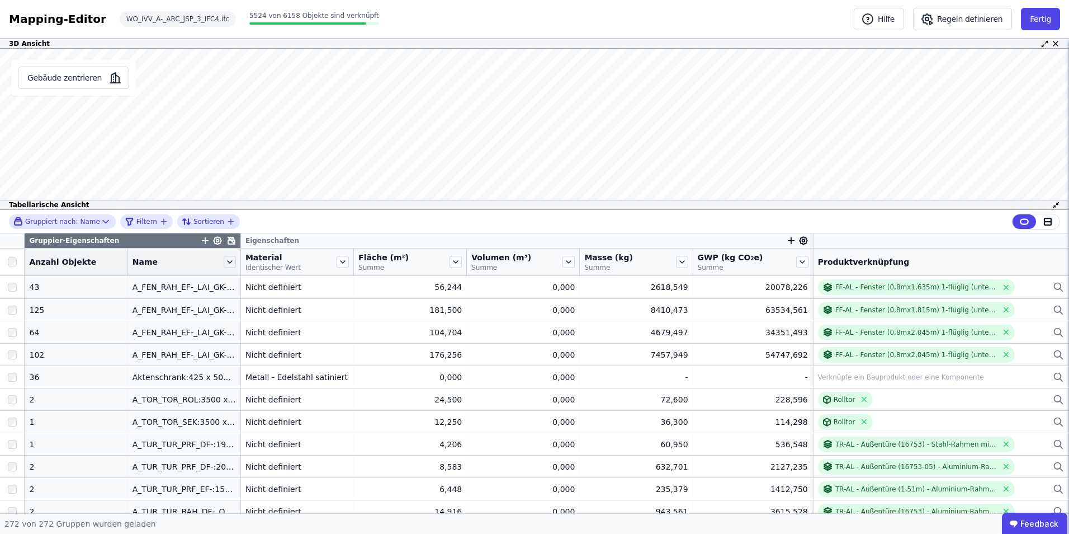
scroll to position [0, 0]
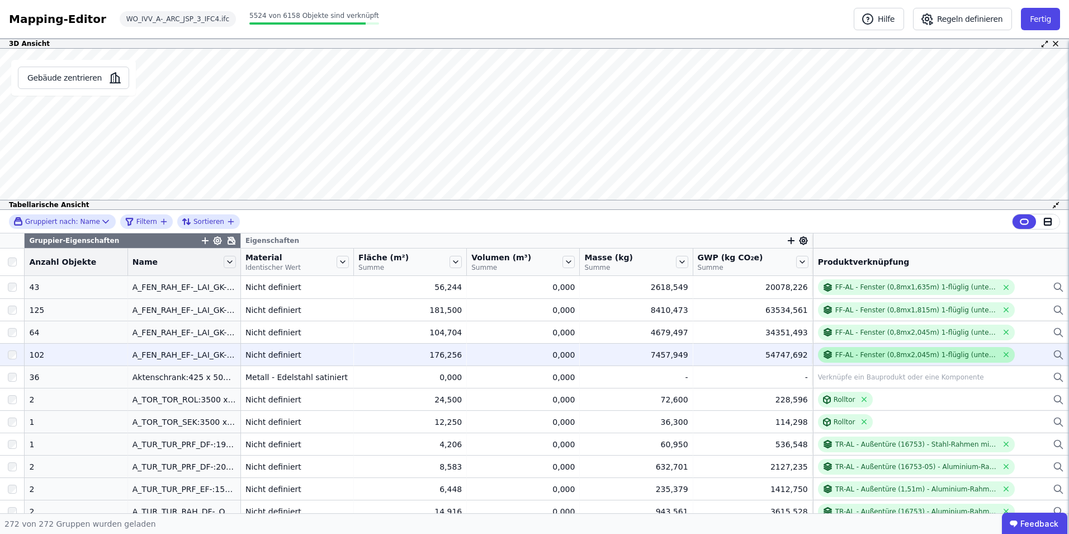
click at [875, 352] on div "FF-AL - Fenster (0,8mx2,045m) 1-flüglig (unterer Teil festverglast) - Aluminium…" at bounding box center [917, 354] width 162 height 9
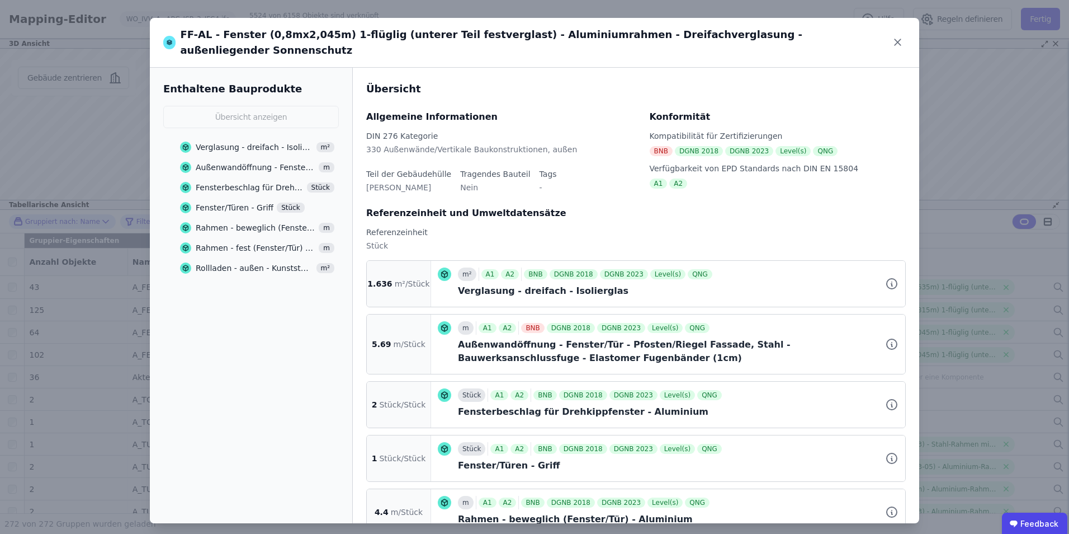
scroll to position [140, 0]
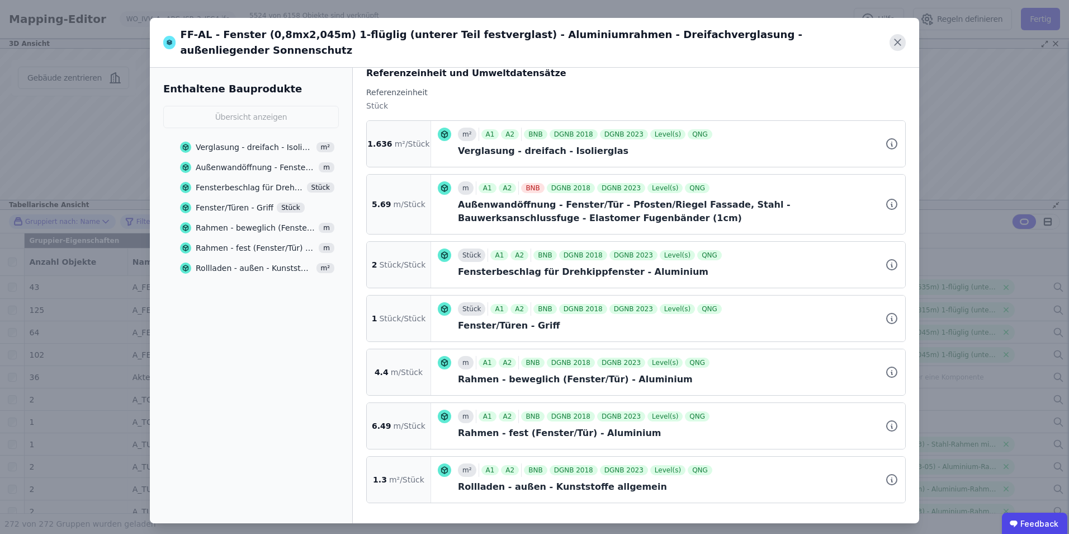
click at [898, 40] on icon at bounding box center [898, 42] width 16 height 16
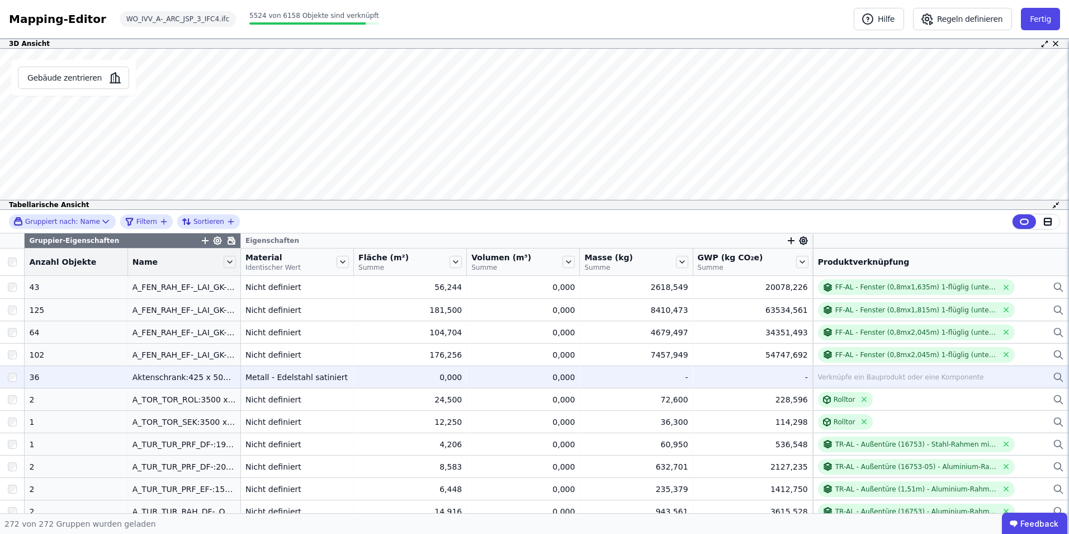
scroll to position [56, 0]
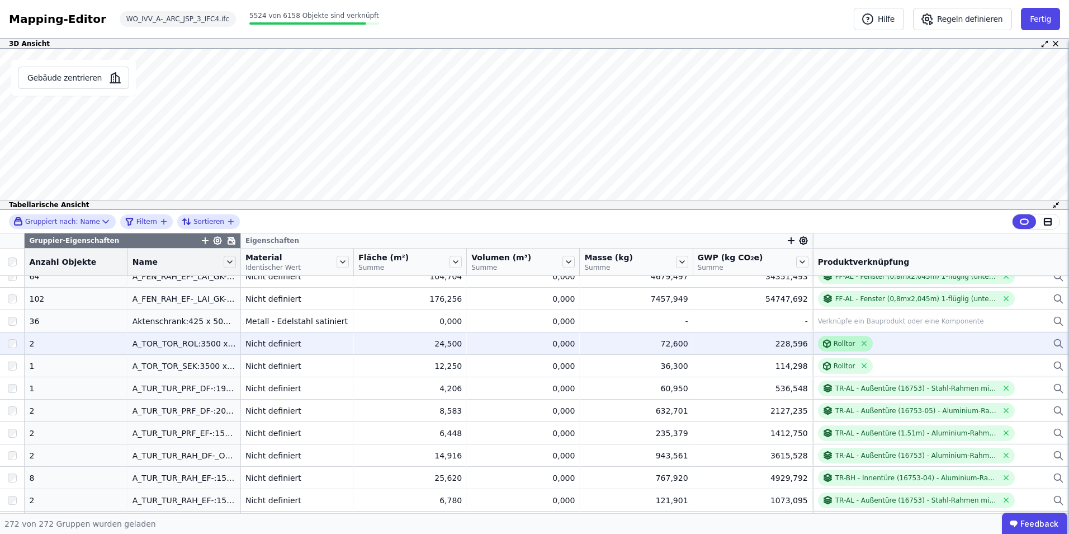
click at [834, 342] on div "Rolltor" at bounding box center [845, 343] width 22 height 9
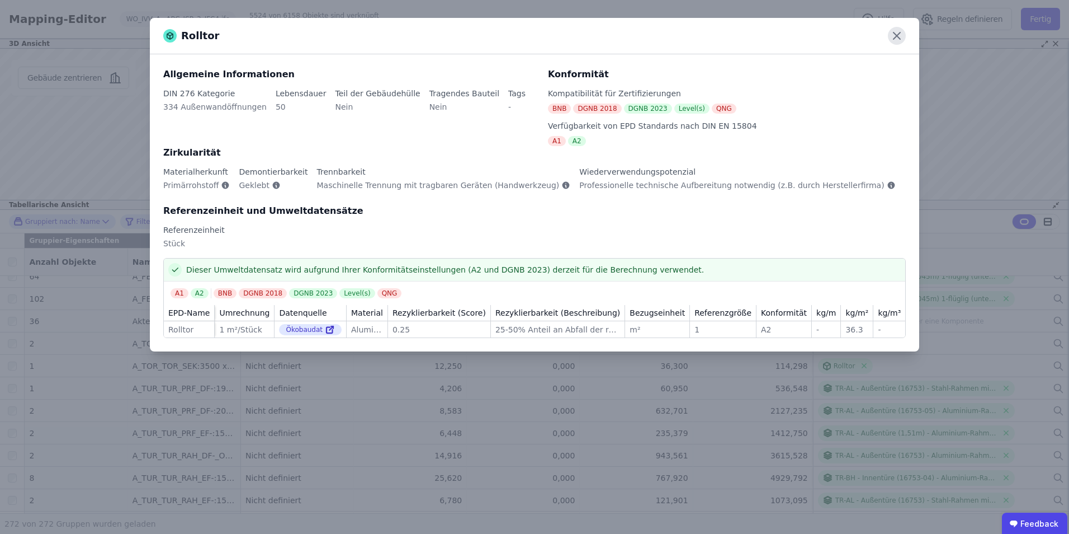
click at [893, 31] on icon at bounding box center [897, 36] width 18 height 18
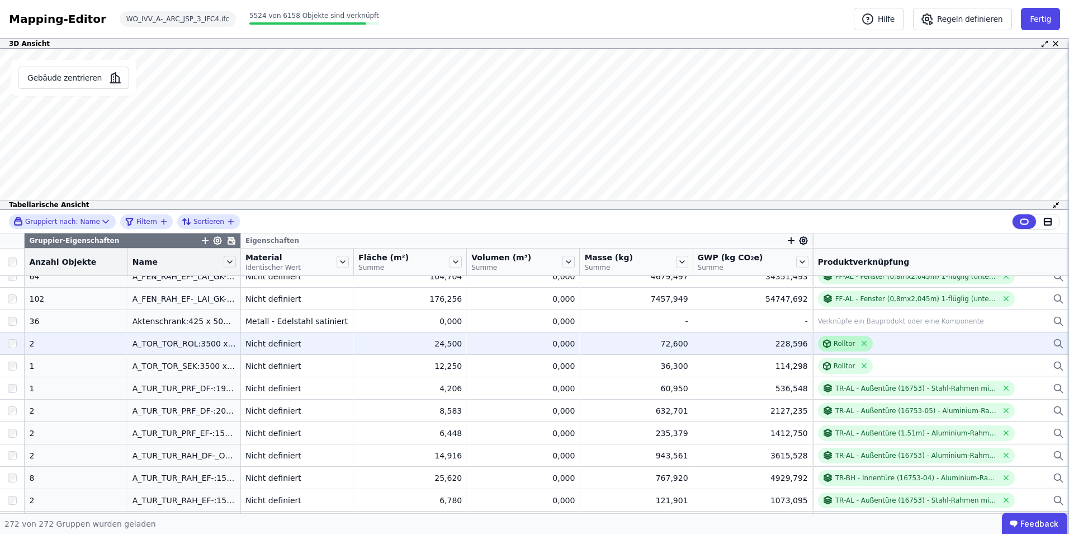
click at [827, 341] on icon at bounding box center [828, 342] width 3 height 2
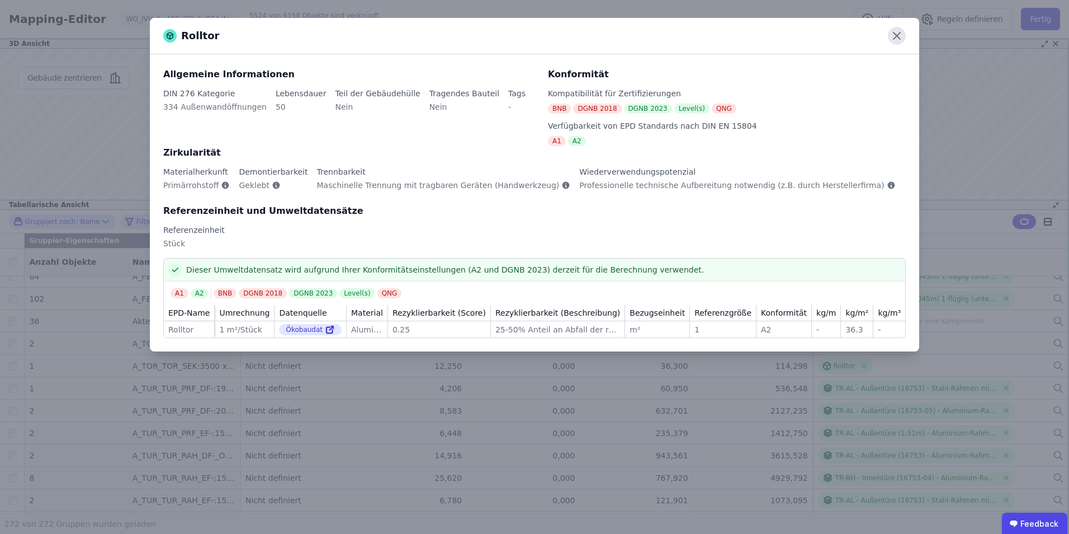
click at [898, 35] on icon at bounding box center [897, 35] width 7 height 7
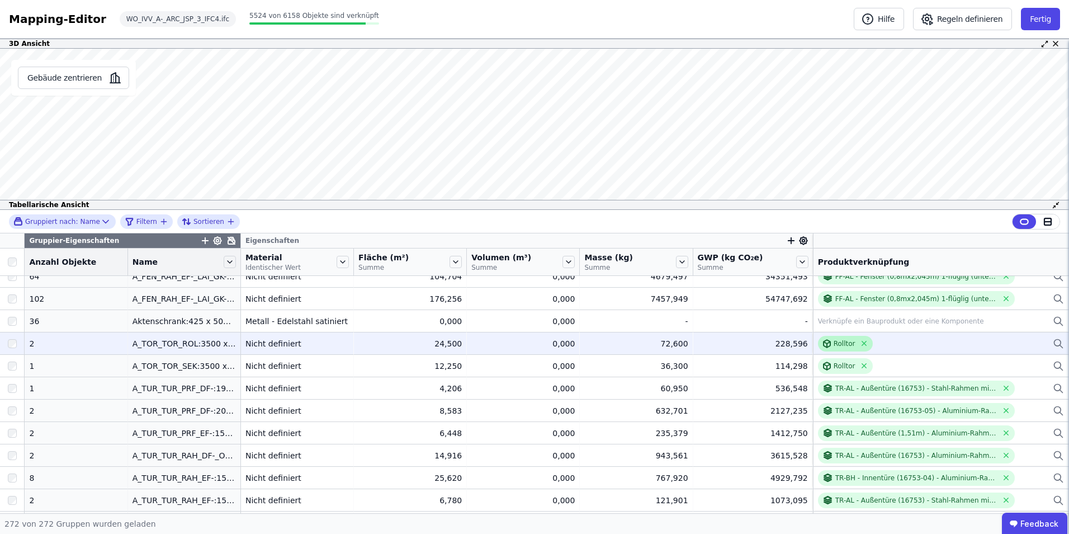
click at [834, 341] on div "Rolltor" at bounding box center [845, 343] width 22 height 9
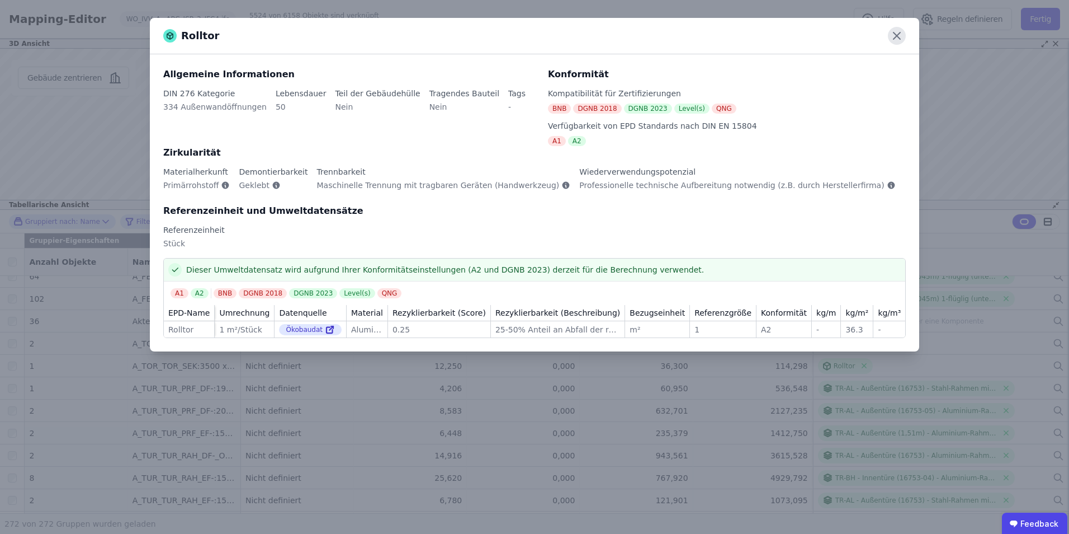
click at [896, 38] on icon at bounding box center [897, 36] width 18 height 18
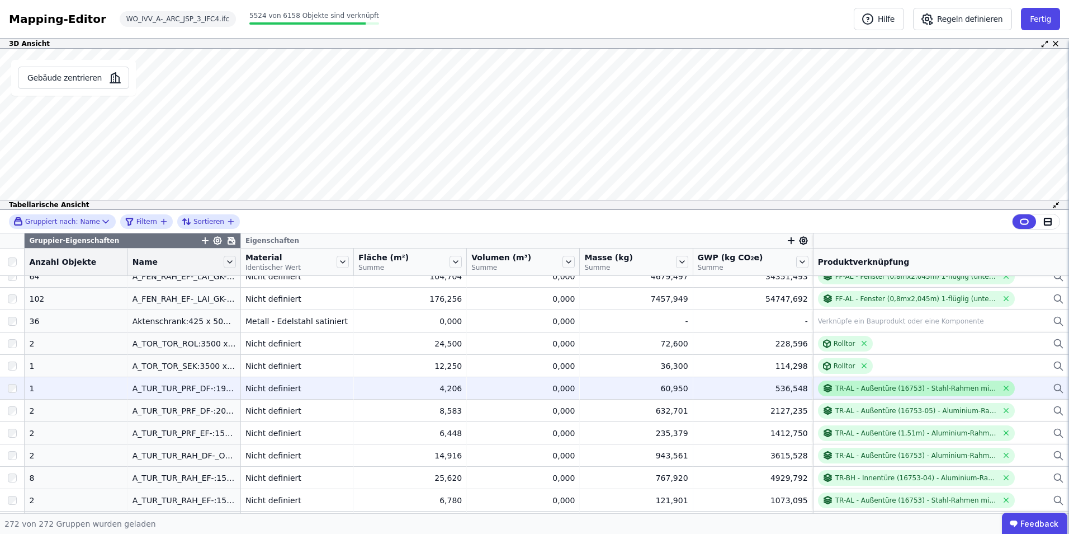
scroll to position [112, 0]
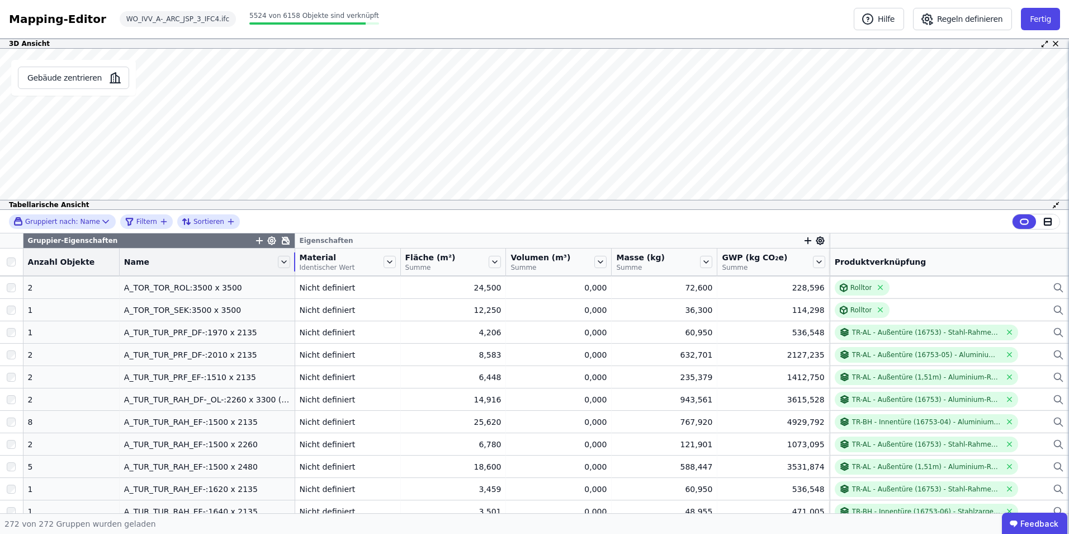
drag, startPoint x: 226, startPoint y: 260, endPoint x: 306, endPoint y: 255, distance: 80.1
click at [306, 255] on tr "Anzahl Objekte Name Material Identischer Wert Fläche (m²) Summe Volumen (m³) Su…" at bounding box center [534, 261] width 1069 height 27
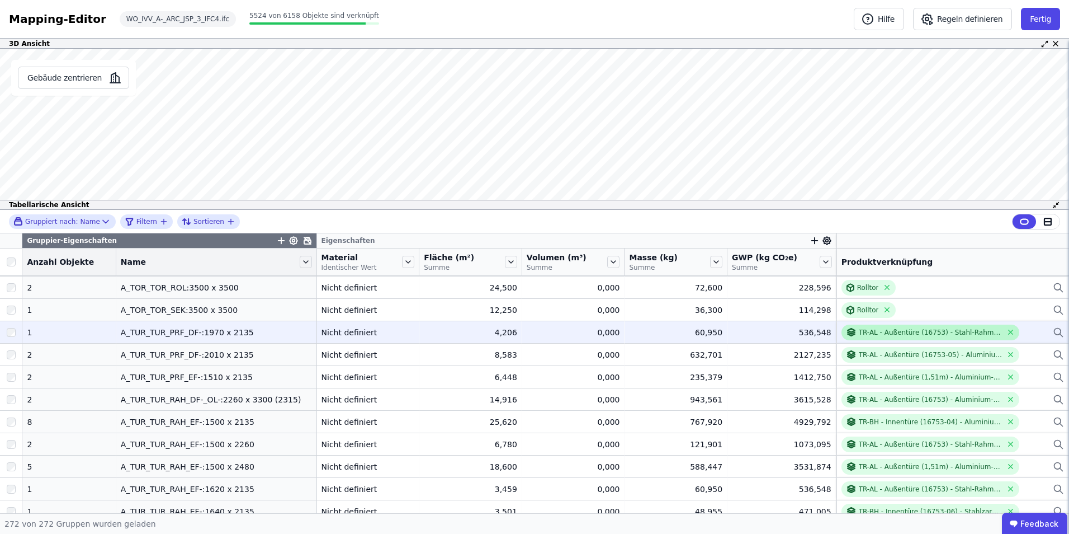
click at [859, 331] on div "TR-AL - Außentüre (16753) - Stahl-Rahmen mit Stahltürblatt" at bounding box center [931, 332] width 144 height 9
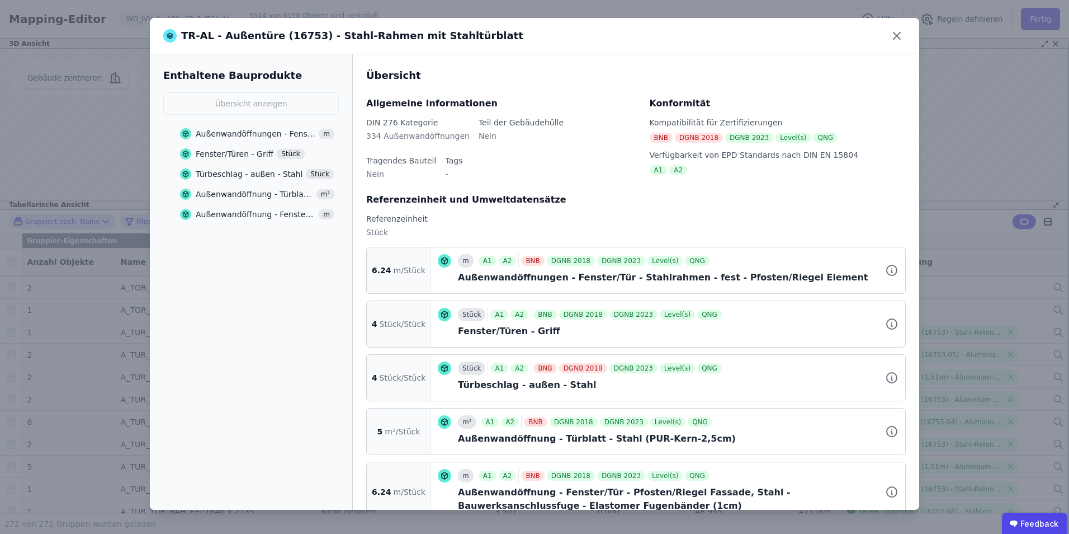
scroll to position [32, 0]
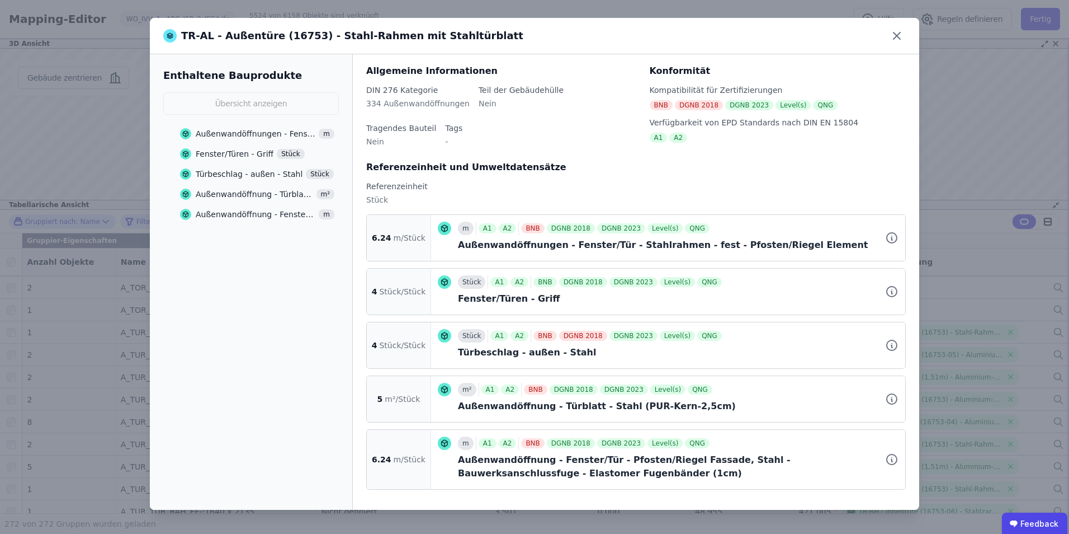
click at [893, 233] on div at bounding box center [895, 238] width 20 height 46
click at [885, 238] on icon at bounding box center [891, 237] width 13 height 13
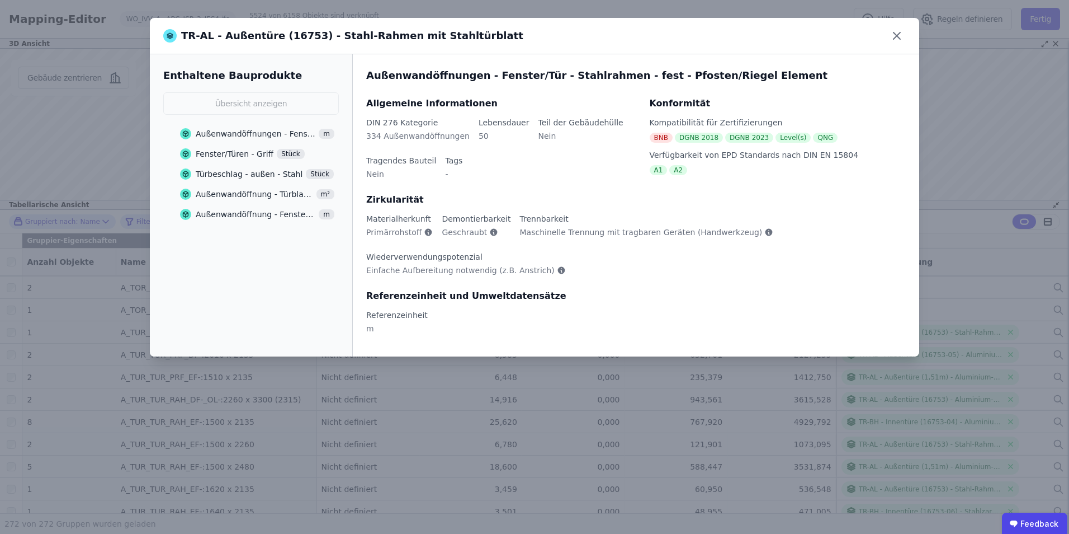
scroll to position [0, 0]
click at [258, 199] on div "Außenwandöffnung - Türblatt - Stahl (PUR-Kern-2,5cm)" at bounding box center [254, 193] width 117 height 11
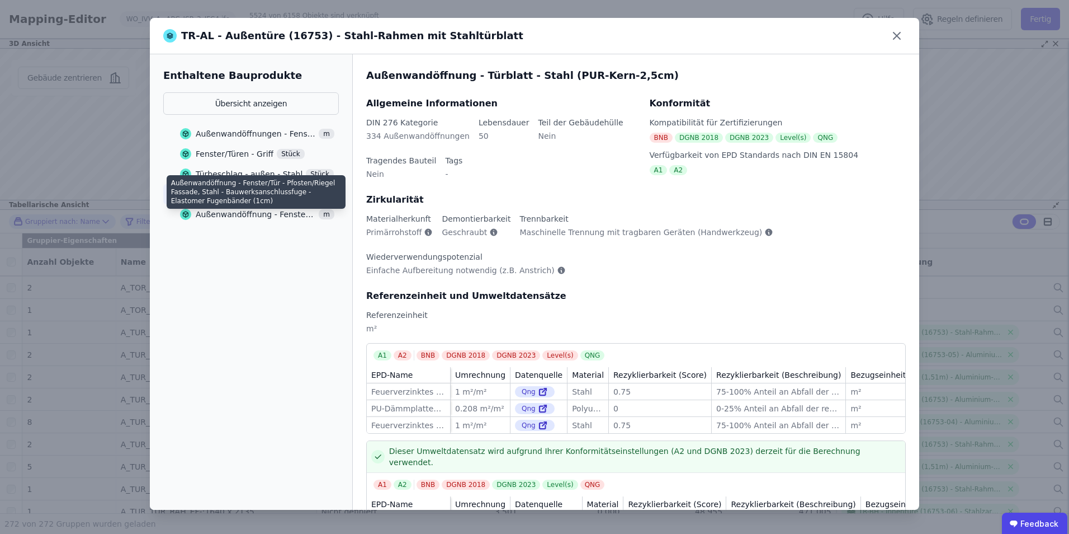
click at [257, 218] on div "Außenwandöffnung - Fenster/Tür - Pfosten/Riegel Fassade, Stahl - Bauwerksanschl…" at bounding box center [256, 214] width 120 height 11
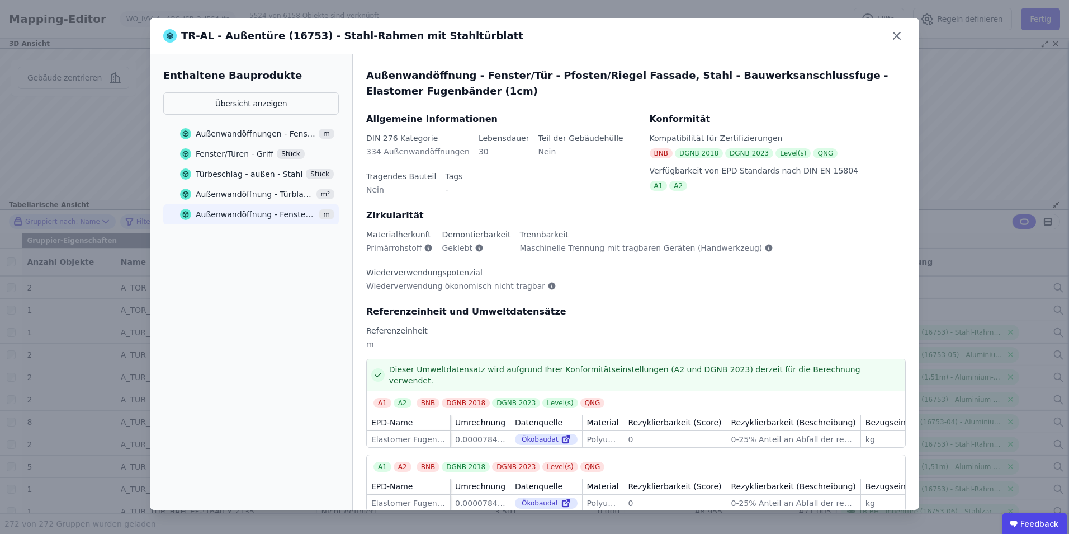
click at [270, 192] on div "Außenwandöffnung - Türblatt - Stahl (PUR-Kern-2,5cm)" at bounding box center [254, 193] width 117 height 11
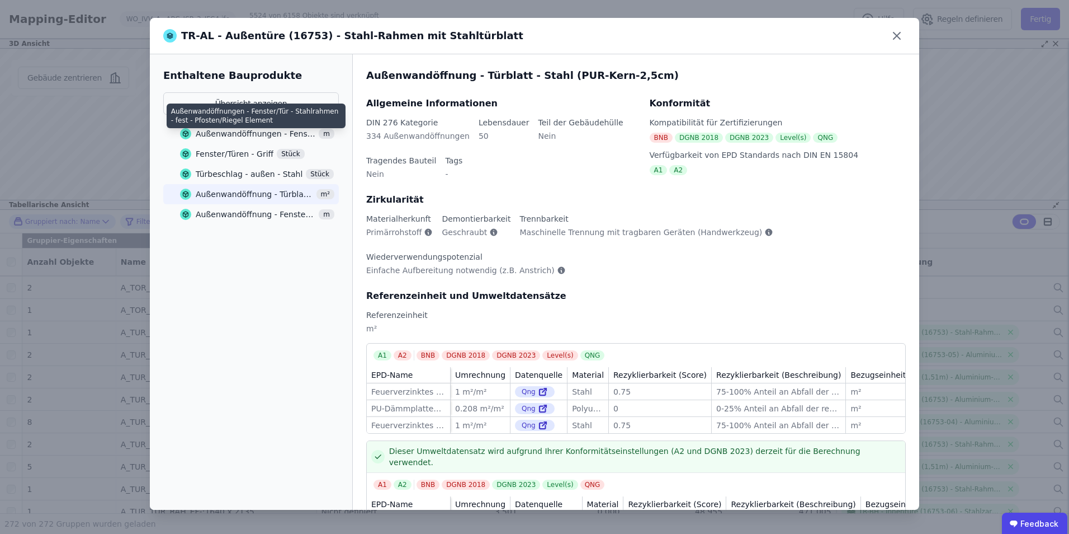
click at [225, 133] on div "Außenwandöffnungen - Fenster/Tür - Stahlrahmen - fest - Pfosten/Riegel Element" at bounding box center [256, 133] width 120 height 11
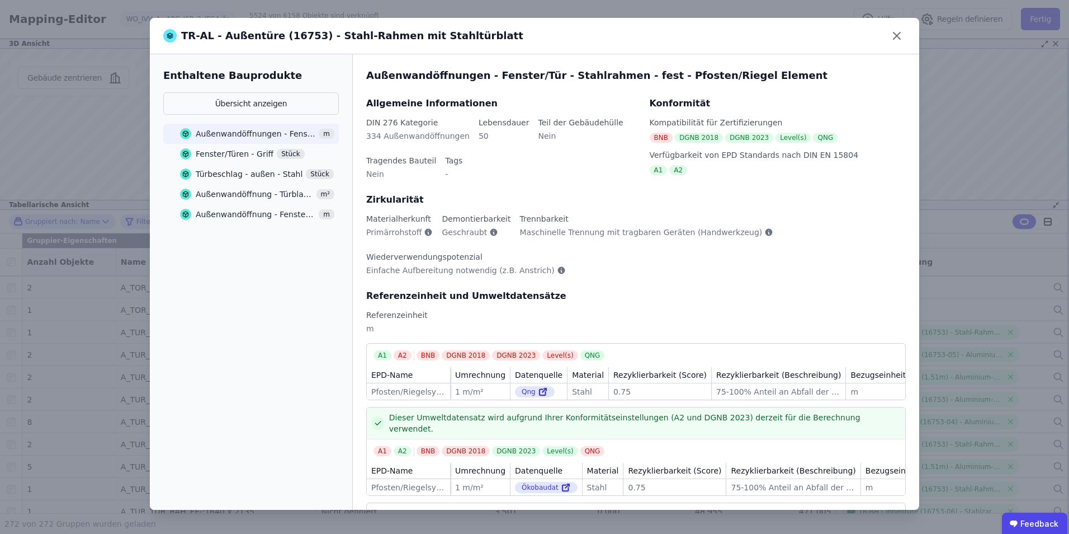
click at [235, 152] on div "Fenster/Türen - Griff" at bounding box center [235, 153] width 78 height 11
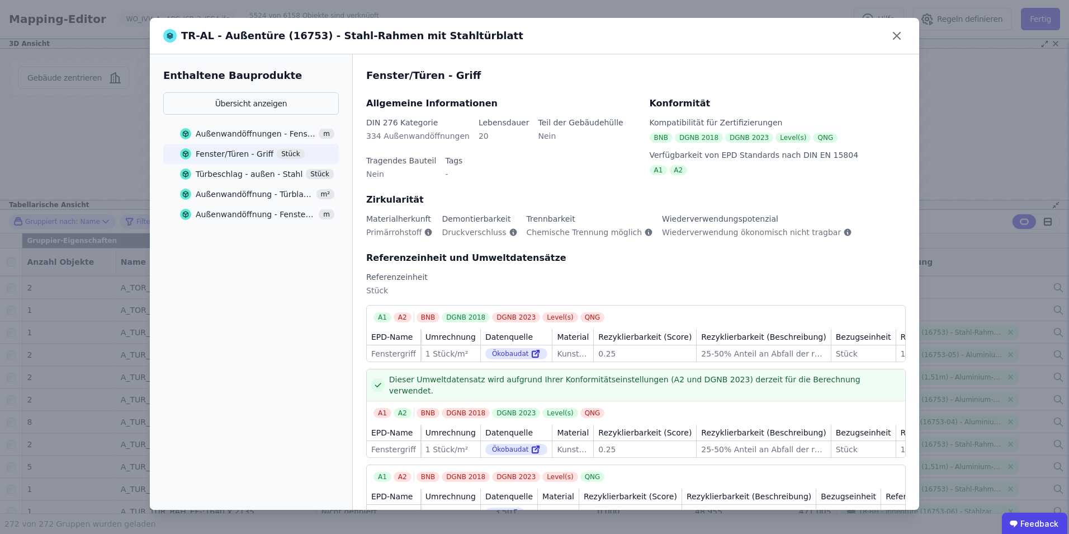
click at [227, 135] on div "Außenwandöffnungen - Fenster/Tür - Stahlrahmen - fest - Pfosten/Riegel Element" at bounding box center [256, 133] width 120 height 11
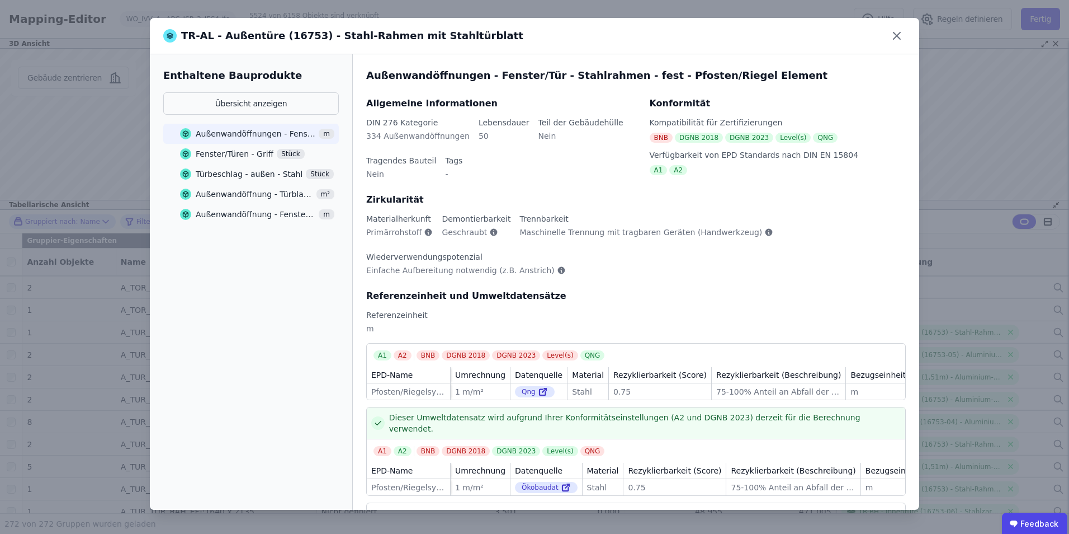
click at [224, 156] on div "Fenster/Türen - Griff" at bounding box center [235, 153] width 78 height 11
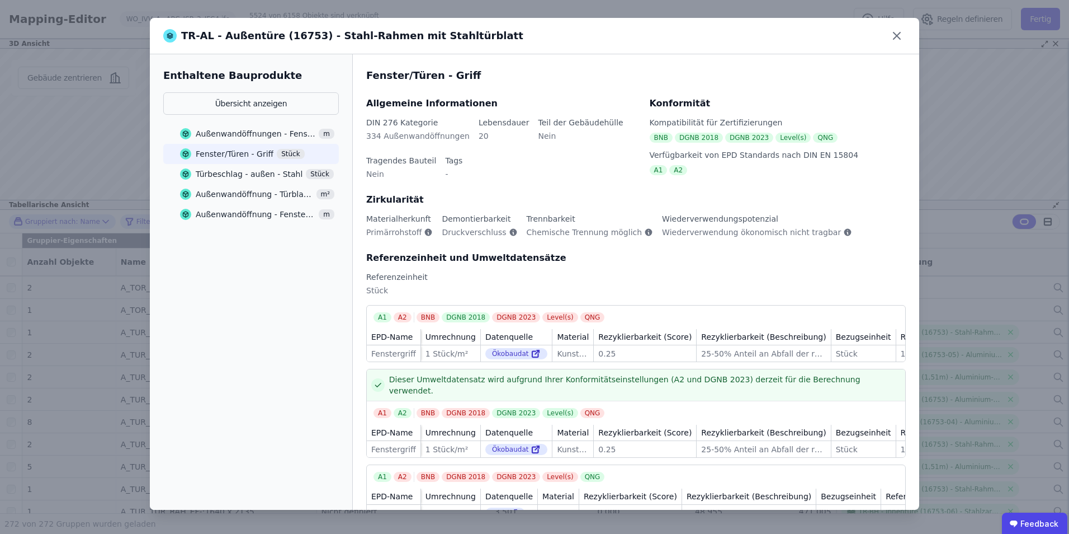
click at [227, 169] on div "Türbeschlag - außen - Stahl" at bounding box center [249, 173] width 107 height 11
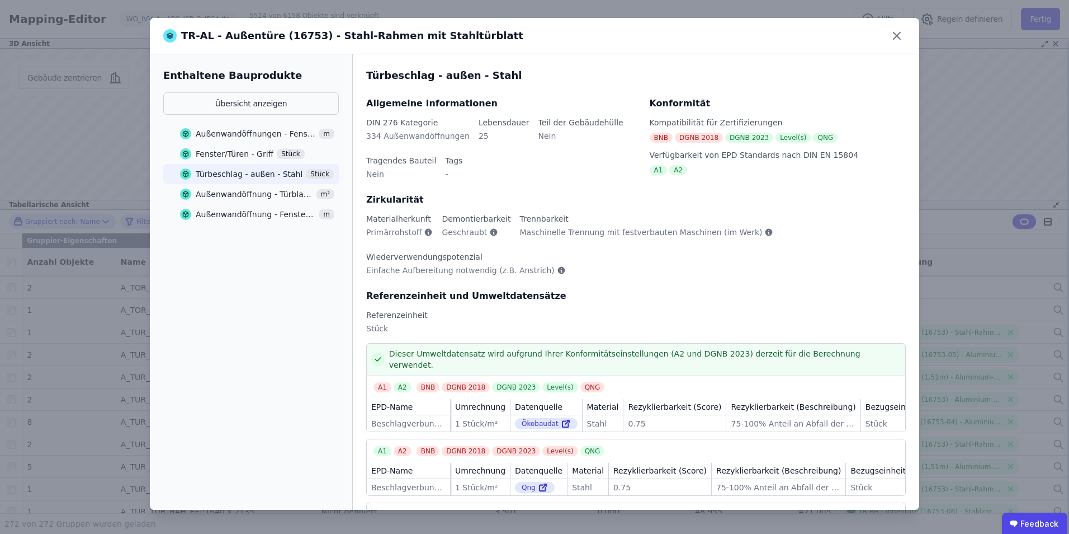
click at [230, 192] on div "Außenwandöffnung - Türblatt - Stahl (PUR-Kern-2,5cm)" at bounding box center [254, 193] width 117 height 11
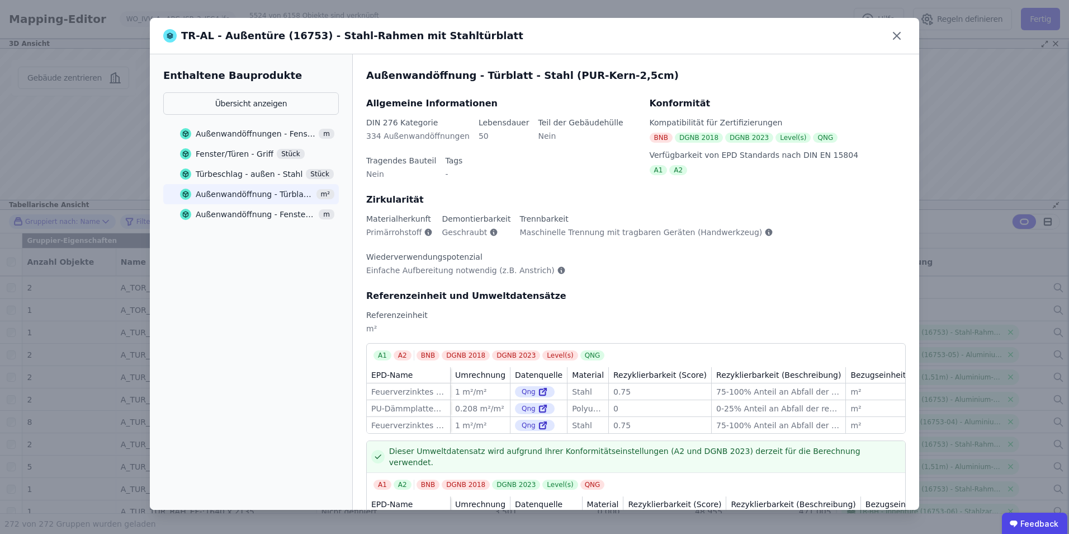
click at [228, 195] on div "Außenwandöffnung - Türblatt - Stahl (PUR-Kern-2,5cm)" at bounding box center [254, 193] width 117 height 11
click at [230, 213] on div "Außenwandöffnung - Fenster/Tür - Pfosten/Riegel Fassade, Stahl - Bauwerksanschl…" at bounding box center [256, 214] width 120 height 11
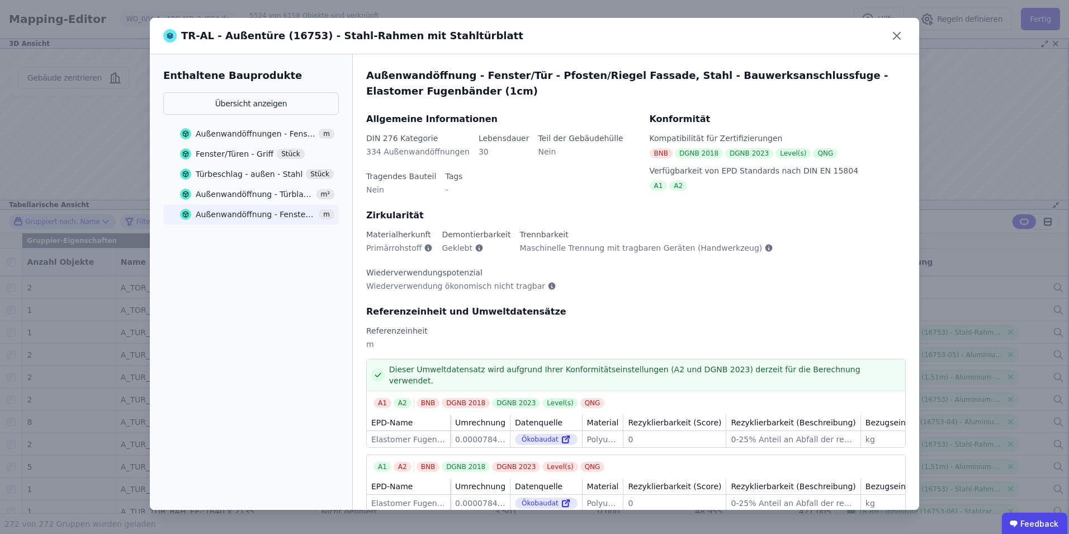
click at [218, 136] on div "Außenwandöffnungen - Fenster/Tür - Stahlrahmen - fest - Pfosten/Riegel Element" at bounding box center [256, 133] width 120 height 11
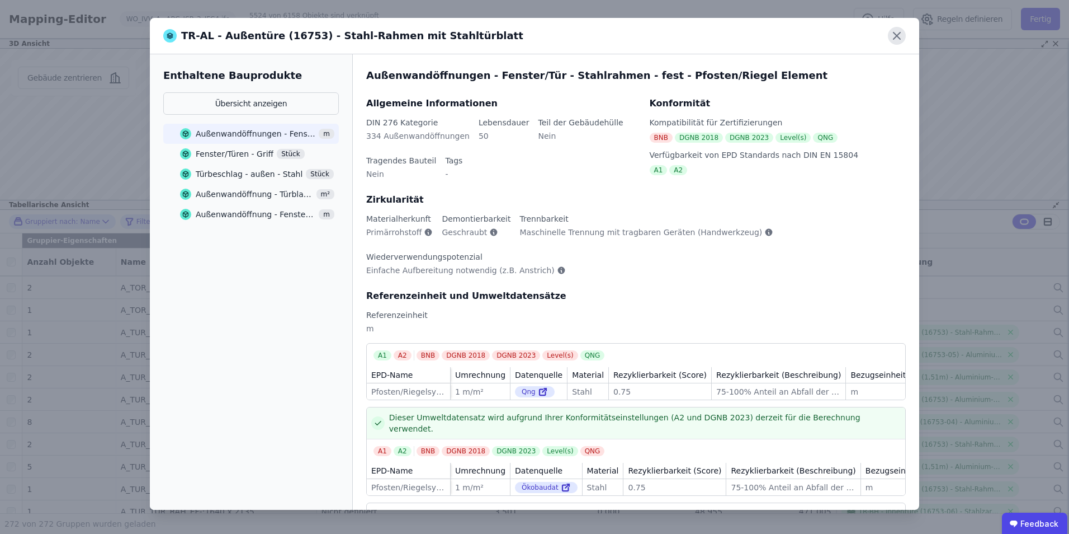
click at [899, 37] on icon at bounding box center [897, 35] width 7 height 7
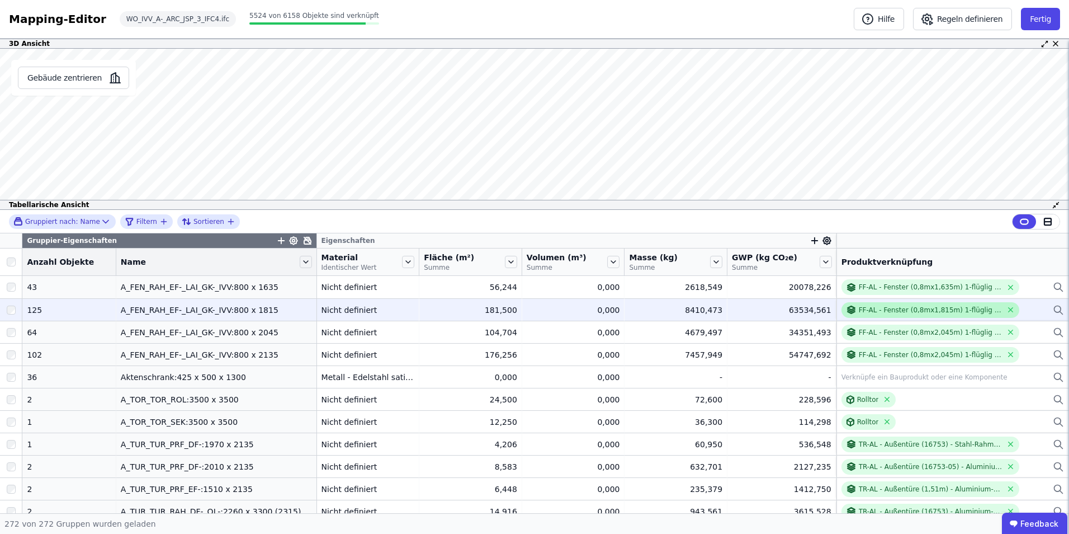
click at [884, 314] on div "FF-AL - Fenster (0,8mx1,815m) 1-flüglig (unterer Teil festverglast) - Aluminium…" at bounding box center [924, 309] width 157 height 11
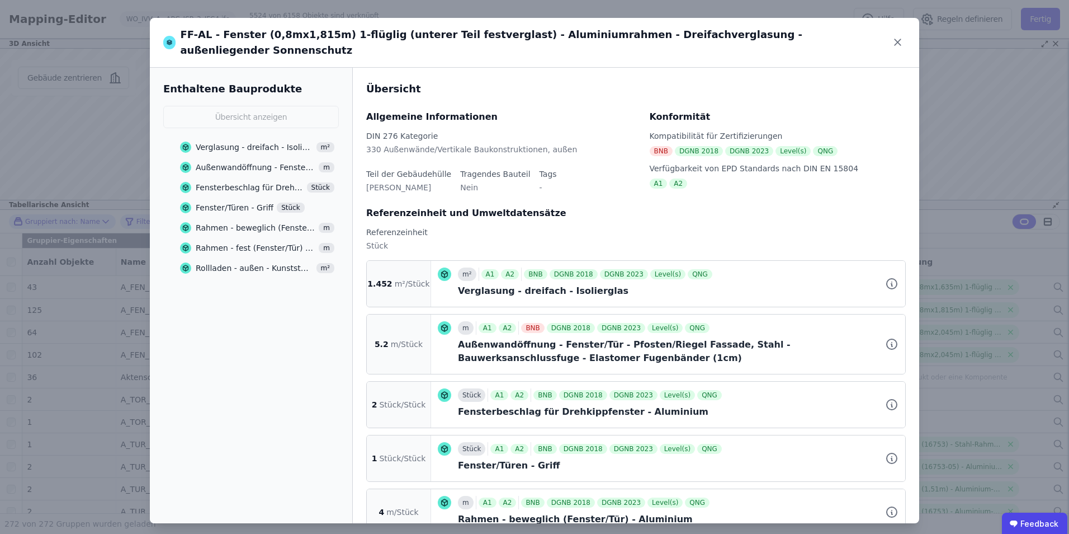
click at [273, 182] on div "Fensterbeschlag für Drehkippfenster - Aluminium" at bounding box center [250, 187] width 108 height 11
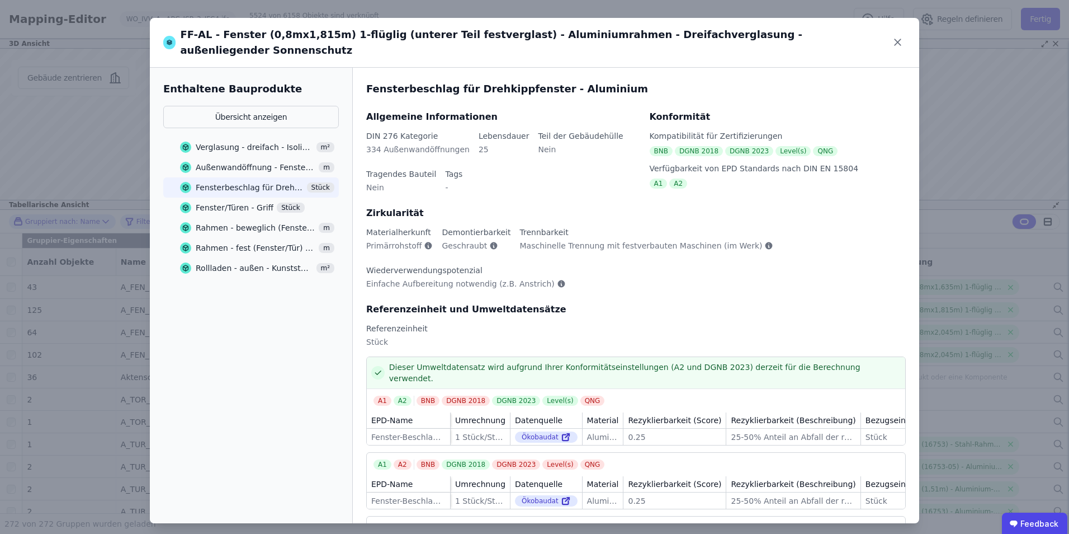
click at [237, 162] on div "Außenwandöffnung - Fenster/Tür - Pfosten/Riegel Fassade, Stahl - Bauwerksanschl…" at bounding box center [256, 167] width 120 height 11
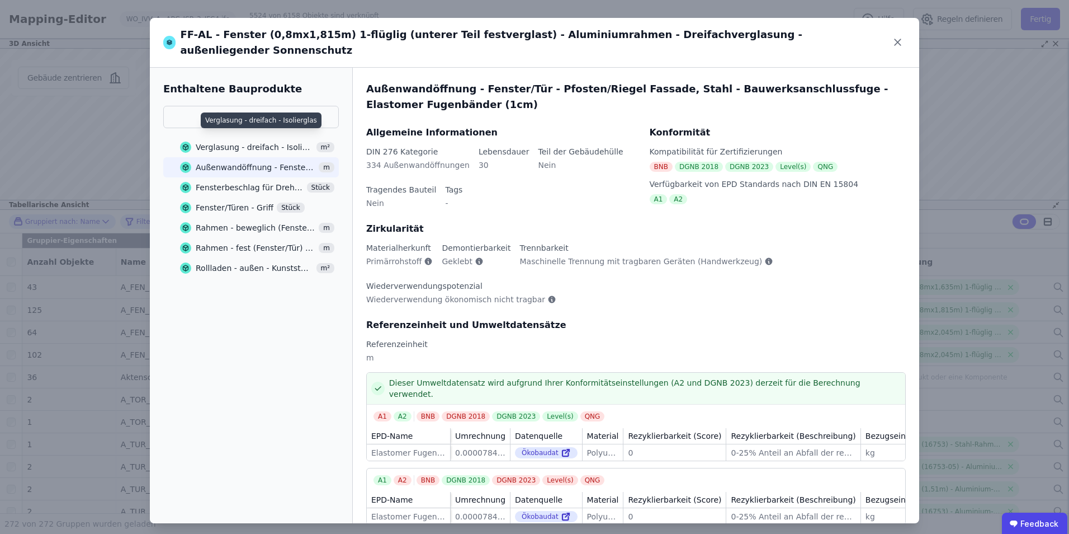
click at [242, 141] on div "Verglasung - dreifach - Isolierglas" at bounding box center [254, 146] width 117 height 11
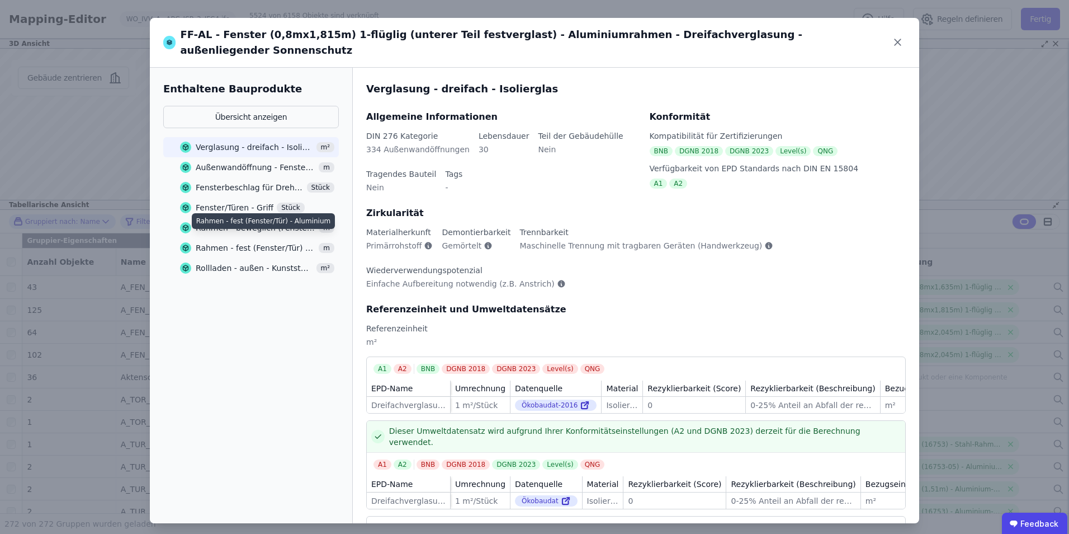
click at [290, 242] on div "Rahmen - fest (Fenster/Tür) - Aluminium" at bounding box center [256, 247] width 120 height 11
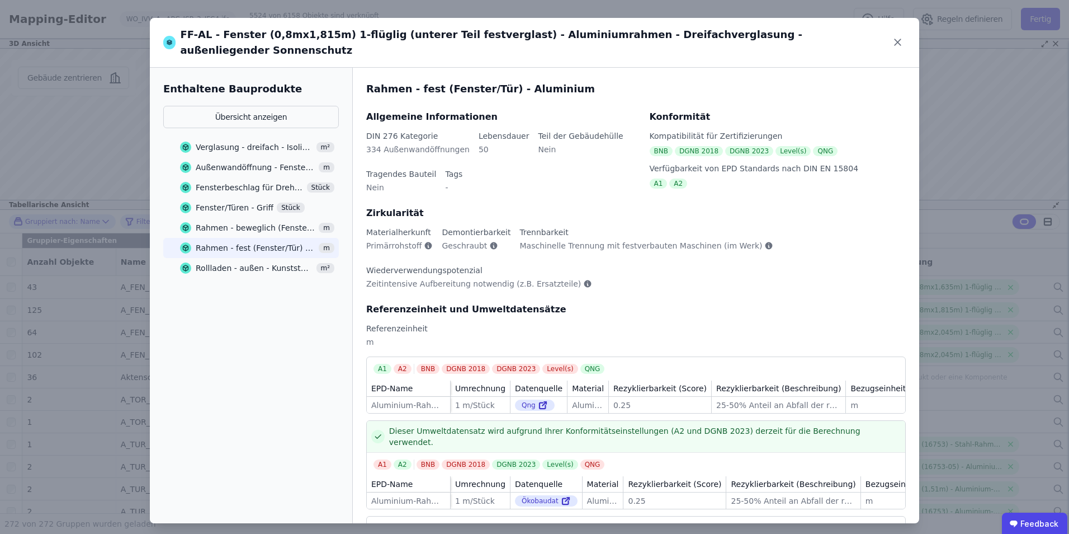
click at [279, 262] on div "Rollladen - außen - Kunststoffe allgemein" at bounding box center [254, 267] width 117 height 11
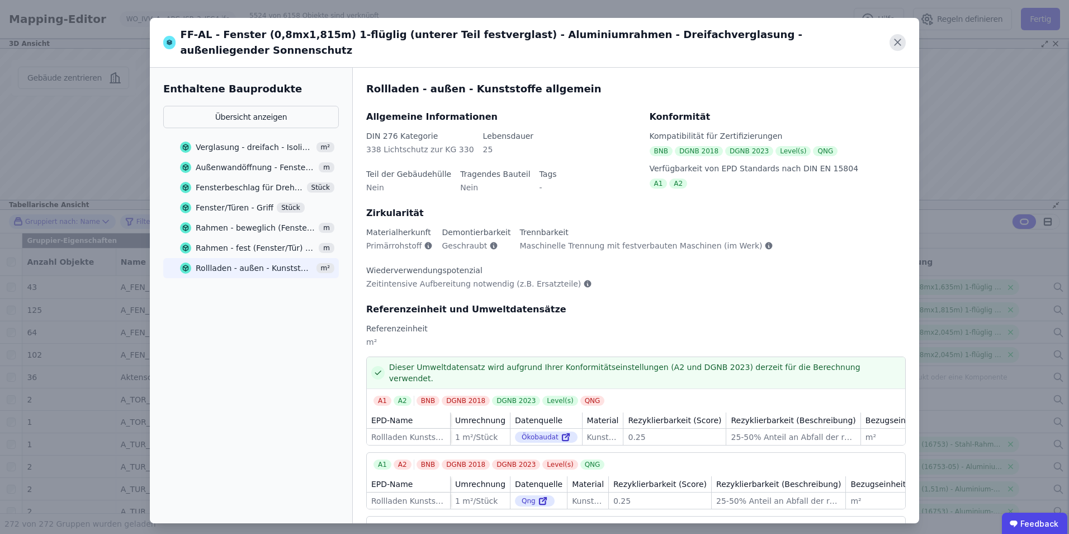
click at [896, 38] on icon at bounding box center [898, 42] width 16 height 16
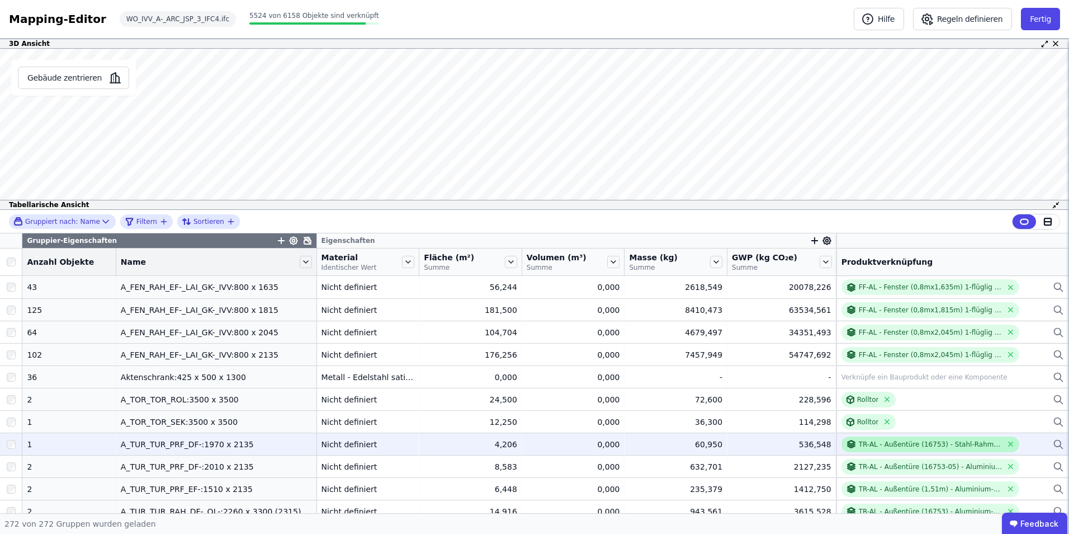
click at [908, 443] on div "TR-AL - Außentüre (16753) - Stahl-Rahmen mit Stahltürblatt" at bounding box center [931, 444] width 144 height 9
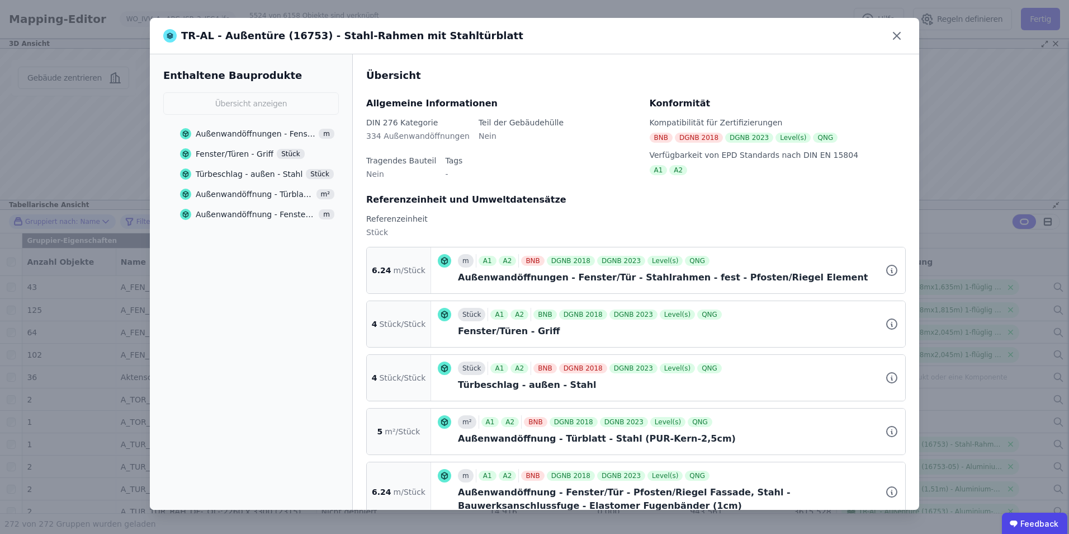
scroll to position [32, 0]
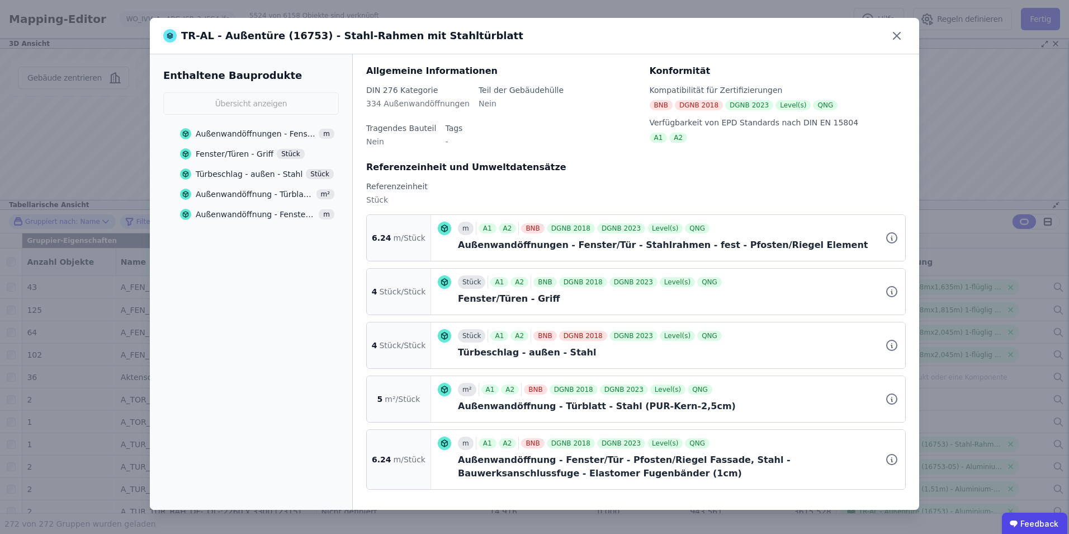
click at [240, 129] on div "Außenwandöffnungen - Fenster/Tür - Stahlrahmen - fest - Pfosten/Riegel Element" at bounding box center [256, 133] width 120 height 11
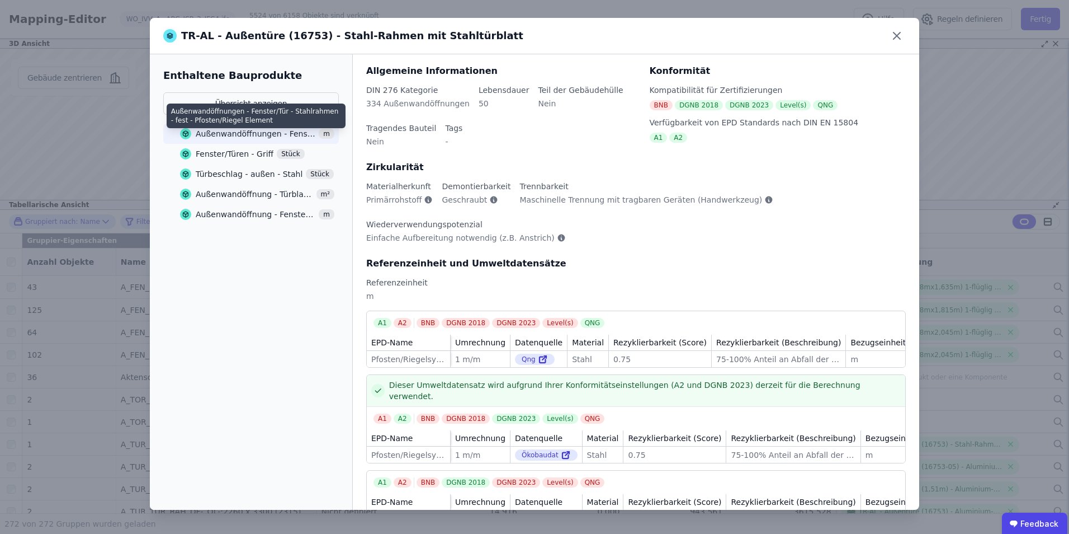
scroll to position [0, 0]
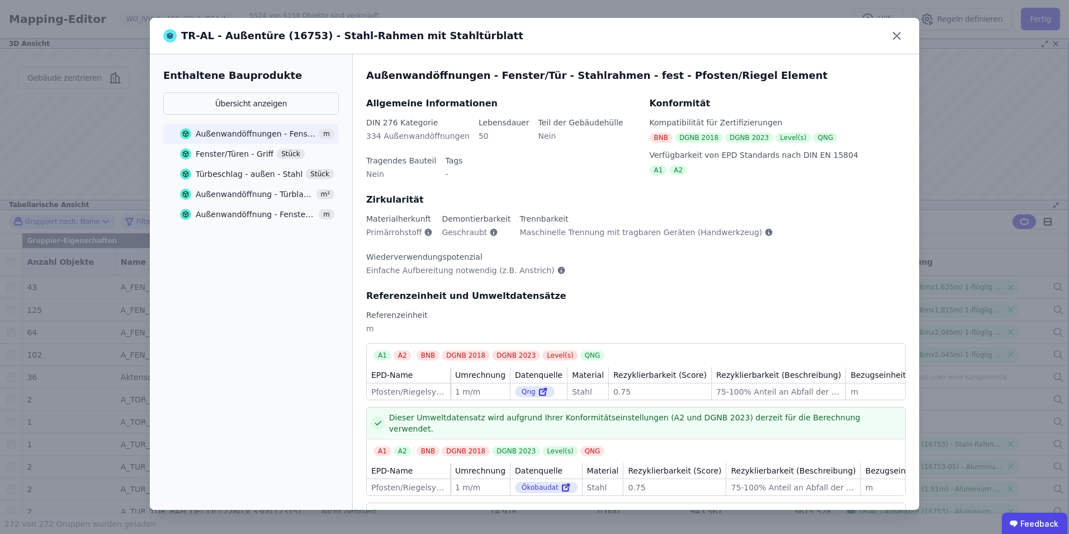
click at [244, 150] on div "Fenster/Türen - Griff" at bounding box center [235, 153] width 78 height 11
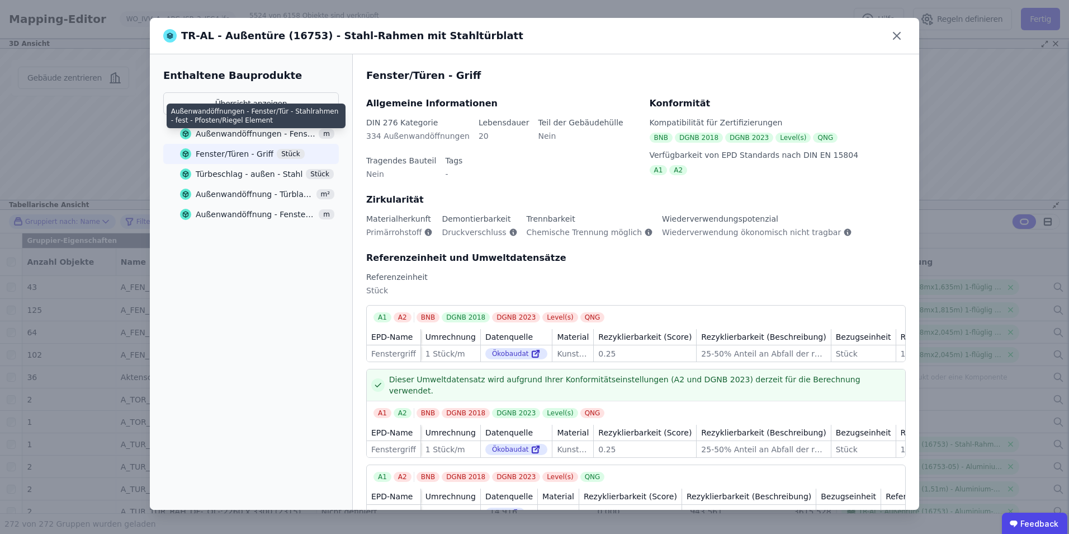
click at [247, 134] on div "Außenwandöffnungen - Fenster/Tür - Stahlrahmen - fest - Pfosten/Riegel Element" at bounding box center [256, 133] width 120 height 11
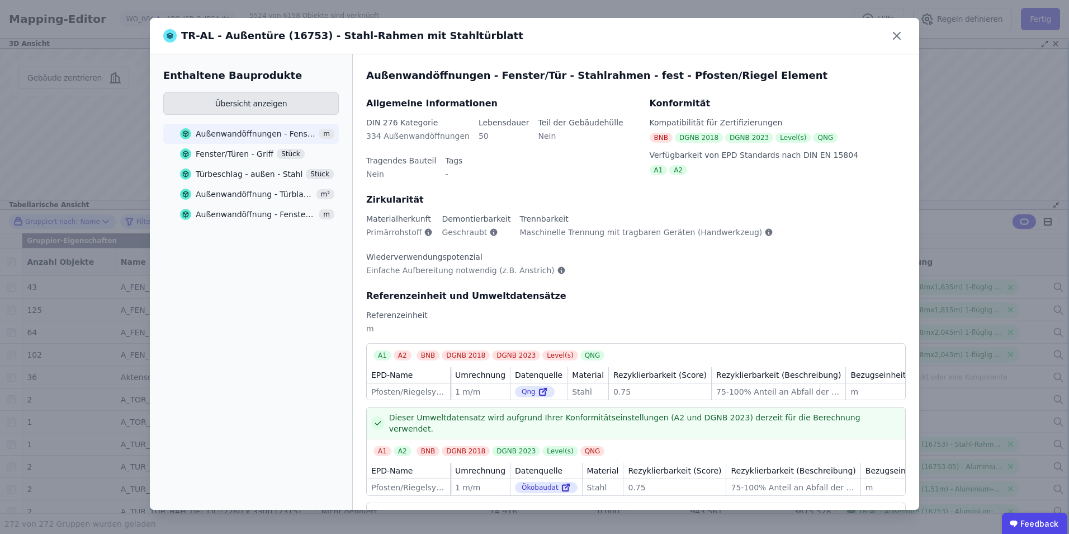
click at [254, 105] on button "Übersicht anzeigen" at bounding box center [251, 103] width 176 height 22
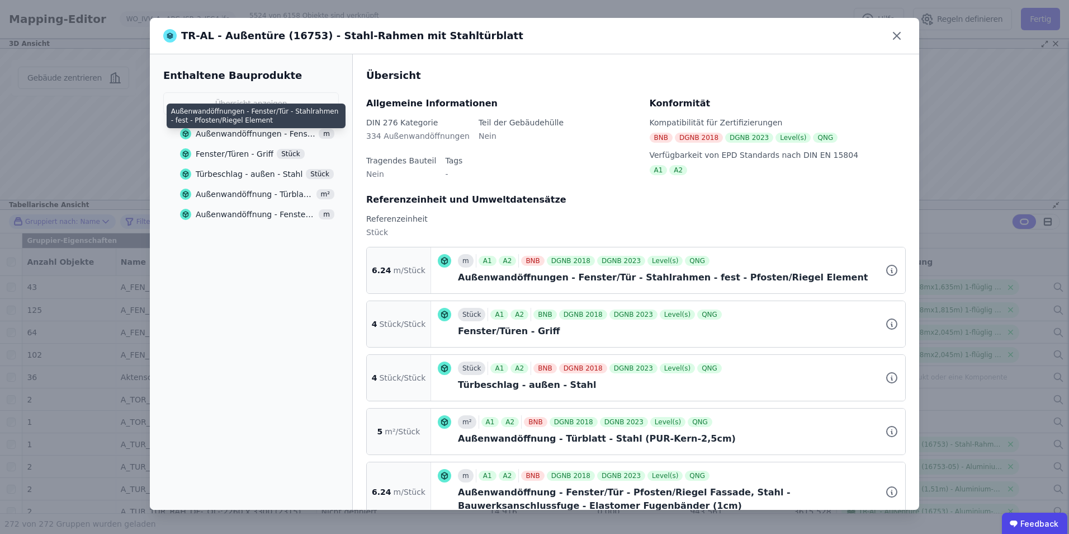
click at [262, 129] on div "Außenwandöffnungen - Fenster/Tür - Stahlrahmen - fest - Pfosten/Riegel Element" at bounding box center [256, 133] width 120 height 11
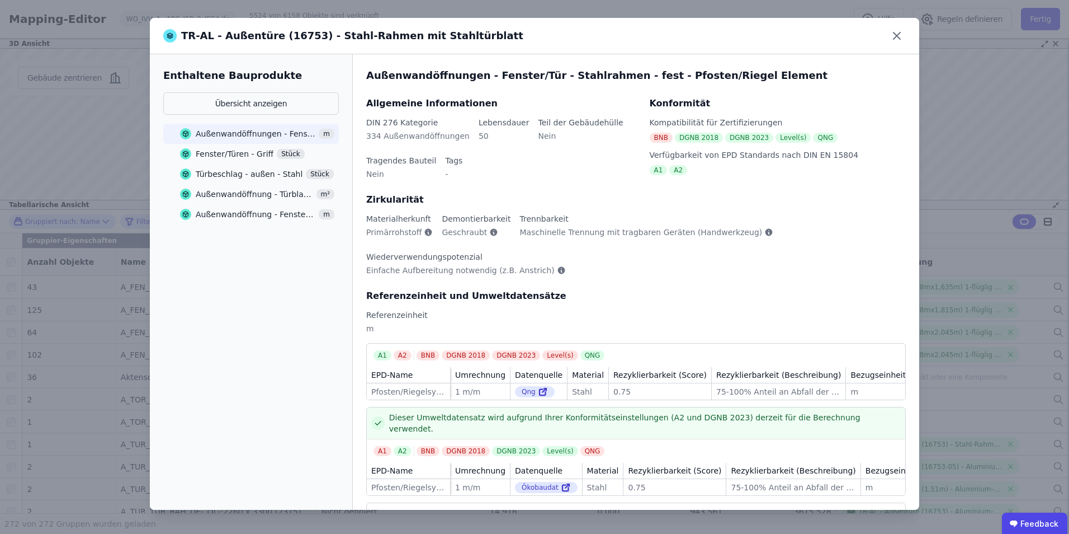
click at [260, 150] on div "Fenster/Türen - Griff" at bounding box center [235, 153] width 78 height 11
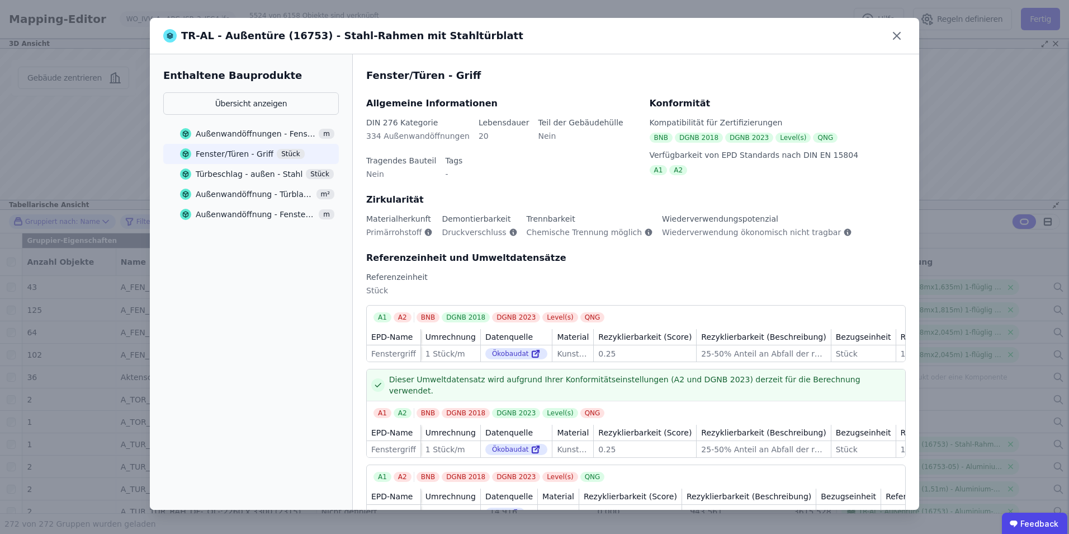
click at [257, 173] on div "Türbeschlag - außen - Stahl" at bounding box center [249, 173] width 107 height 11
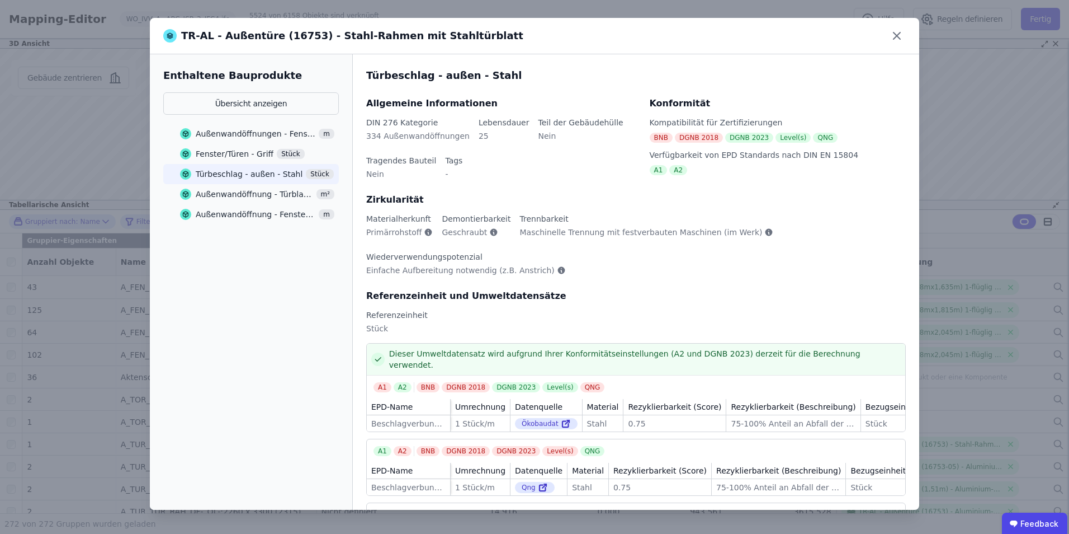
click at [254, 193] on div "Außenwandöffnung - Türblatt - Stahl (PUR-Kern-2,5cm)" at bounding box center [254, 193] width 117 height 11
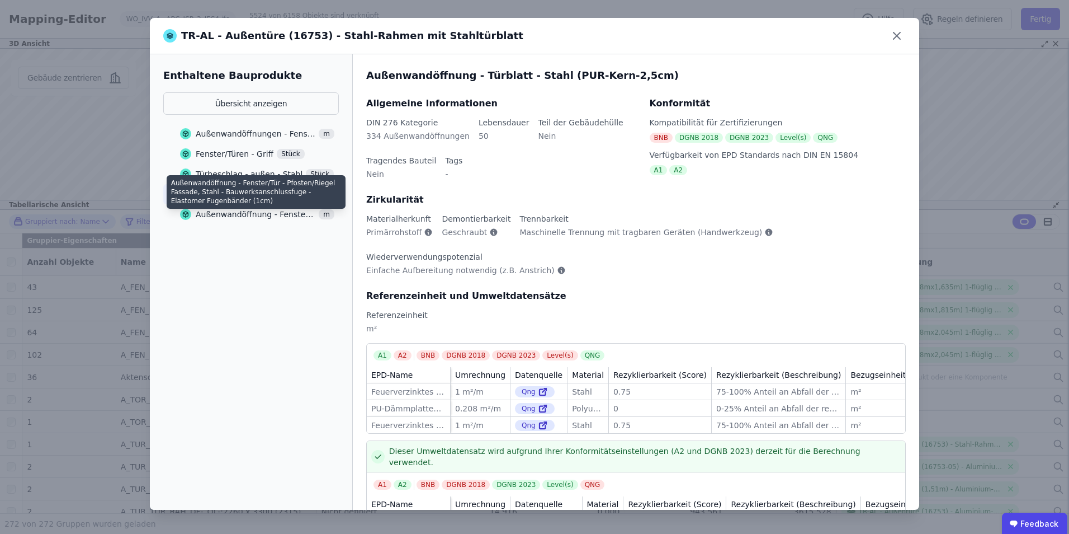
click at [261, 209] on div "Außenwandöffnung - Fenster/Tür - Pfosten/Riegel Fassade, Stahl - Bauwerksanschl…" at bounding box center [256, 214] width 120 height 11
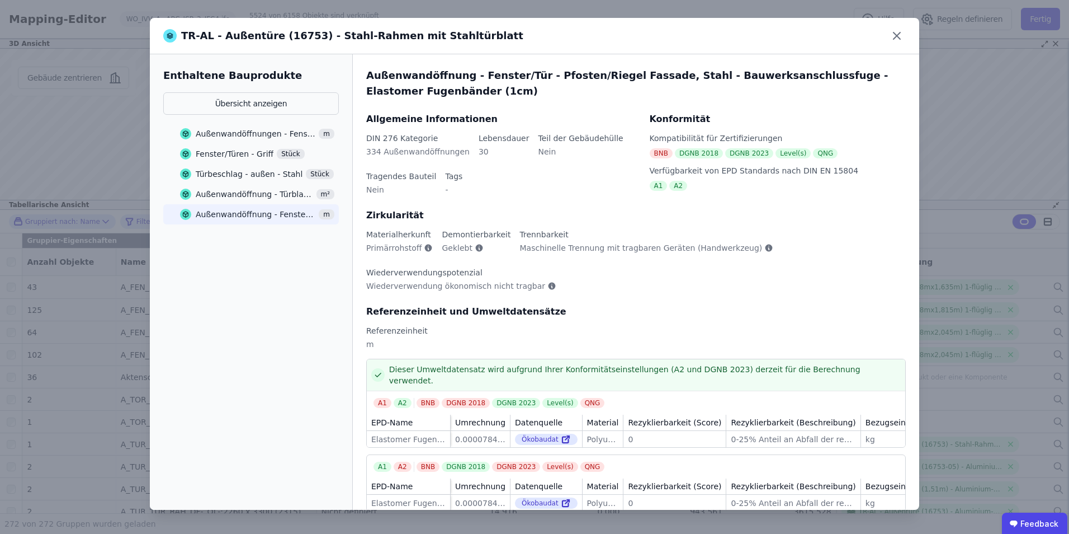
click at [217, 189] on div "Außenwandöffnung - Türblatt - Stahl (PUR-Kern-2,5cm)" at bounding box center [254, 193] width 117 height 11
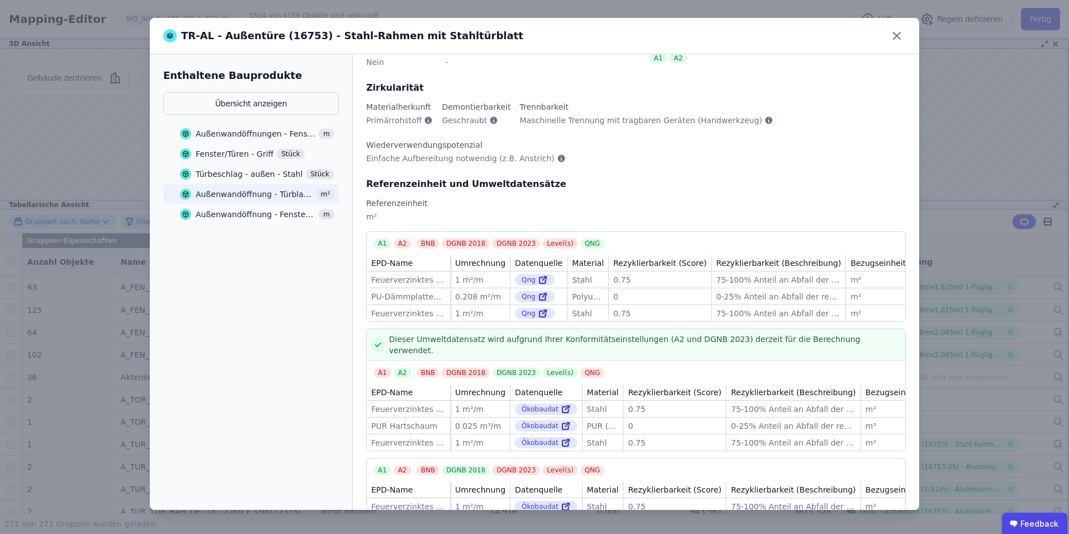
scroll to position [163, 0]
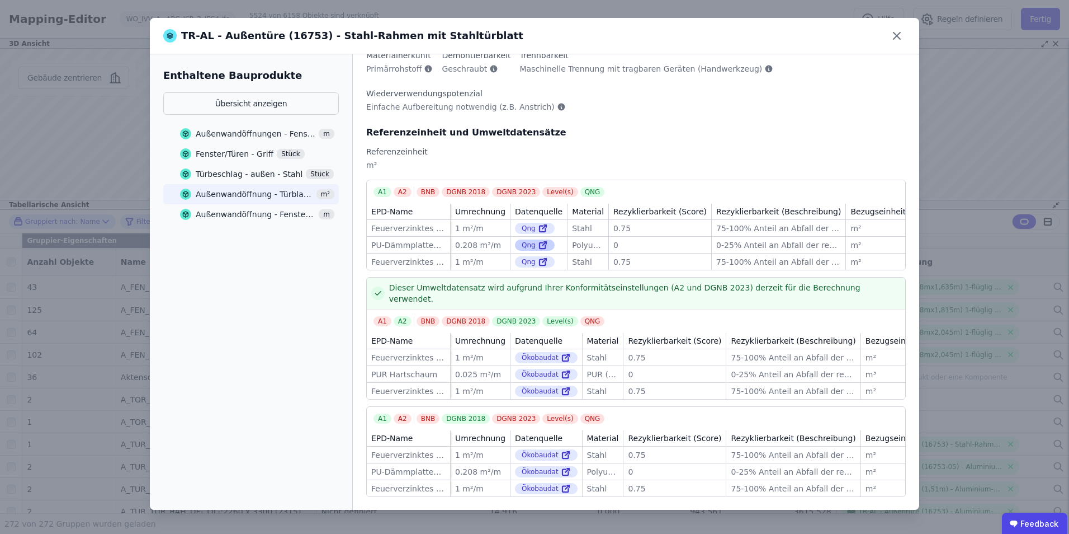
click at [538, 245] on icon at bounding box center [543, 244] width 10 height 13
click at [542, 242] on icon at bounding box center [544, 244] width 4 height 4
click at [567, 371] on icon at bounding box center [568, 372] width 2 height 2
click at [898, 31] on icon at bounding box center [897, 36] width 18 height 18
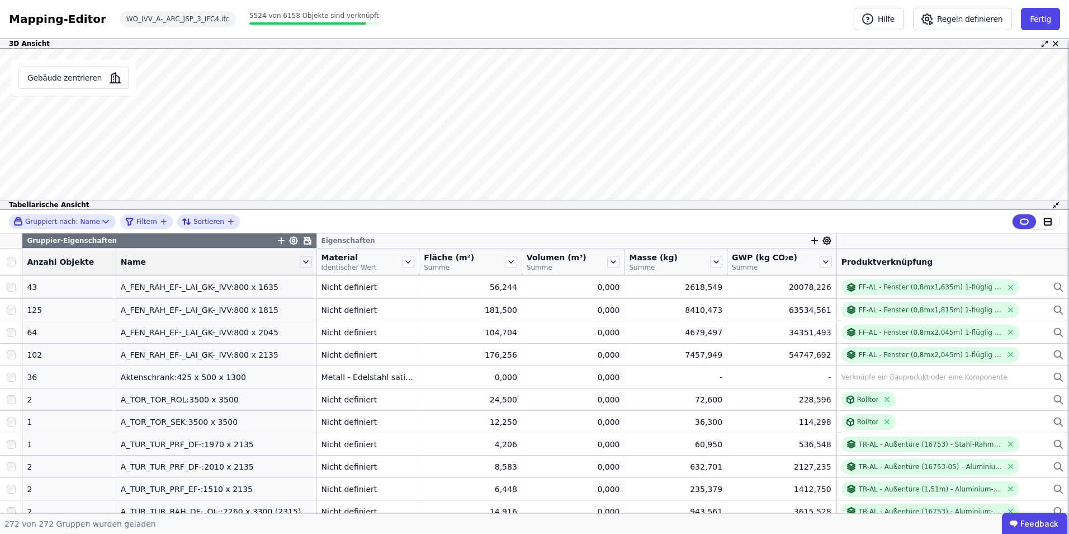
scroll to position [0, 0]
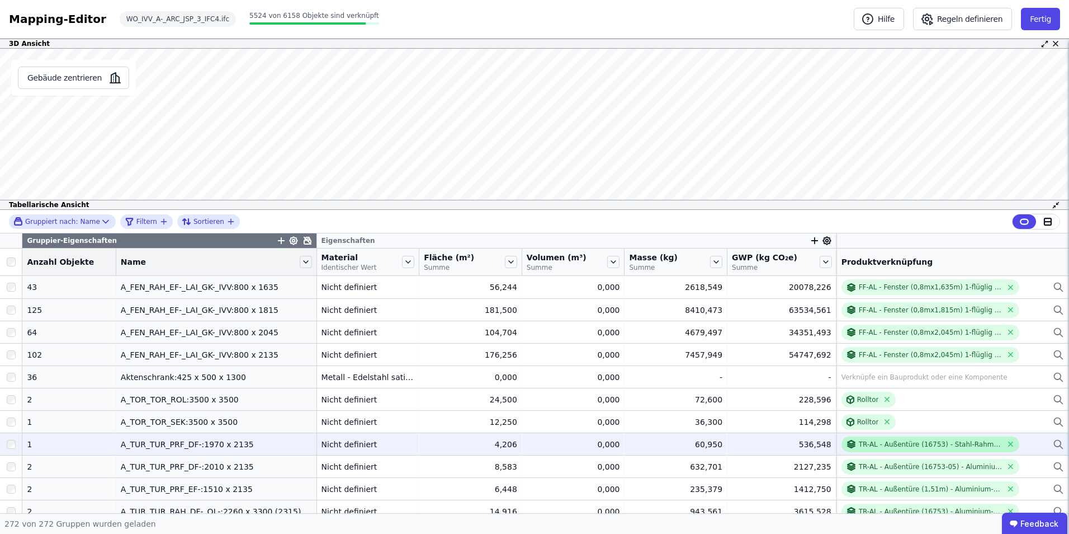
click at [900, 440] on div "TR-AL - Außentüre (16753) - Stahl-Rahmen mit Stahltürblatt" at bounding box center [931, 444] width 144 height 9
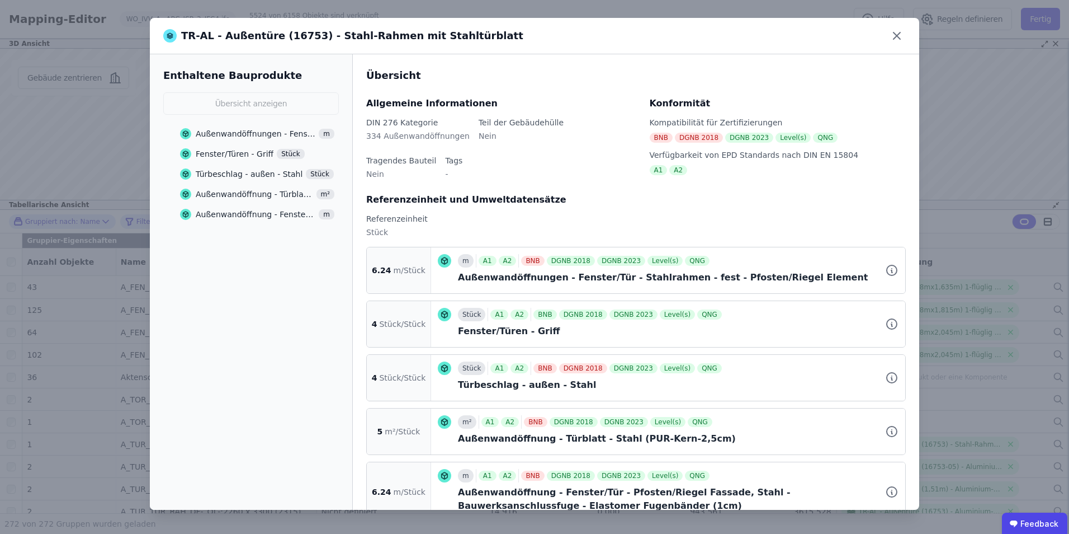
scroll to position [32, 0]
